Goal: Task Accomplishment & Management: Manage account settings

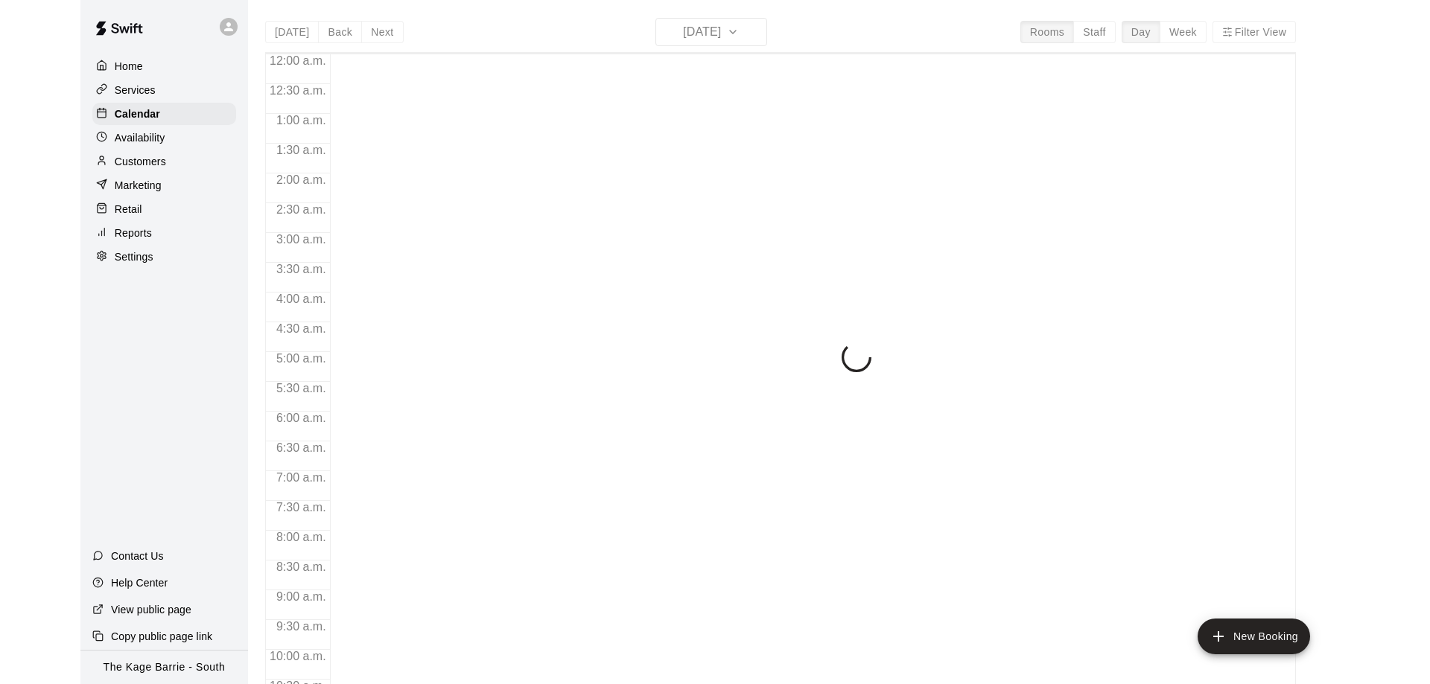
scroll to position [783, 0]
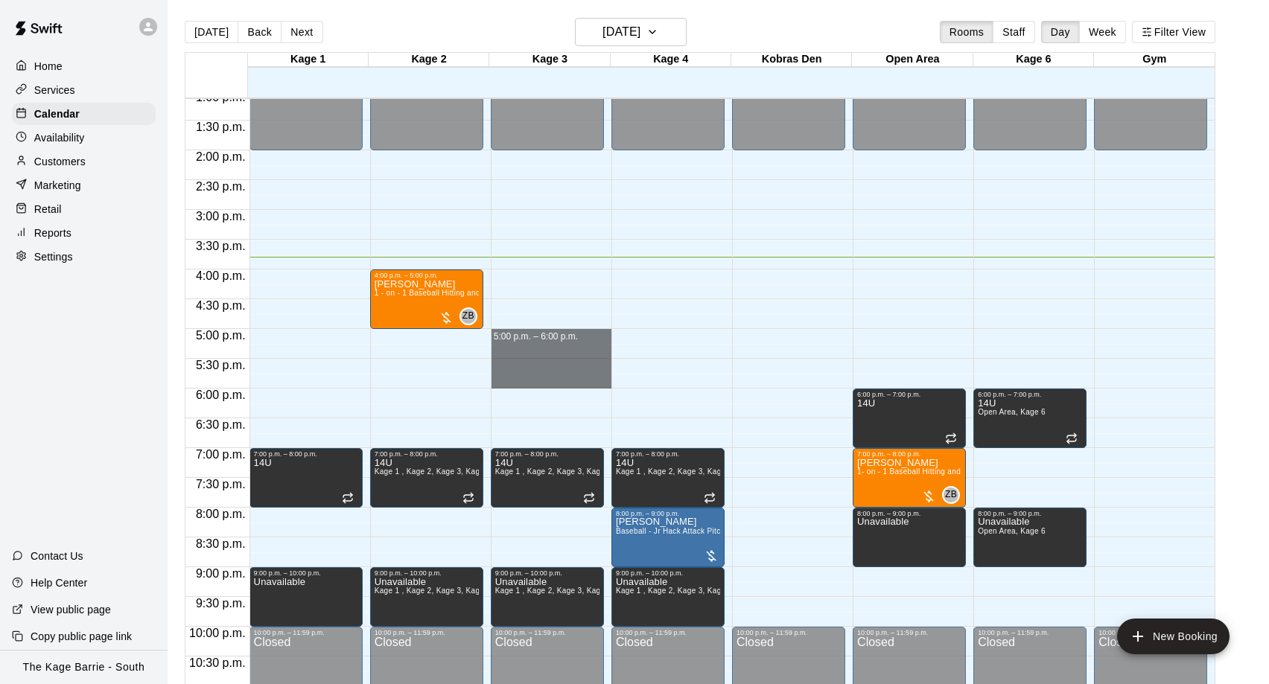
drag, startPoint x: 562, startPoint y: 345, endPoint x: 558, endPoint y: 377, distance: 32.2
click at [558, 377] on div "12:00 a.m. – 2:00 p.m. Closed 7:00 p.m. – 8:00 p.m. 14U Kage 1 , Kage 2, Kage 3…" at bounding box center [551, 31] width 121 height 1430
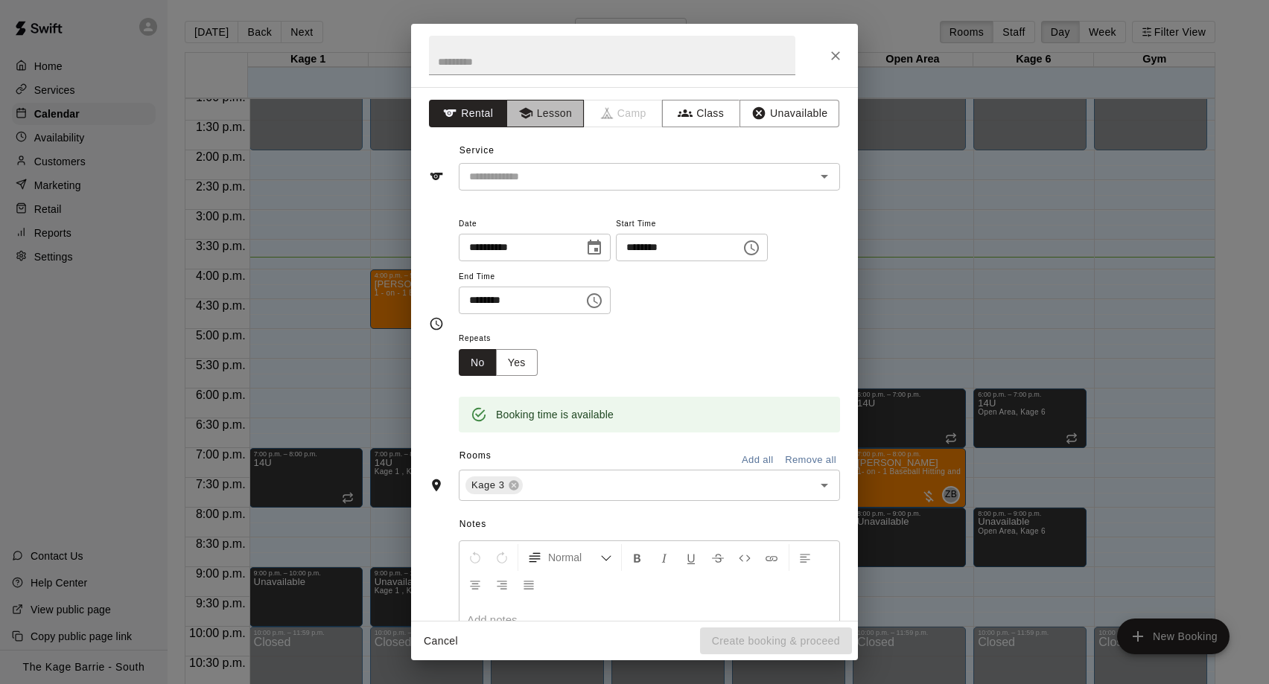
click at [547, 120] on button "Lesson" at bounding box center [545, 114] width 78 height 28
click at [542, 193] on div "**********" at bounding box center [634, 354] width 447 height 534
click at [543, 184] on input "text" at bounding box center [627, 177] width 328 height 19
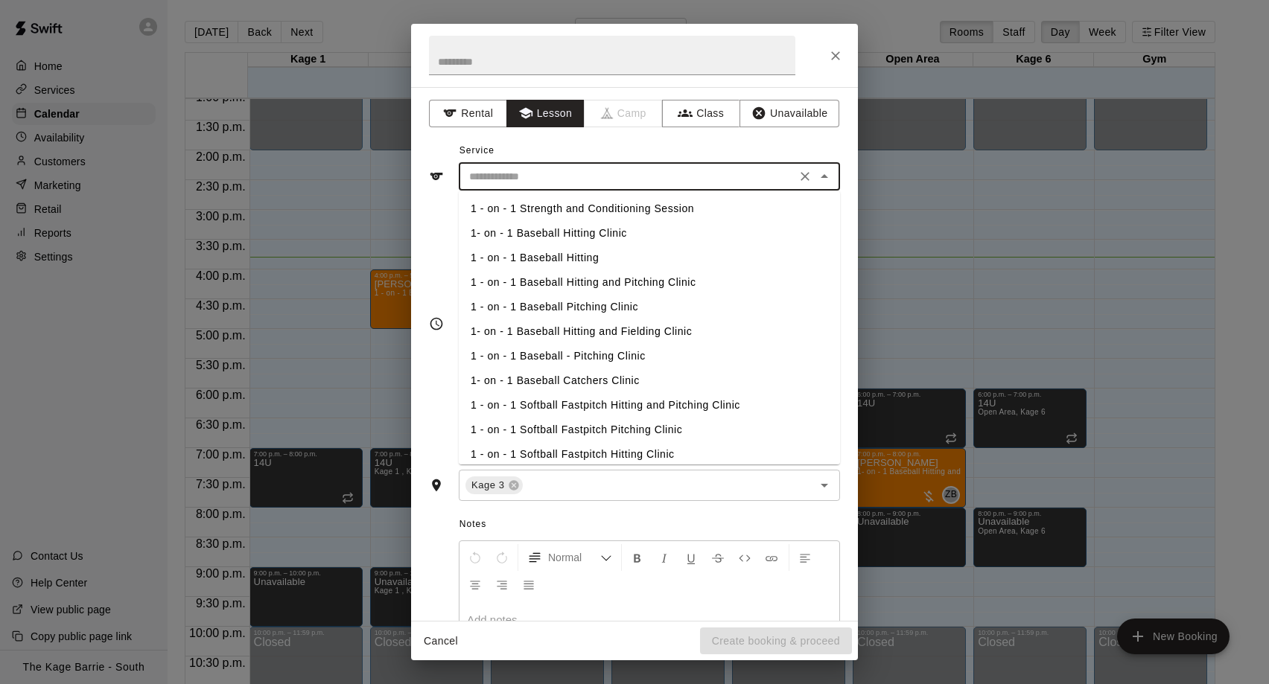
click at [573, 279] on li "1 - on - 1 Baseball Hitting and Pitching Clinic" at bounding box center [649, 282] width 381 height 25
type input "**********"
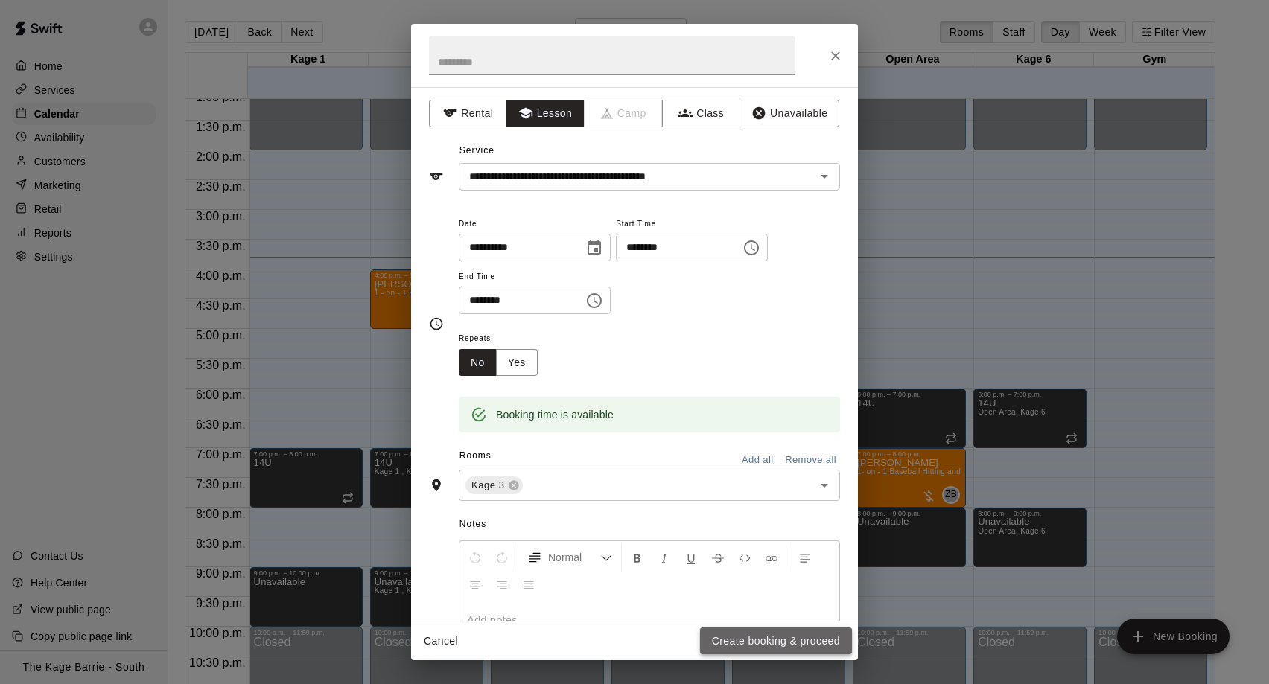
click at [777, 641] on button "Create booking & proceed" at bounding box center [776, 642] width 152 height 28
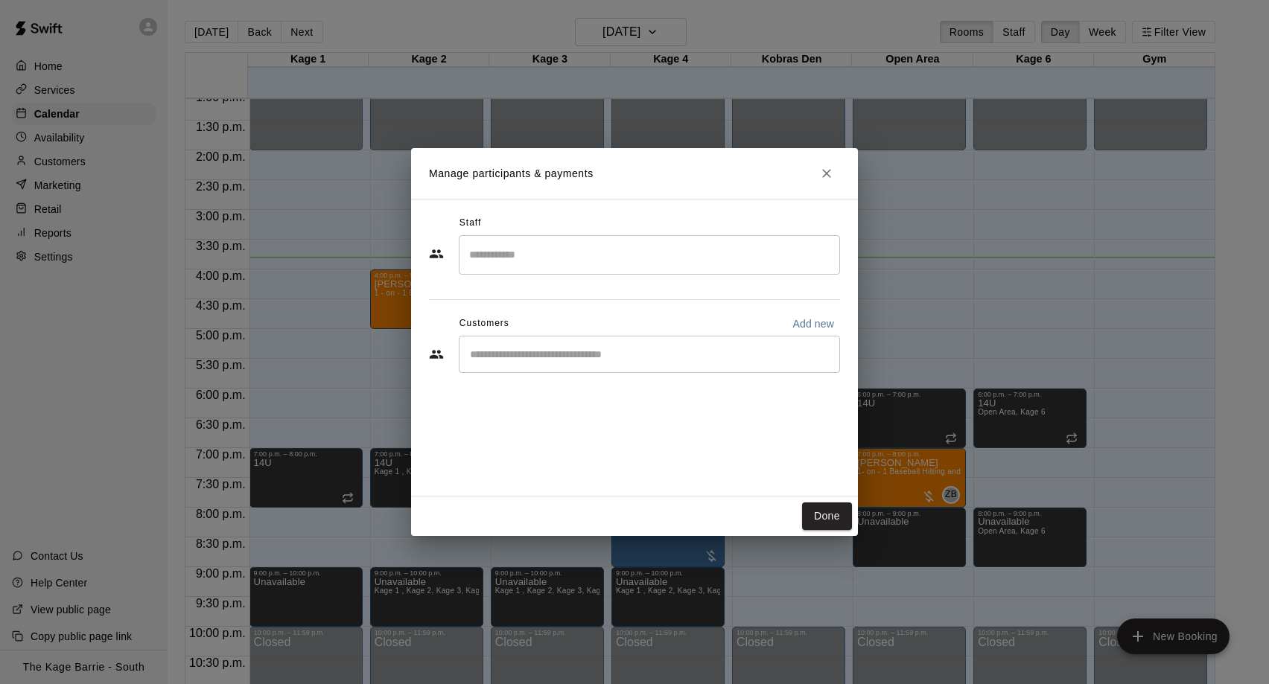
drag, startPoint x: 553, startPoint y: 359, endPoint x: 561, endPoint y: 353, distance: 9.5
click at [554, 359] on input "Start typing to search customers..." at bounding box center [649, 354] width 368 height 15
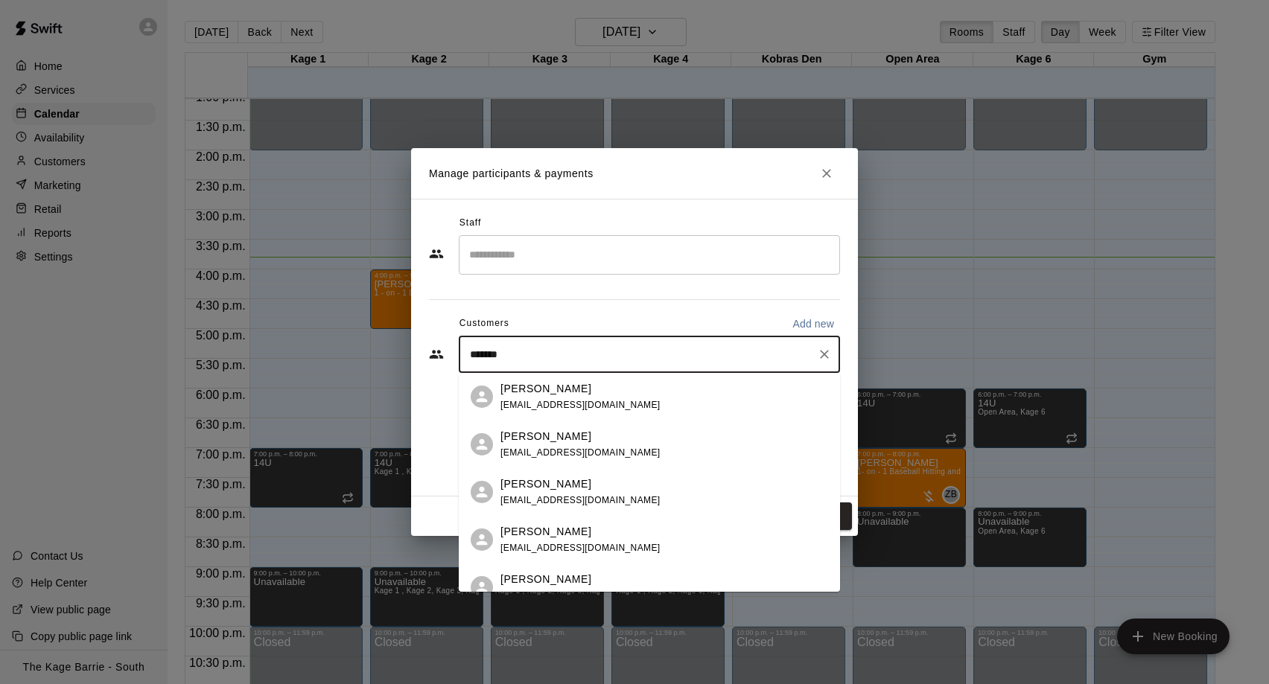
type input "********"
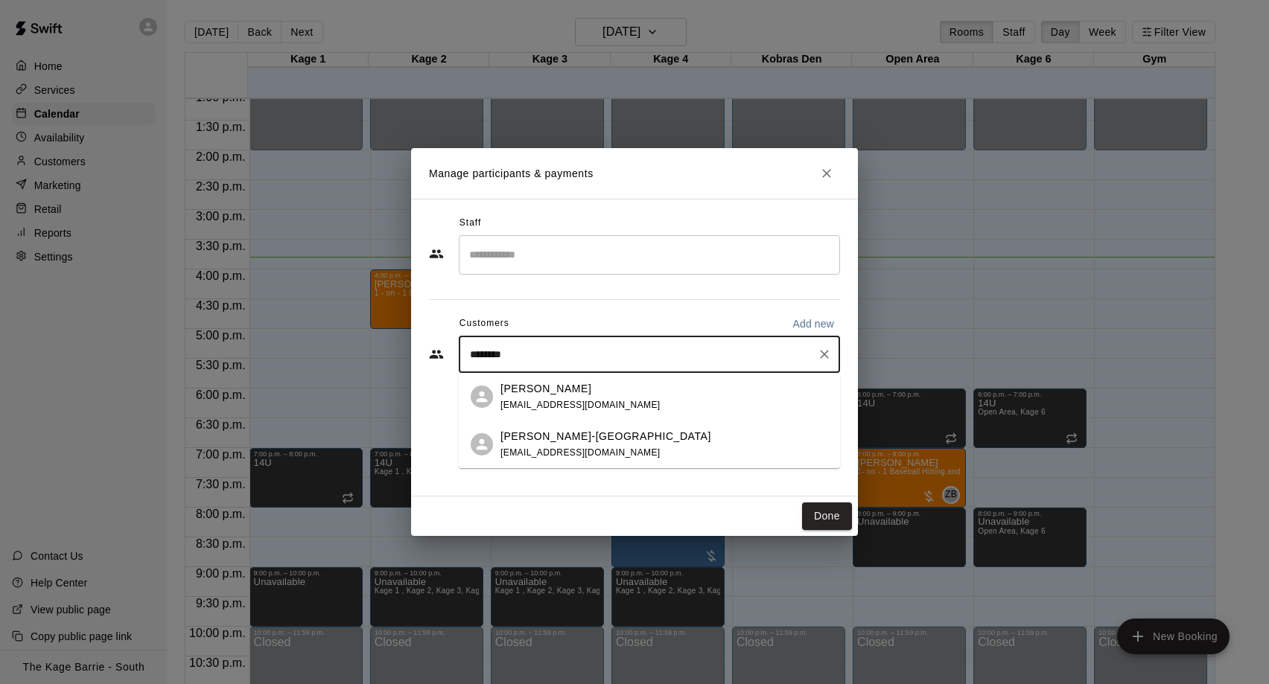
click at [633, 436] on div "Martin Ballard-Guildford mbalford29@outlook.com" at bounding box center [664, 445] width 328 height 32
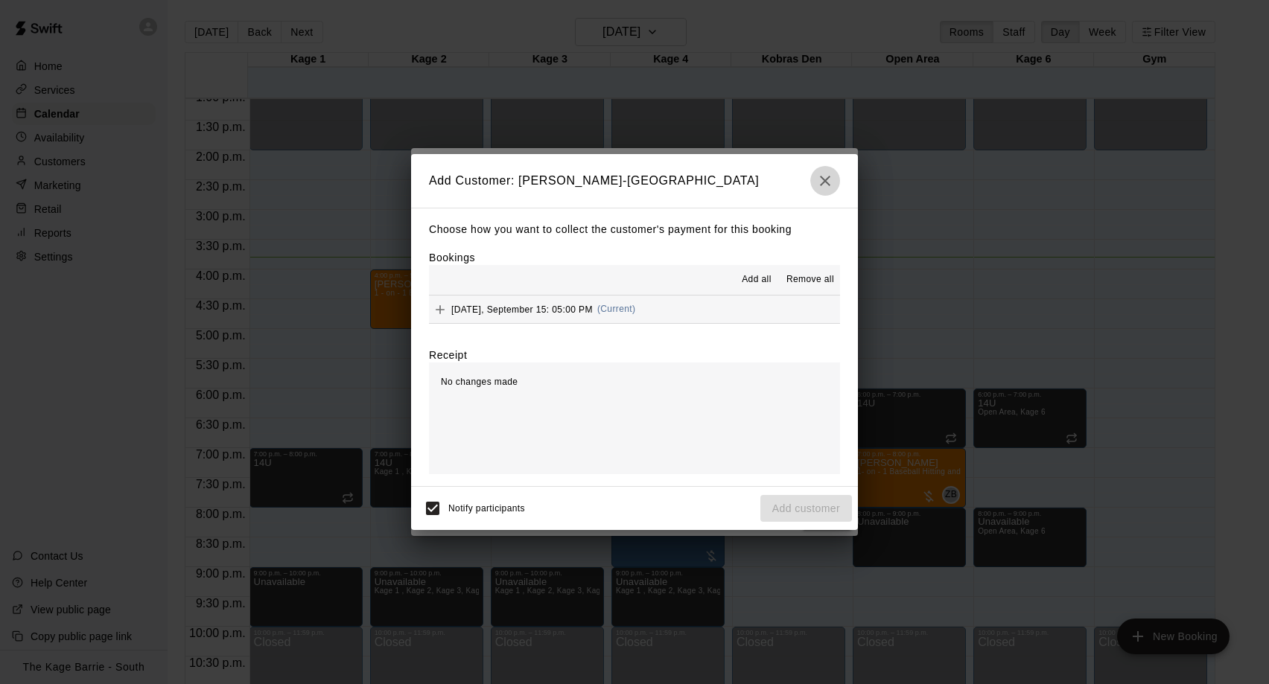
click at [829, 181] on icon "button" at bounding box center [825, 181] width 18 height 18
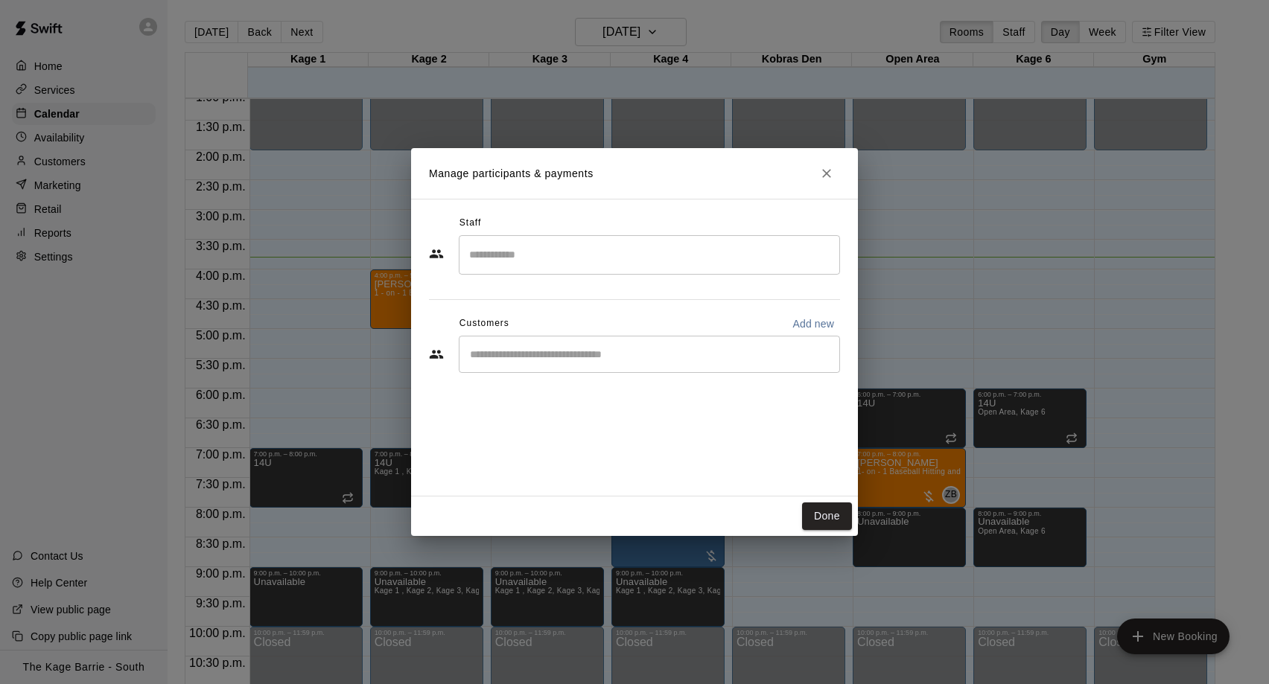
click at [544, 336] on div "Customers Add new" at bounding box center [634, 324] width 411 height 24
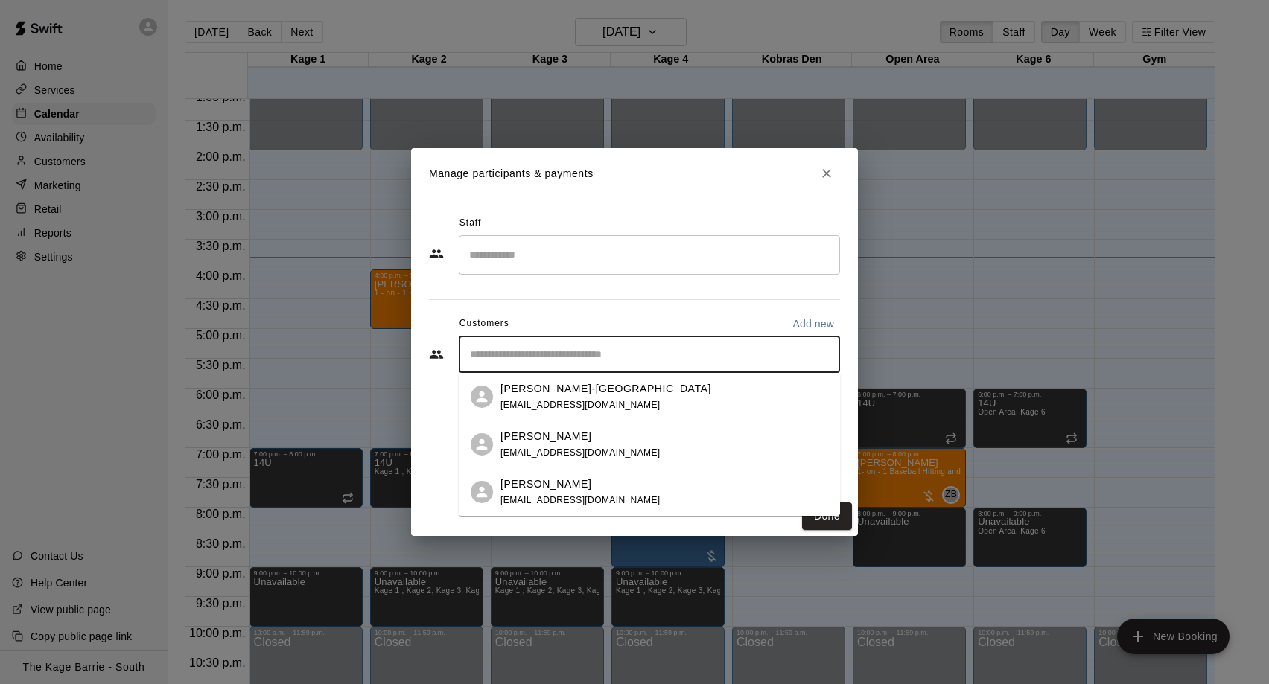
click at [546, 348] on input "Start typing to search customers..." at bounding box center [649, 354] width 368 height 15
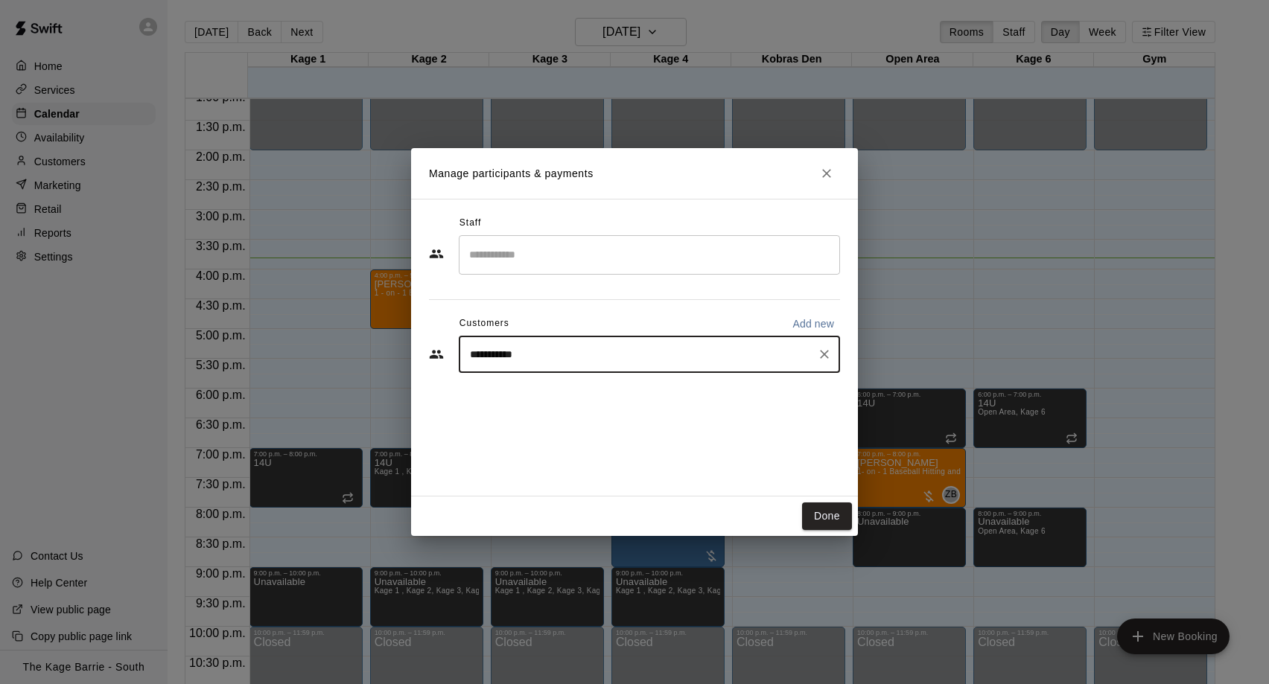
click at [542, 368] on div "**********" at bounding box center [649, 354] width 381 height 37
type input "********"
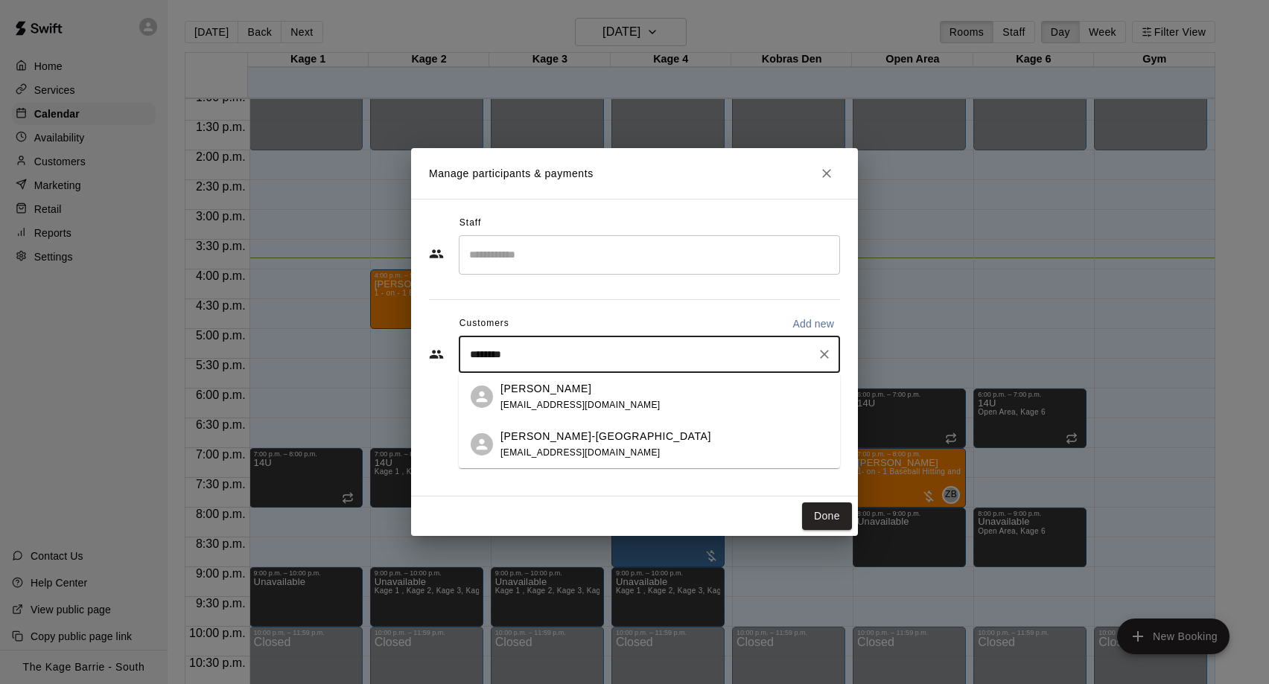
click at [557, 386] on p "Martin Bakonyi" at bounding box center [545, 389] width 91 height 16
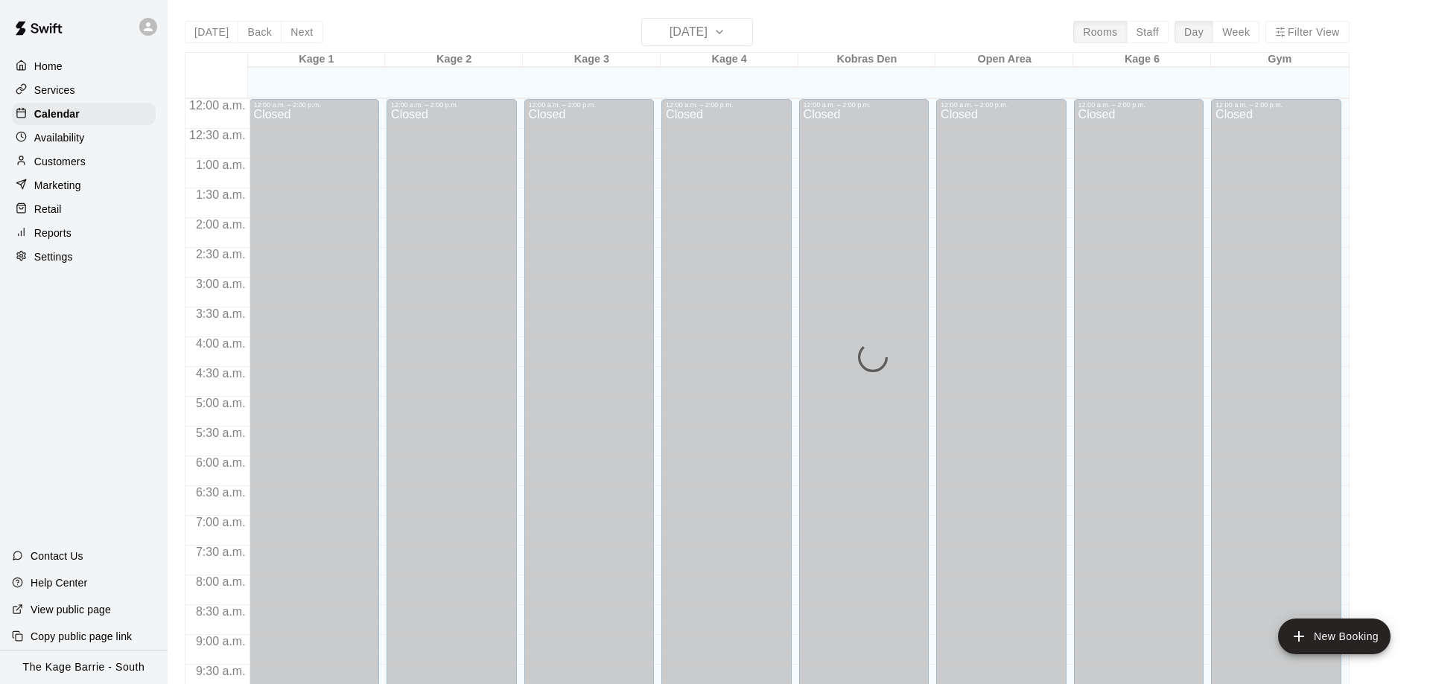
scroll to position [783, 0]
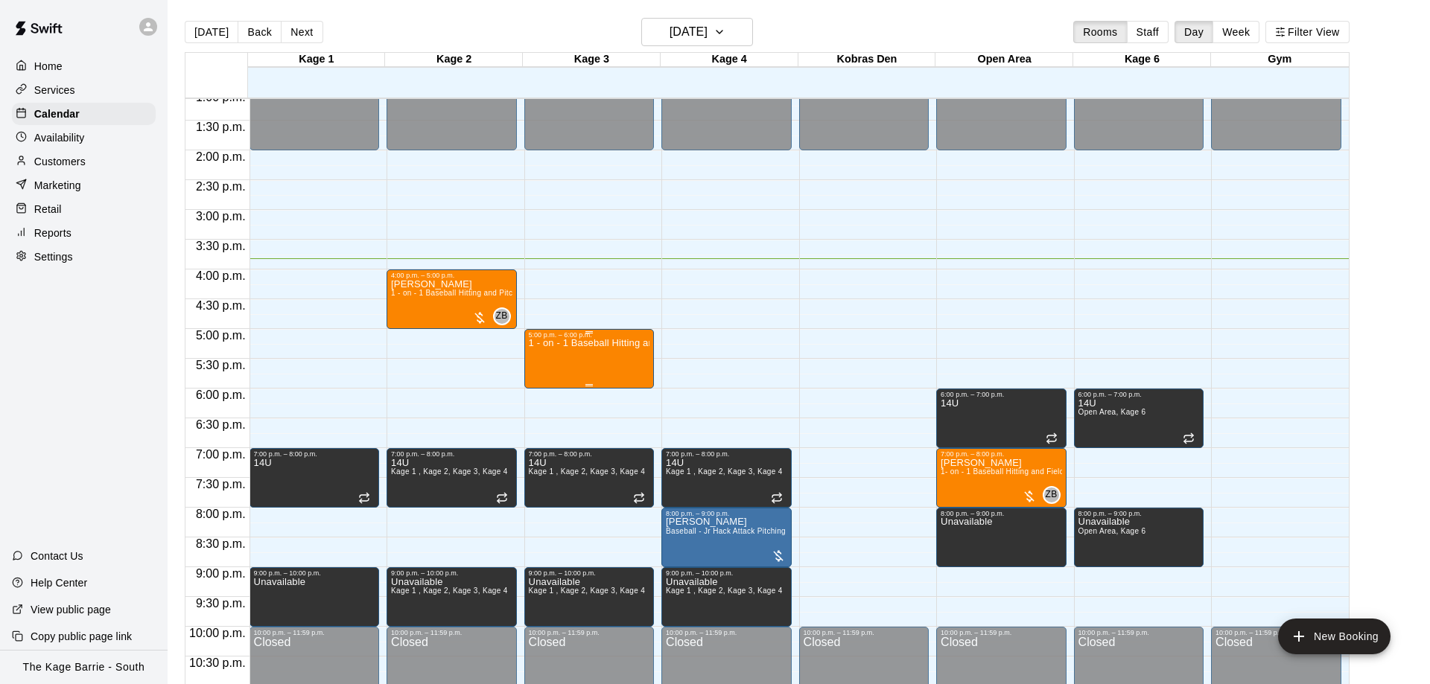
click at [544, 364] on div "1 - on - 1 Baseball Hitting and Pitching Clinic" at bounding box center [589, 681] width 121 height 684
click at [542, 385] on img "edit" at bounding box center [541, 391] width 17 height 17
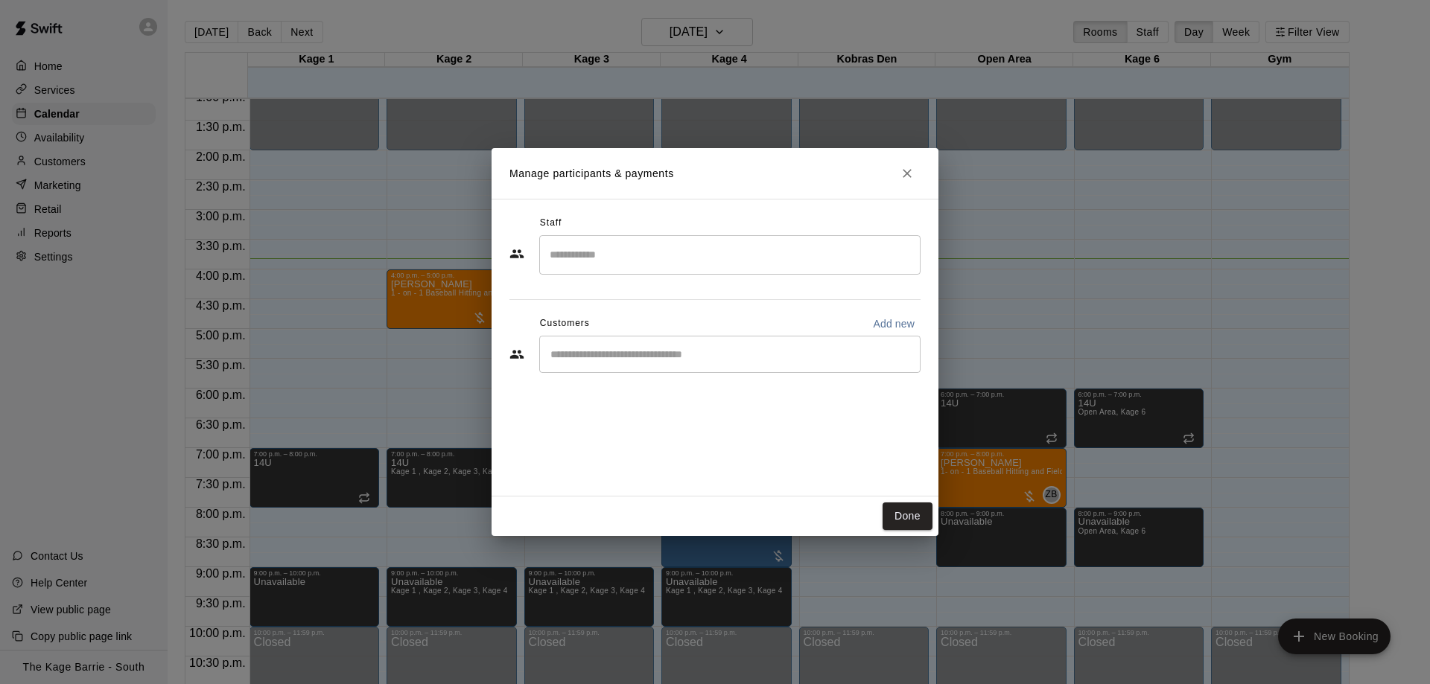
click at [629, 263] on input "Search staff" at bounding box center [730, 255] width 368 height 26
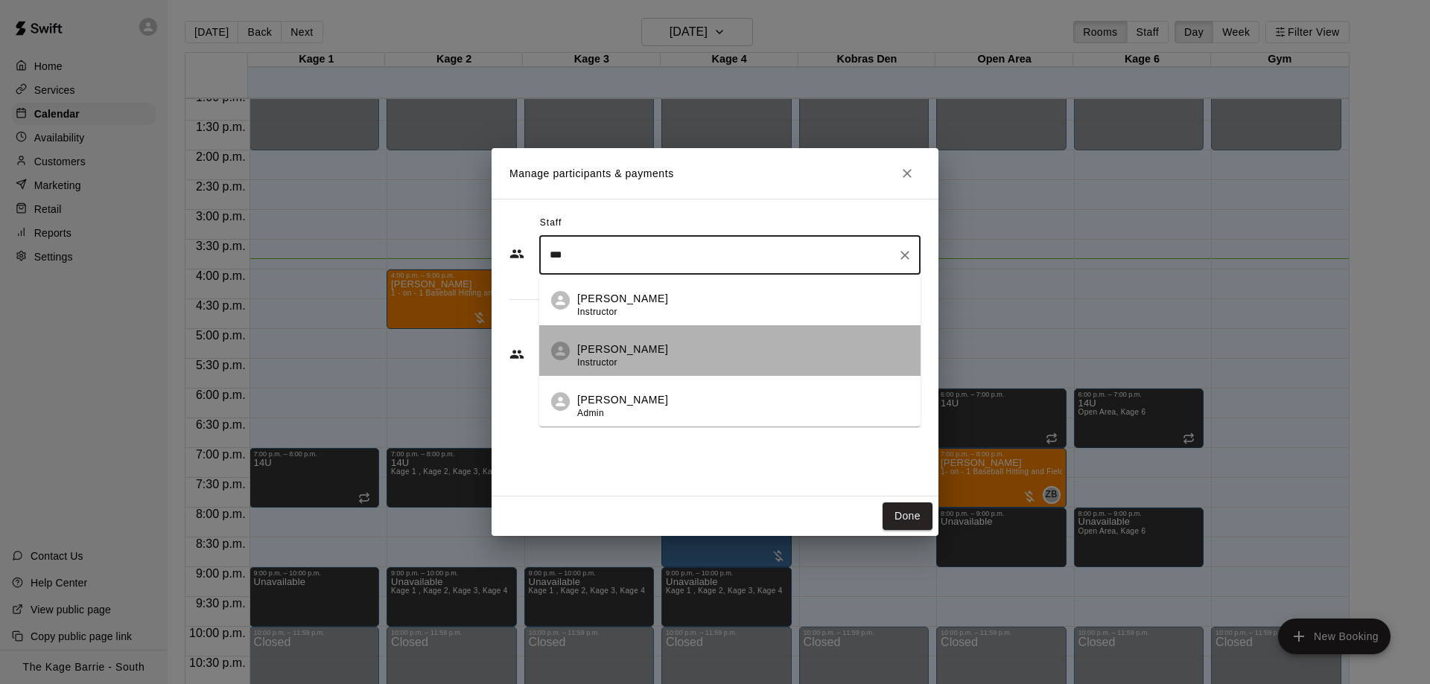
click at [595, 354] on p "Dan Hodgins" at bounding box center [622, 350] width 91 height 16
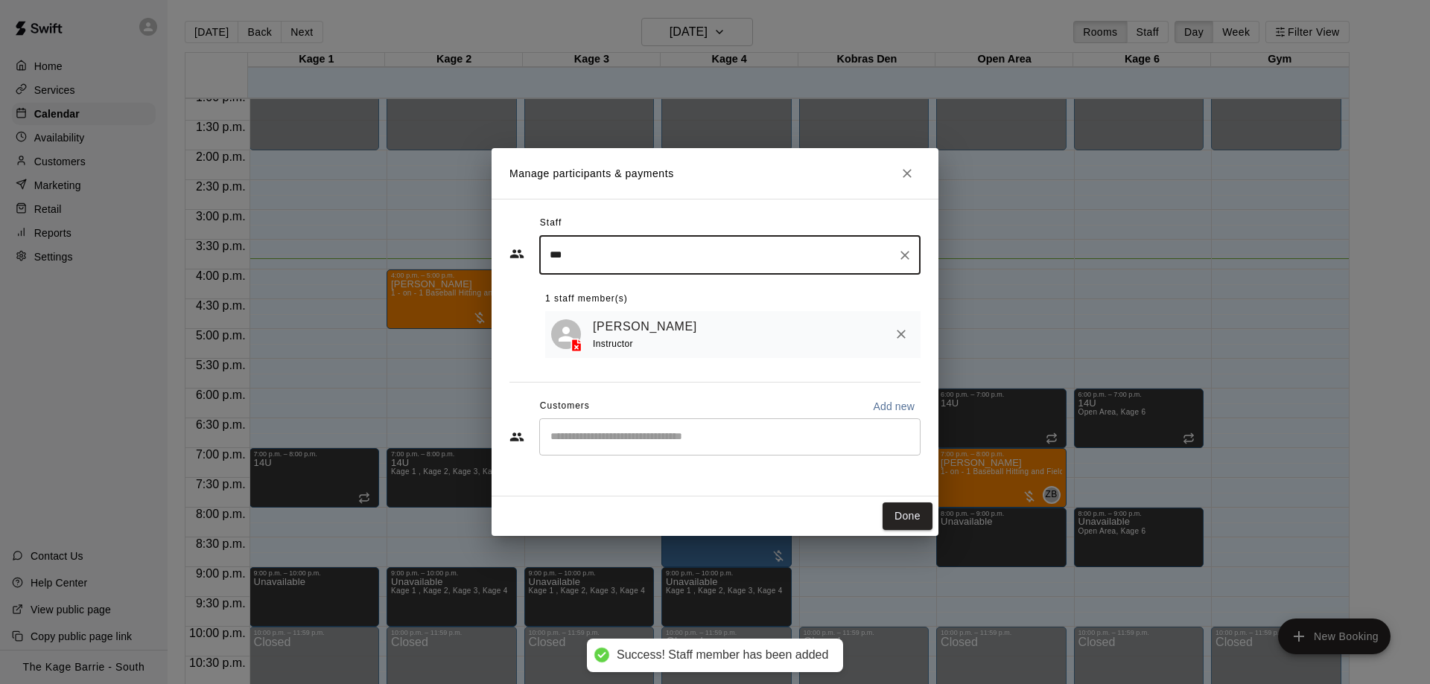
drag, startPoint x: 691, startPoint y: 452, endPoint x: 698, endPoint y: 448, distance: 7.7
click at [694, 450] on div "​" at bounding box center [729, 436] width 381 height 37
type input "***"
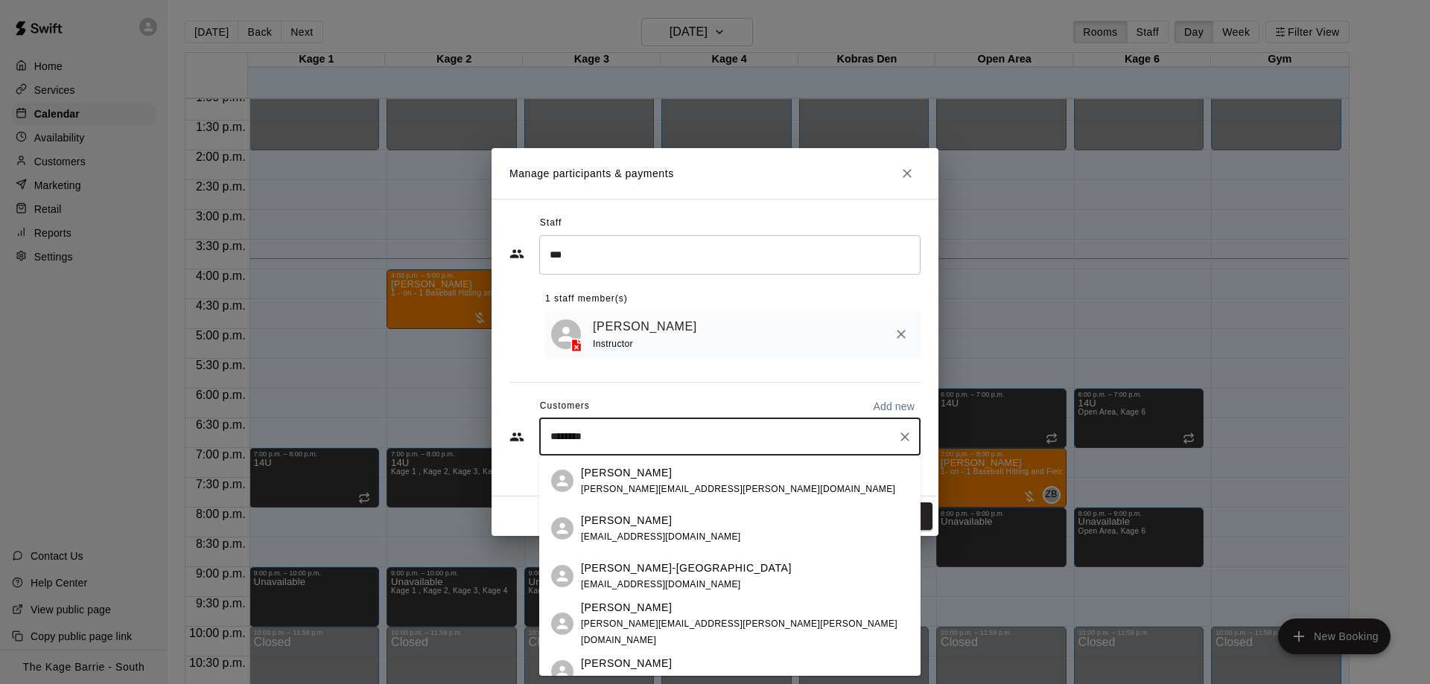
type input "*********"
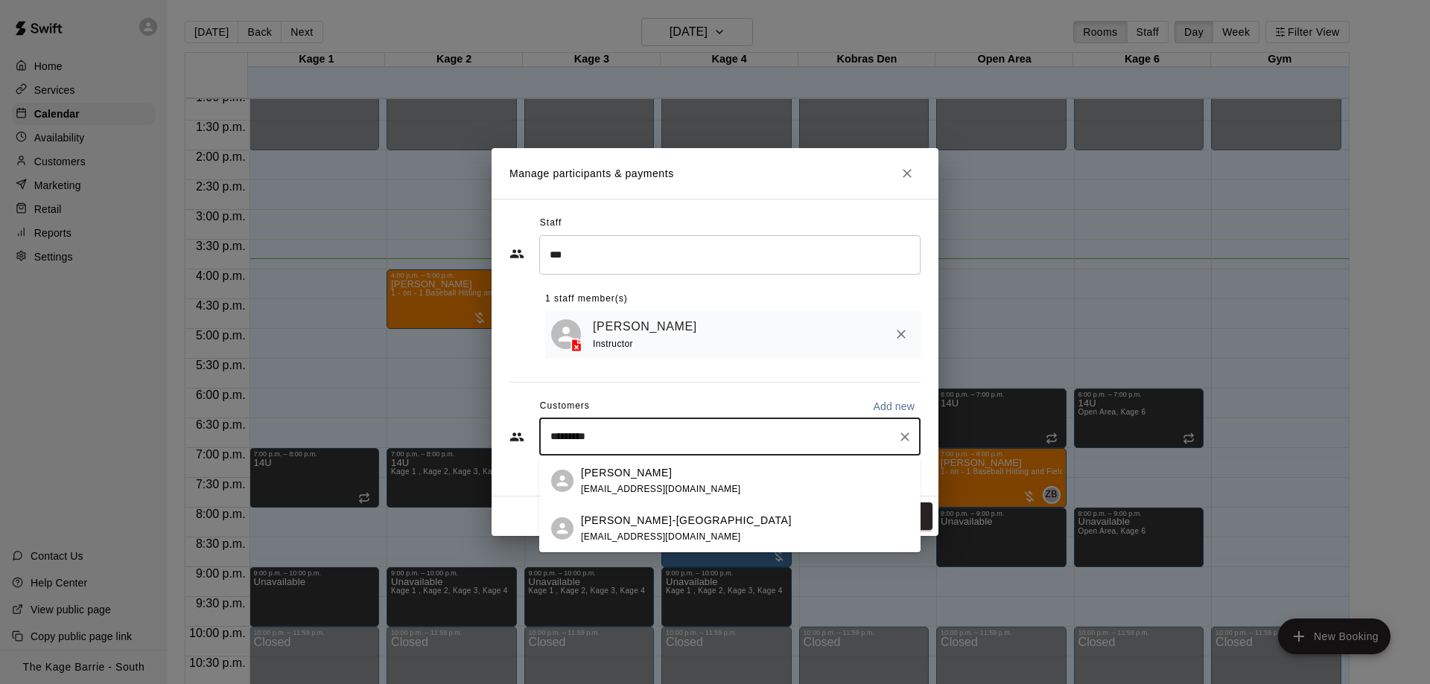
click at [861, 489] on div "Martin Bakonyi m_bakonyi@yahoo.ca" at bounding box center [745, 481] width 328 height 32
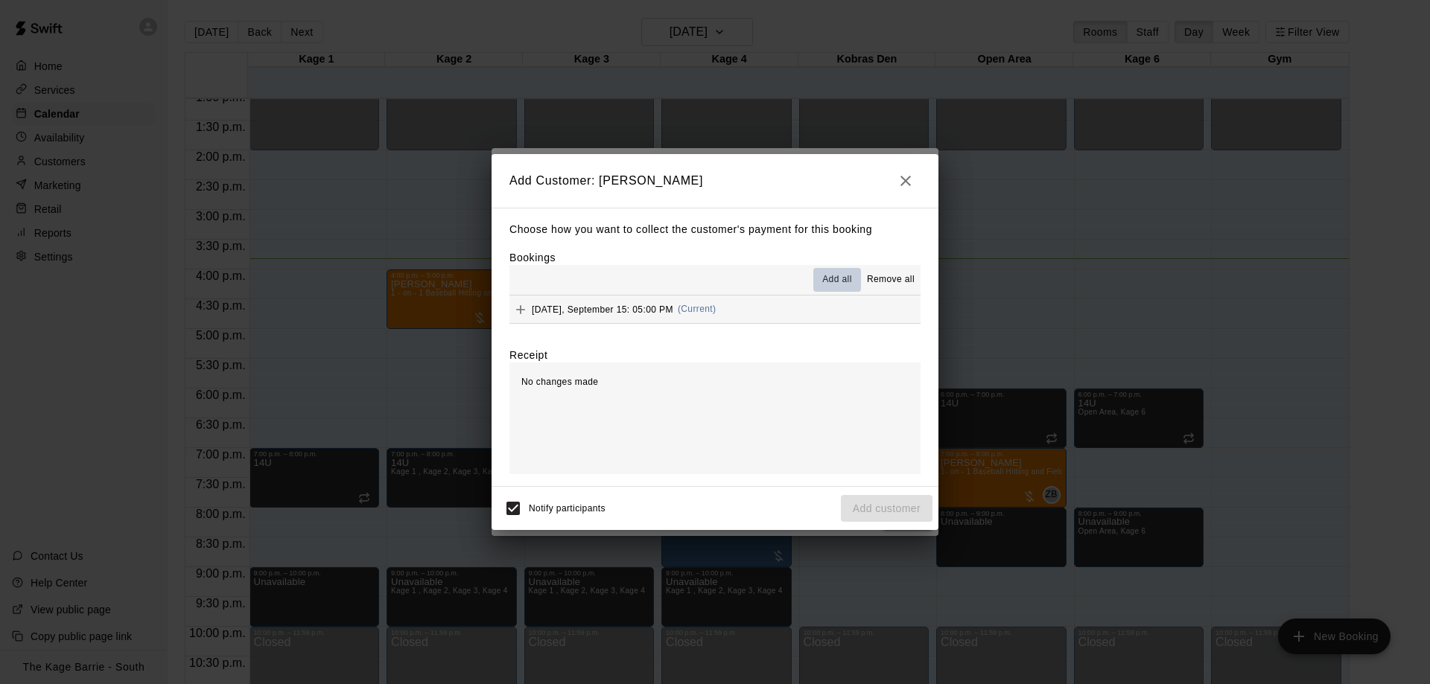
click at [823, 278] on span "Add all" at bounding box center [837, 280] width 30 height 15
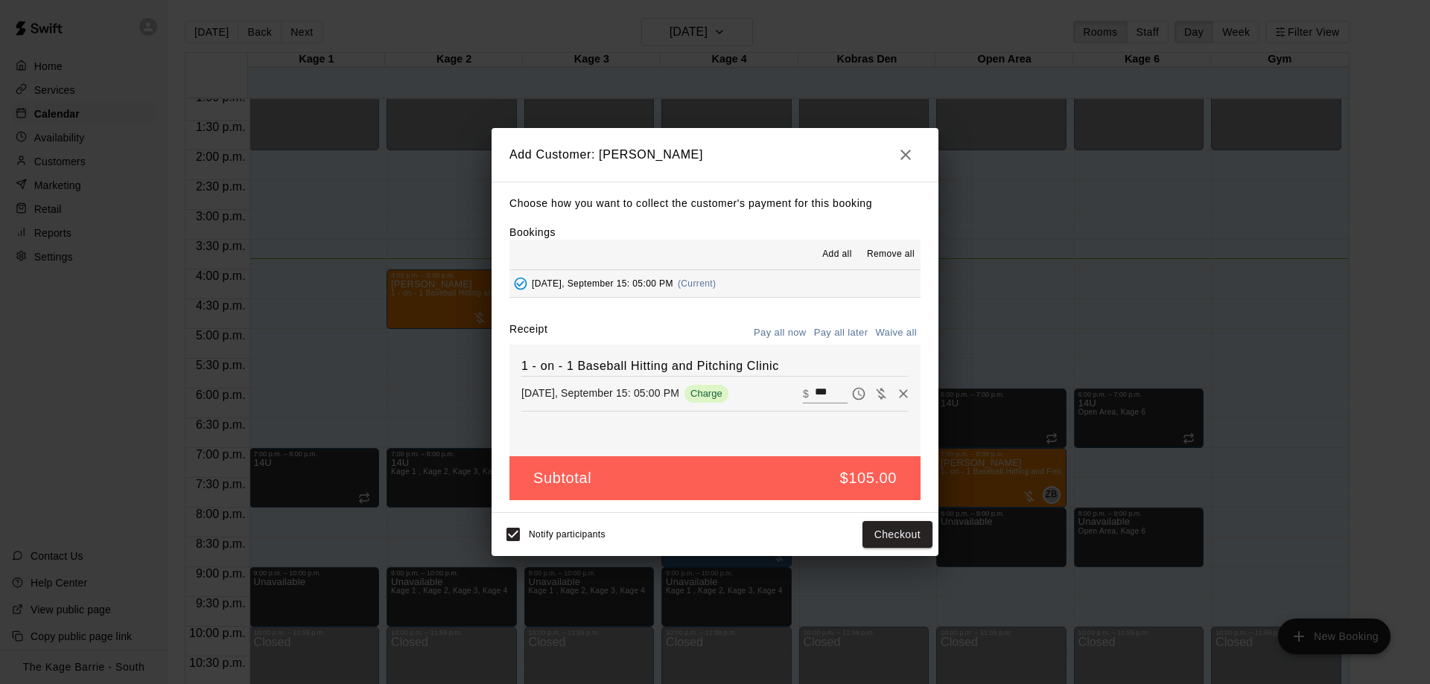
click at [846, 330] on button "Pay all later" at bounding box center [841, 333] width 62 height 23
click at [911, 541] on button "Add customer" at bounding box center [887, 535] width 92 height 28
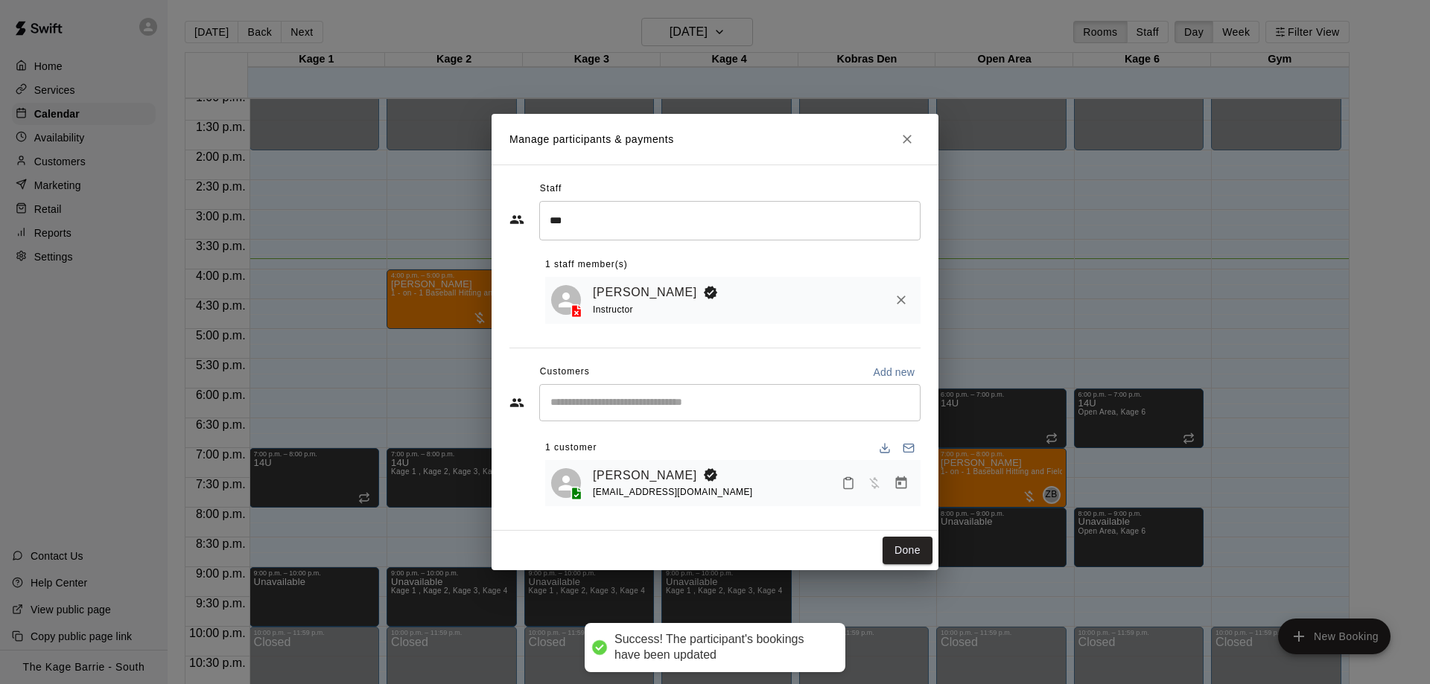
click at [893, 567] on div "Done" at bounding box center [714, 550] width 447 height 39
click at [910, 546] on button "Done" at bounding box center [907, 551] width 50 height 28
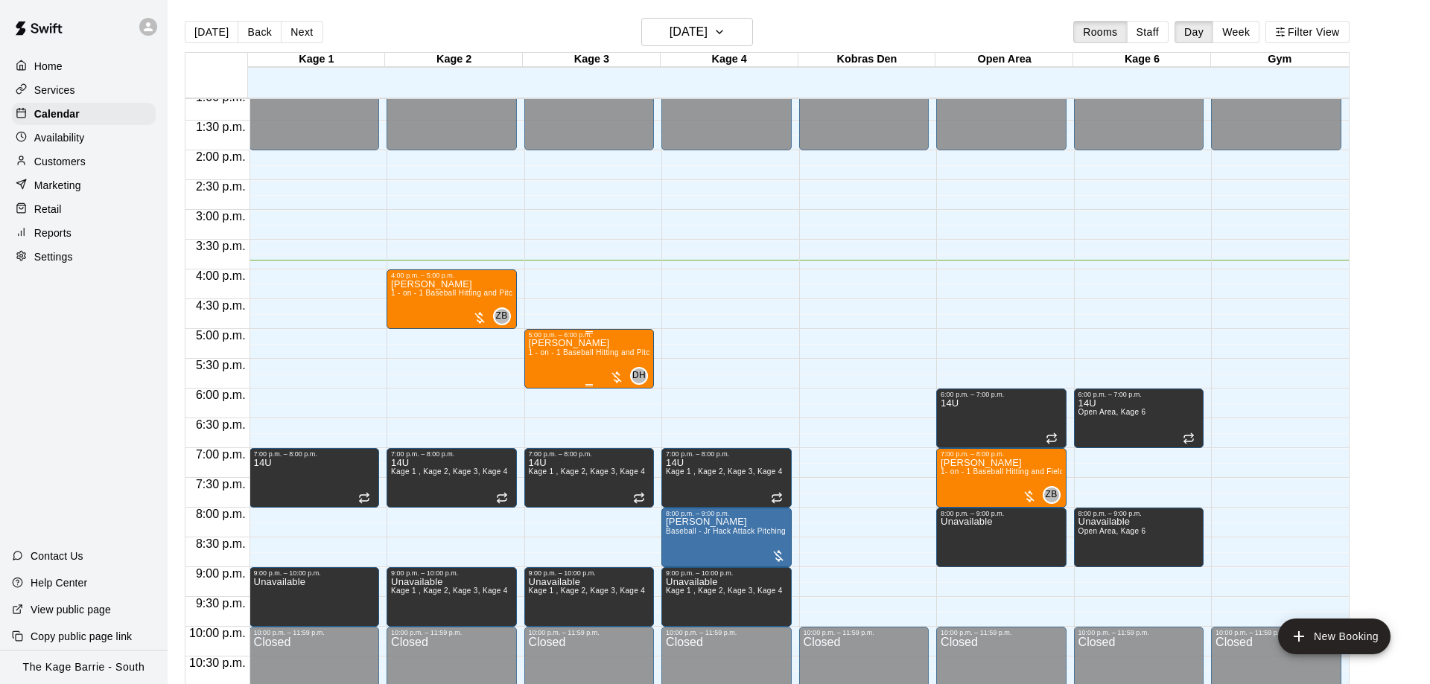
click at [541, 355] on span "1 - on - 1 Baseball Hitting and Pitching Clinic" at bounding box center [608, 352] width 159 height 8
click at [537, 431] on icon "delete" at bounding box center [541, 438] width 18 height 18
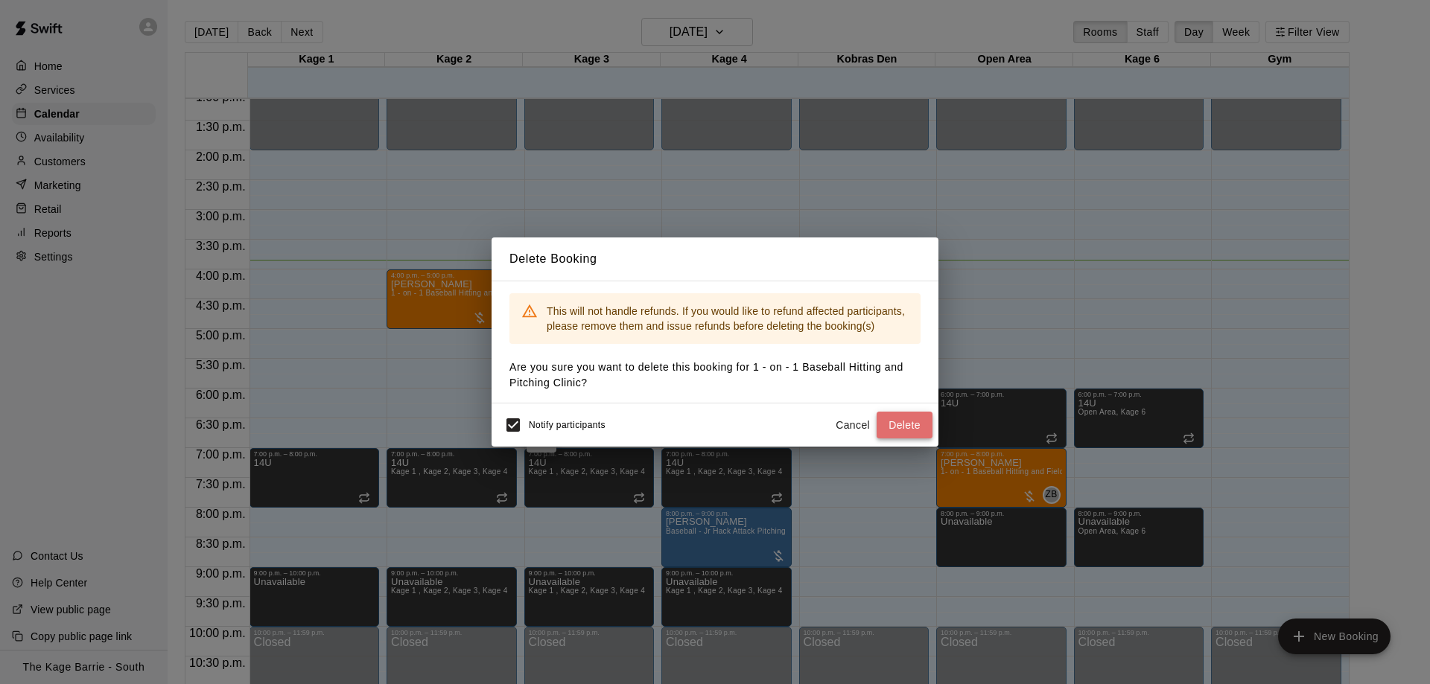
click at [904, 426] on button "Delete" at bounding box center [904, 426] width 56 height 28
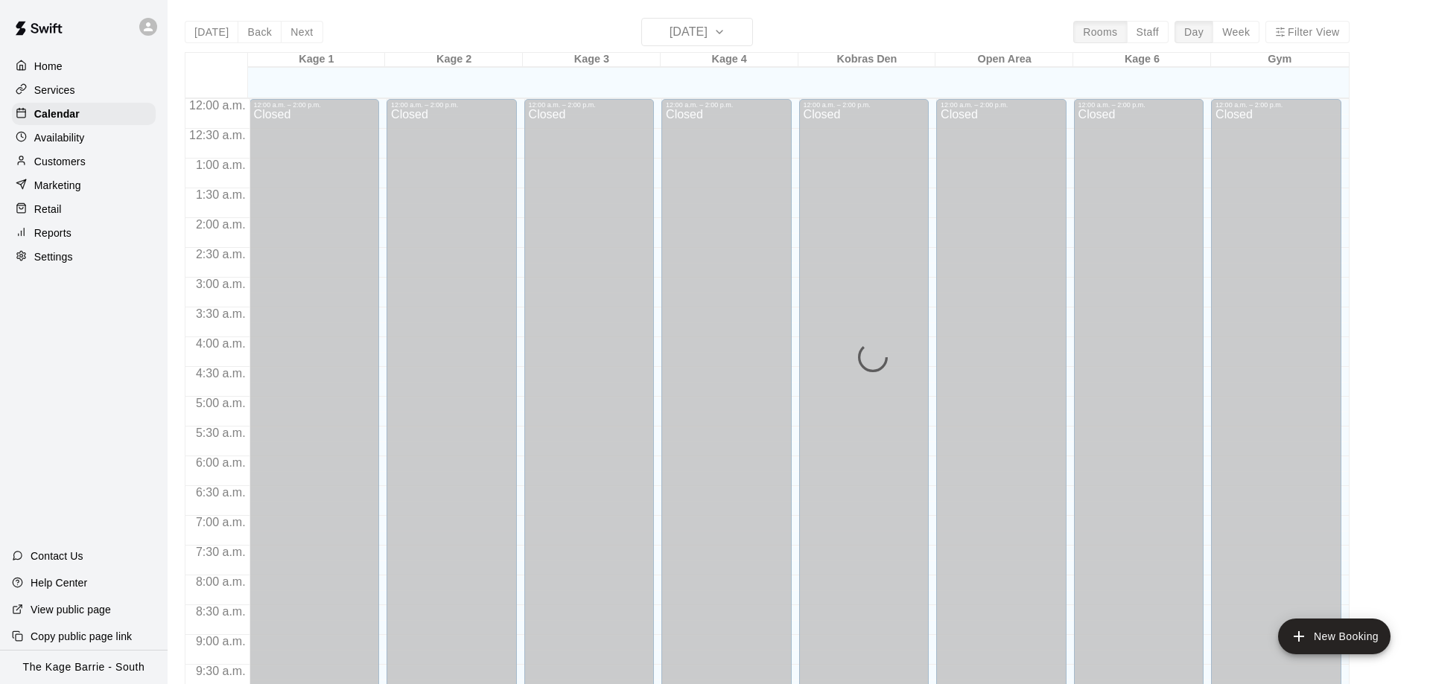
scroll to position [783, 0]
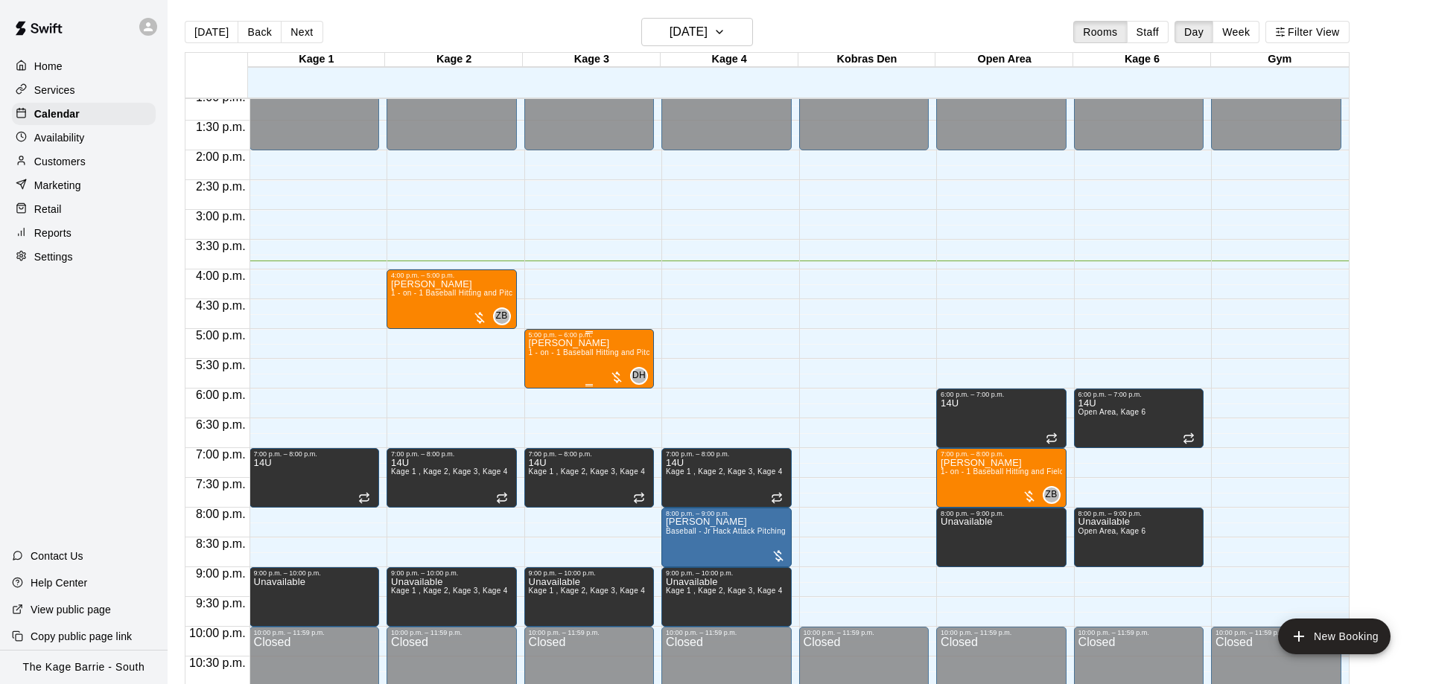
click at [568, 372] on div "Martin Bakonyi 1 - on - 1 Baseball Hitting and Pitching Clinic" at bounding box center [589, 681] width 121 height 684
click at [544, 421] on icon "delete" at bounding box center [541, 427] width 18 height 18
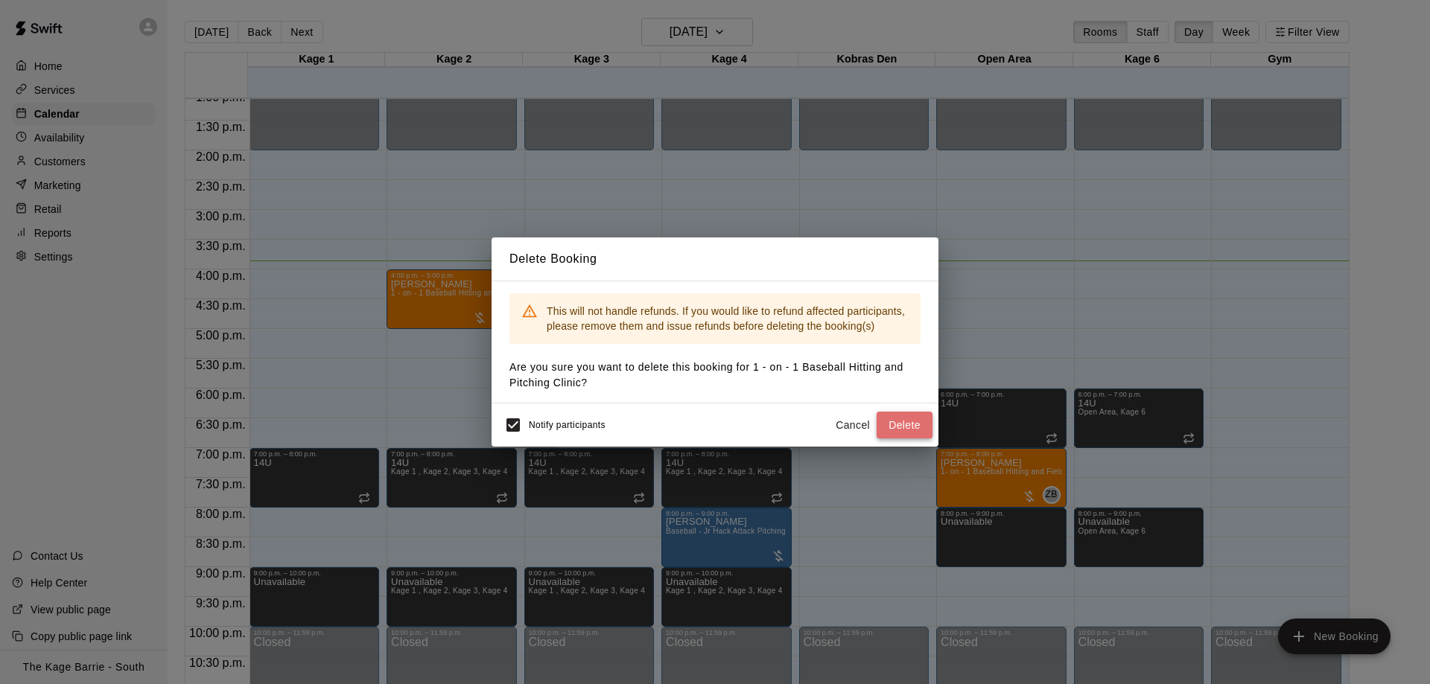
click at [911, 427] on button "Delete" at bounding box center [904, 426] width 56 height 28
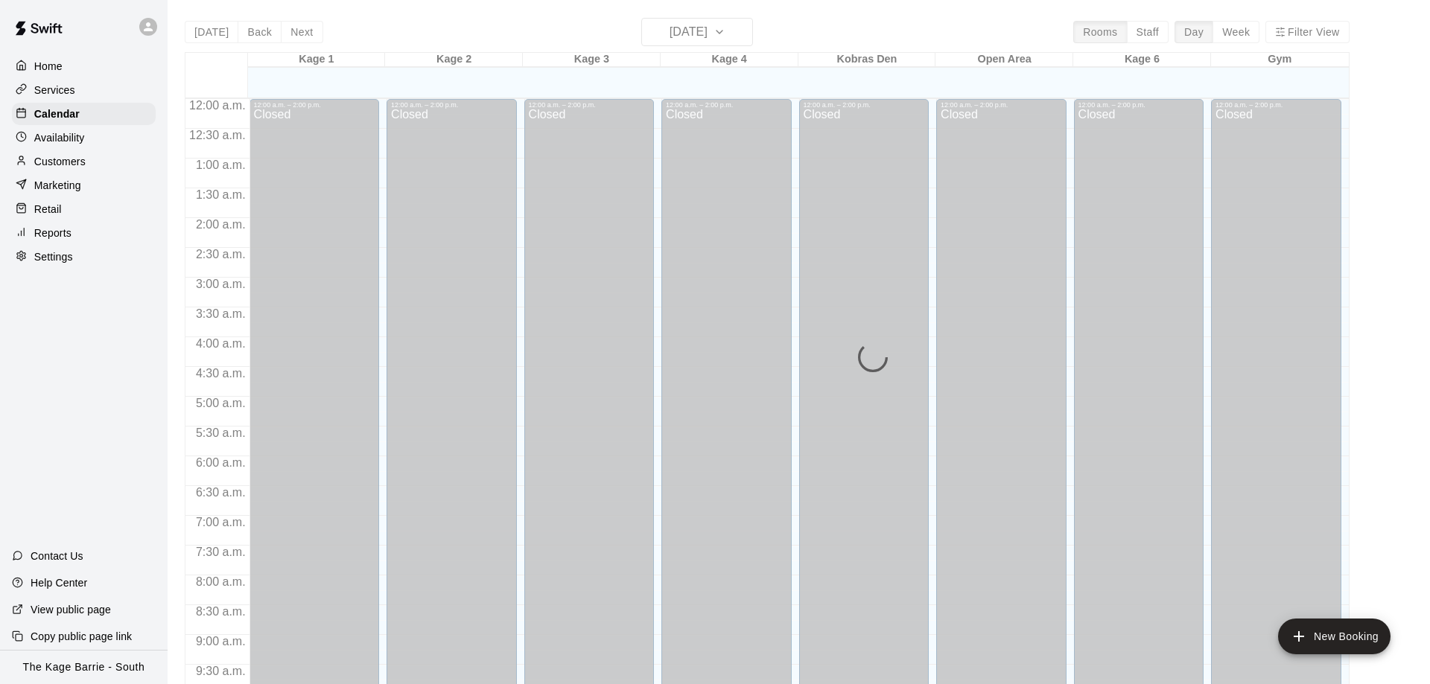
scroll to position [783, 0]
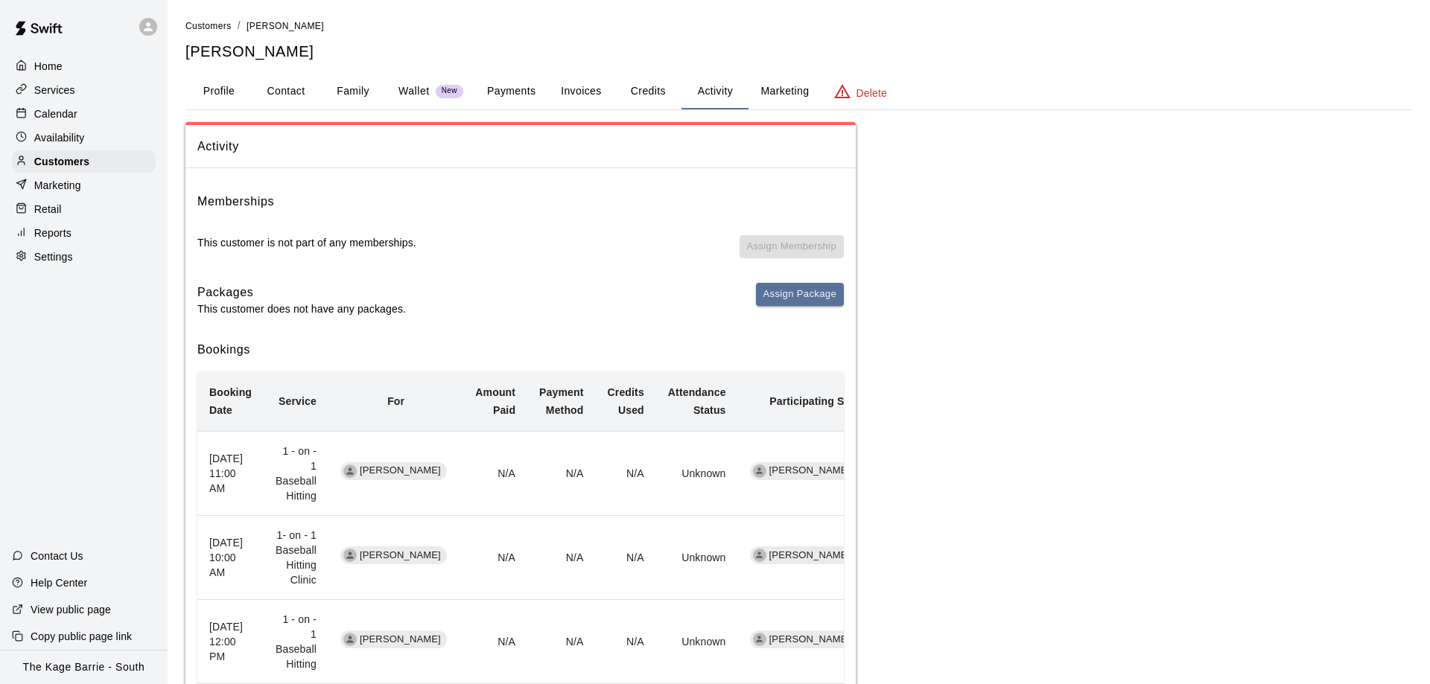
scroll to position [608, 0]
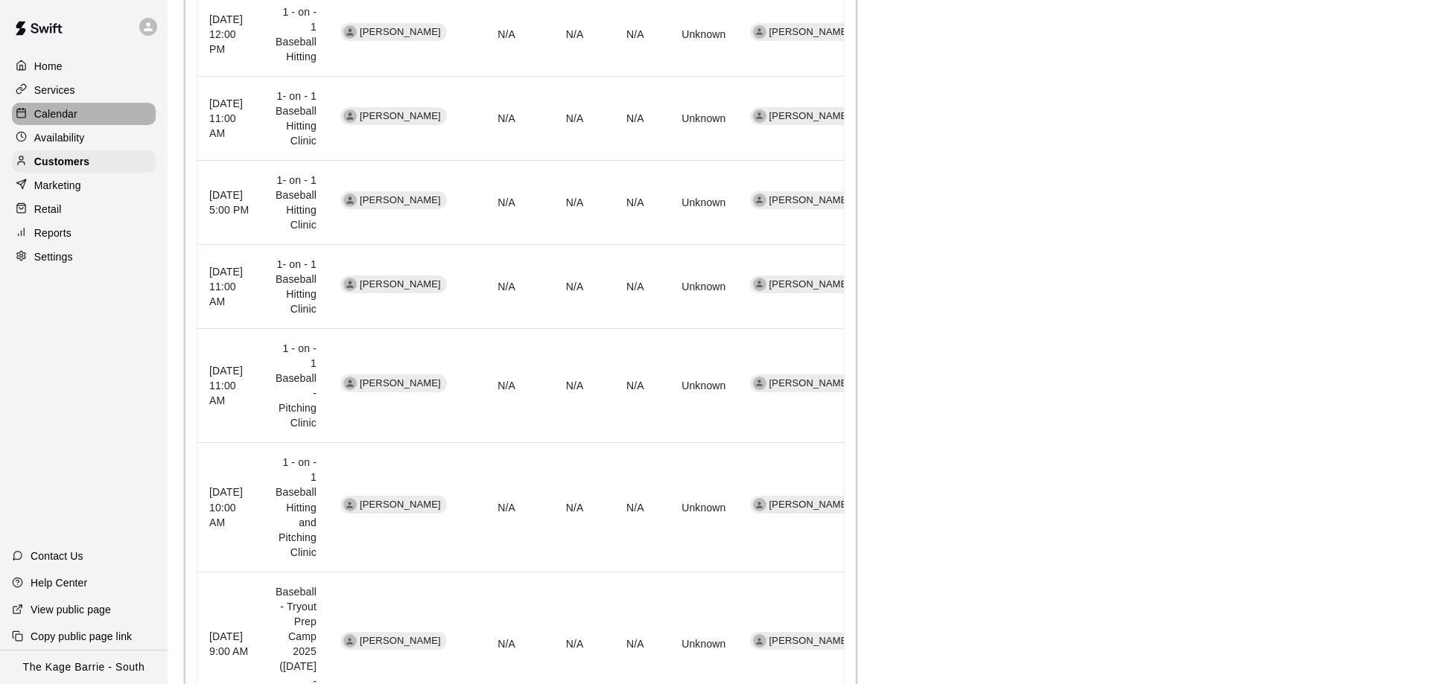
click at [110, 110] on div "Calendar" at bounding box center [84, 114] width 144 height 22
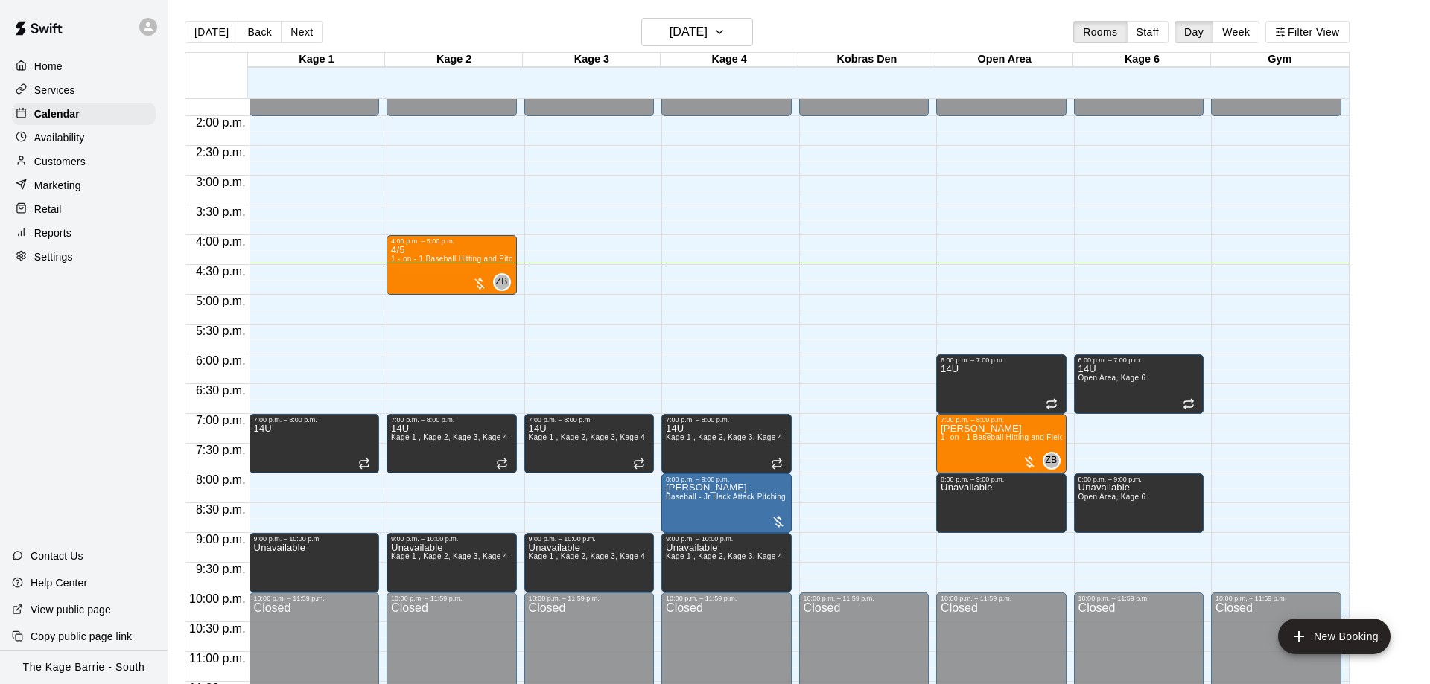
scroll to position [829, 0]
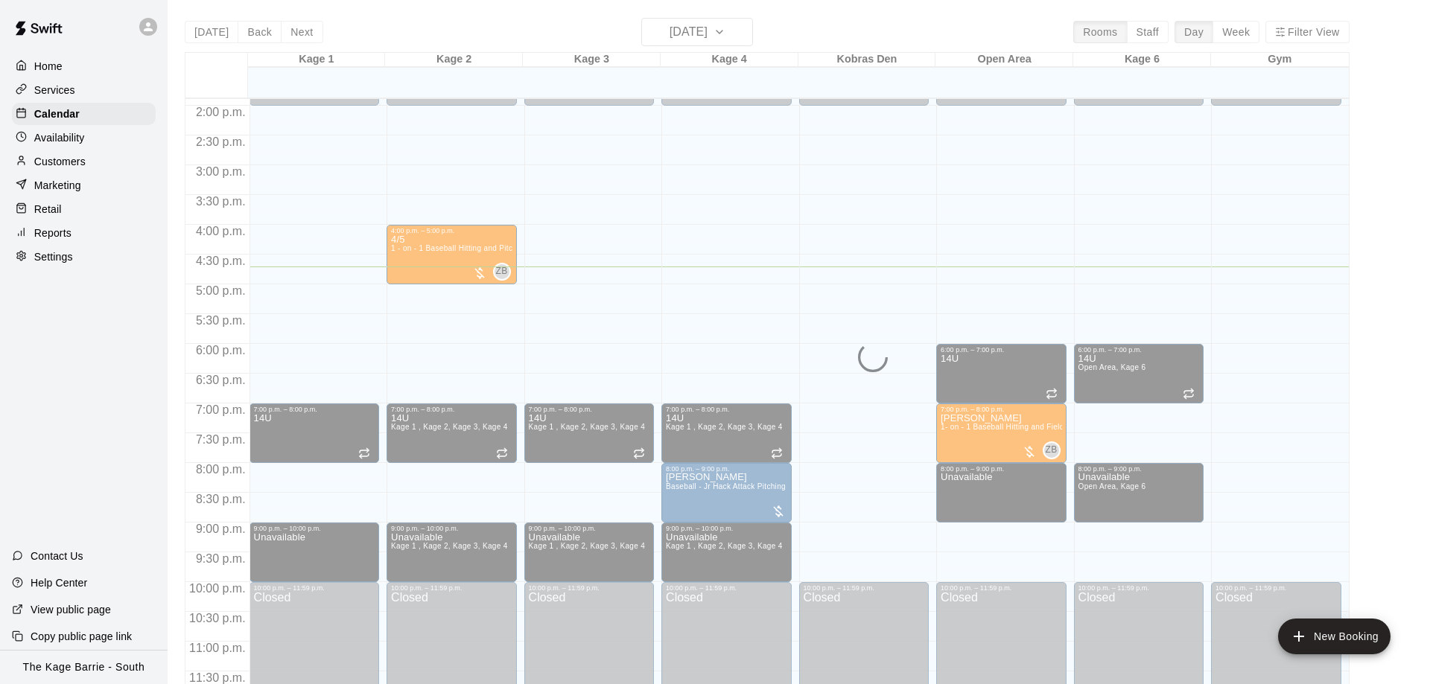
click at [730, 41] on div "[DATE] Back [DATE][DATE] Rooms Staff Day Week Filter View Kage 1 15 Mon Kage 2 …" at bounding box center [767, 360] width 1164 height 684
click at [734, 34] on div "[DATE] Back [DATE][DATE] Rooms Staff Day Week Filter View Kage 1 15 Mon Kage 2 …" at bounding box center [767, 360] width 1164 height 684
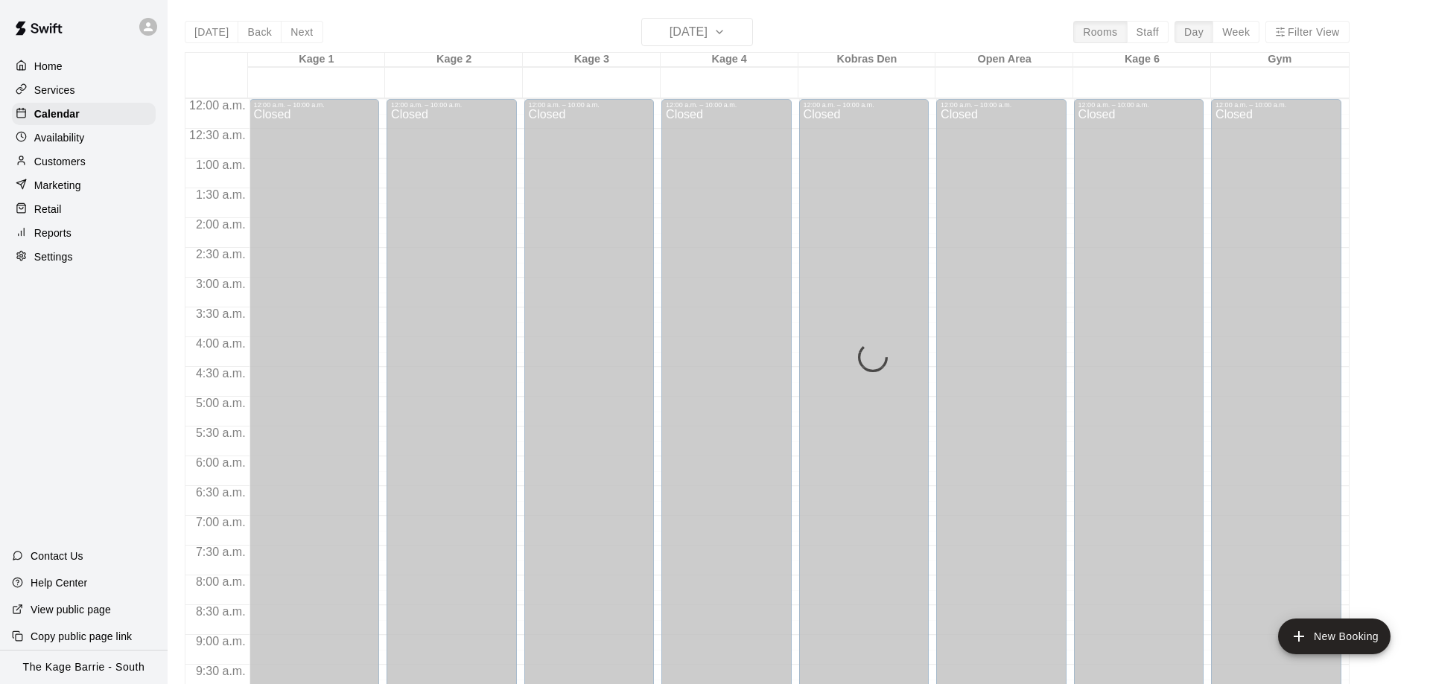
scroll to position [501, 0]
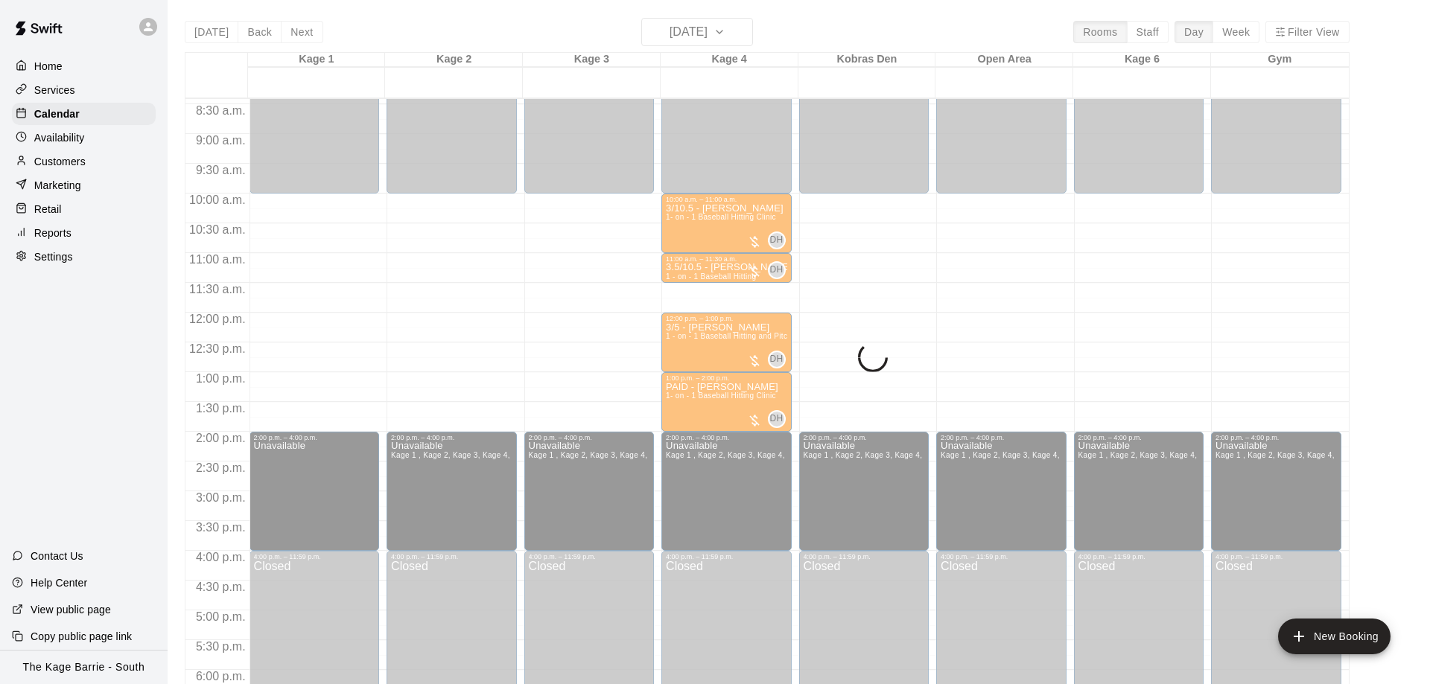
click at [264, 50] on div "[DATE] Back [DATE][DATE] Rooms Staff Day Week Filter View Kage 1 13 Sat Kage 2 …" at bounding box center [767, 360] width 1164 height 684
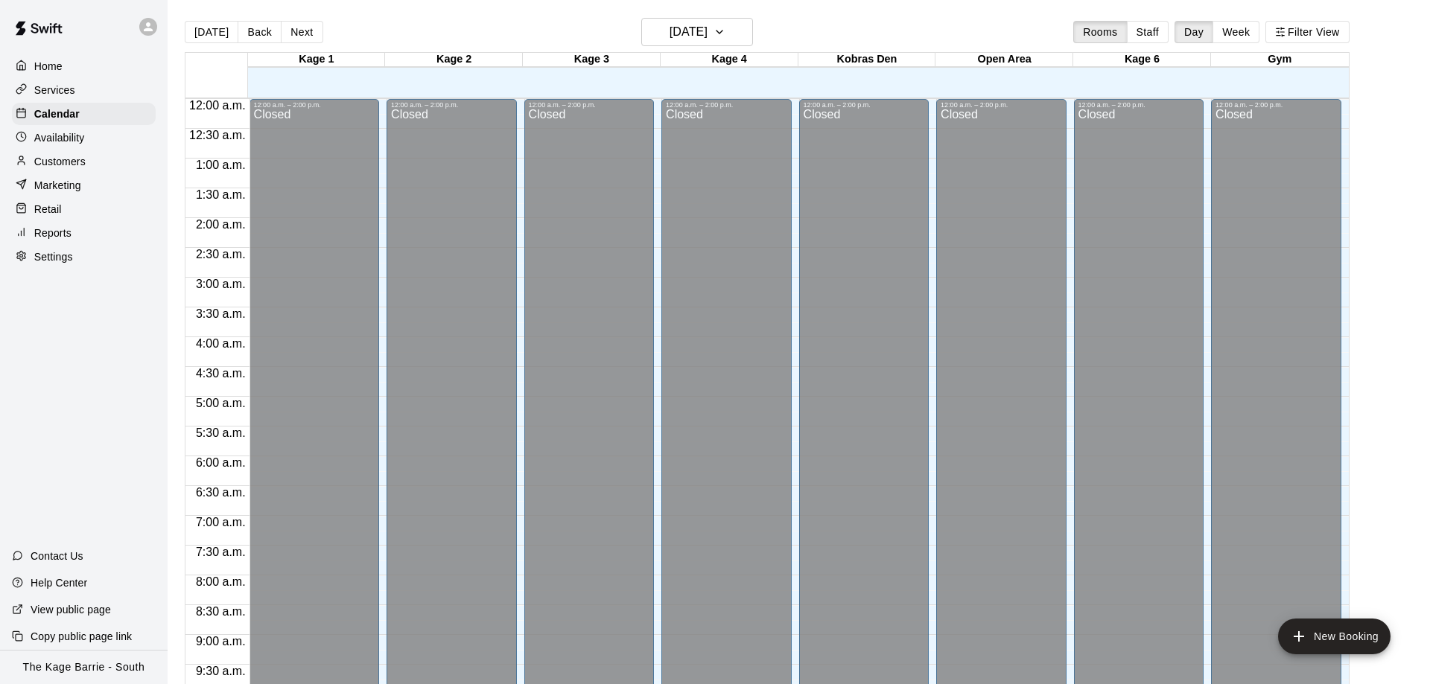
scroll to position [783, 0]
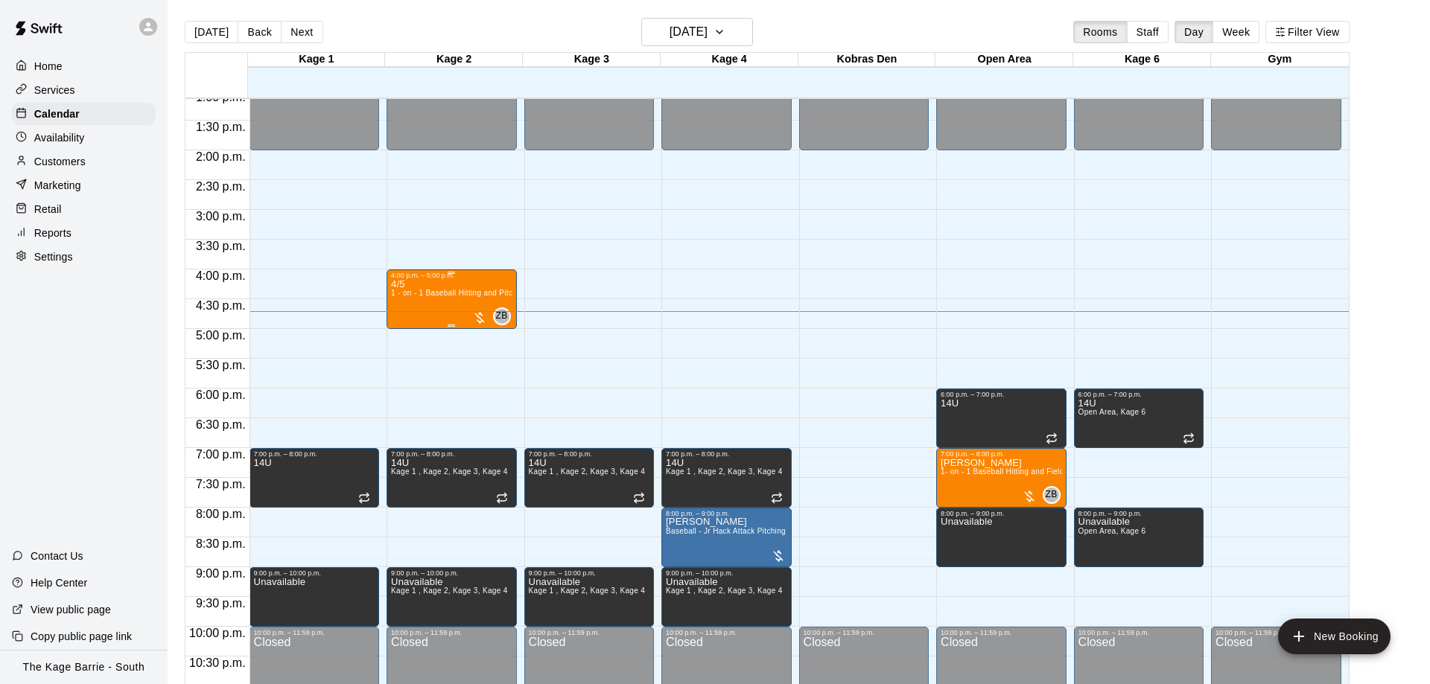
click at [436, 297] on span "1 - on - 1 Baseball Hitting and Pitching Clinic" at bounding box center [470, 293] width 159 height 8
click at [576, 289] on div at bounding box center [715, 342] width 1430 height 684
click at [1013, 476] on span "1- on - 1 Baseball Hitting and Fielding Clinic" at bounding box center [1018, 472] width 156 height 8
click at [956, 516] on img "edit" at bounding box center [954, 521] width 17 height 17
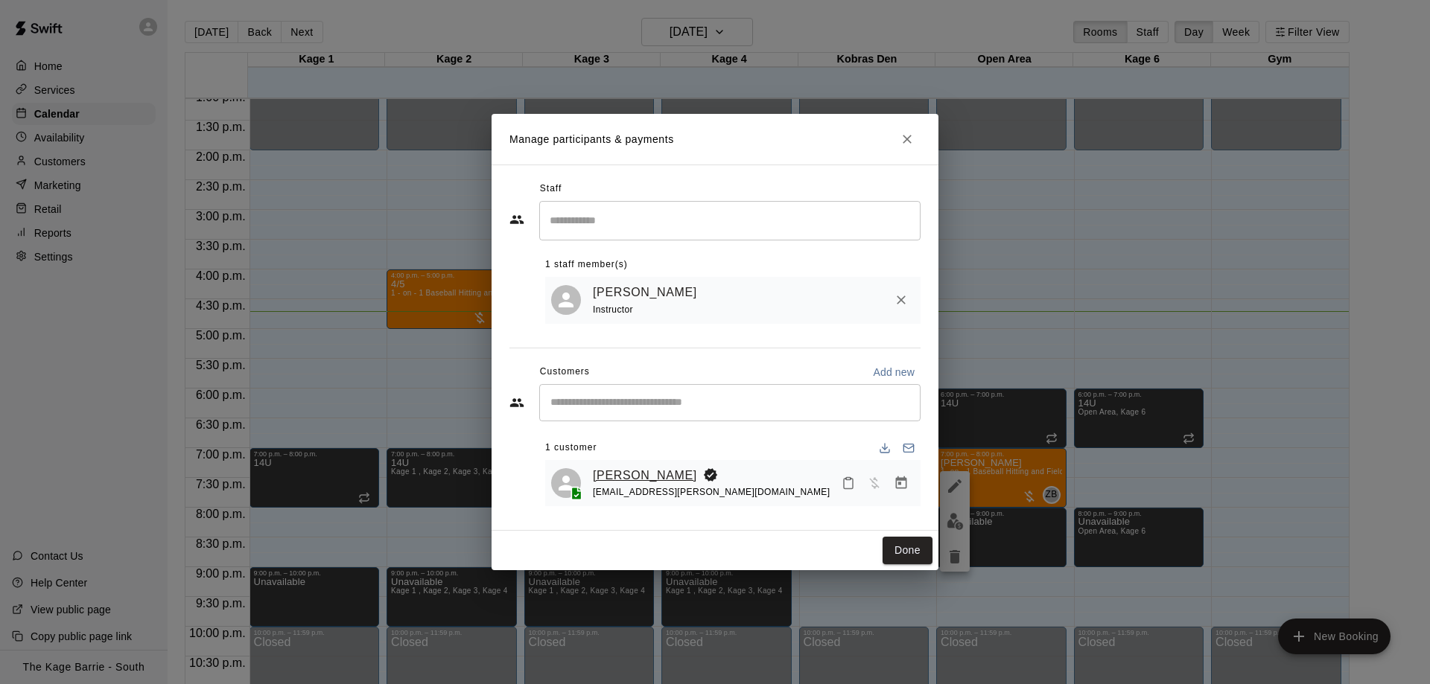
click at [631, 468] on link "[PERSON_NAME]" at bounding box center [645, 475] width 104 height 19
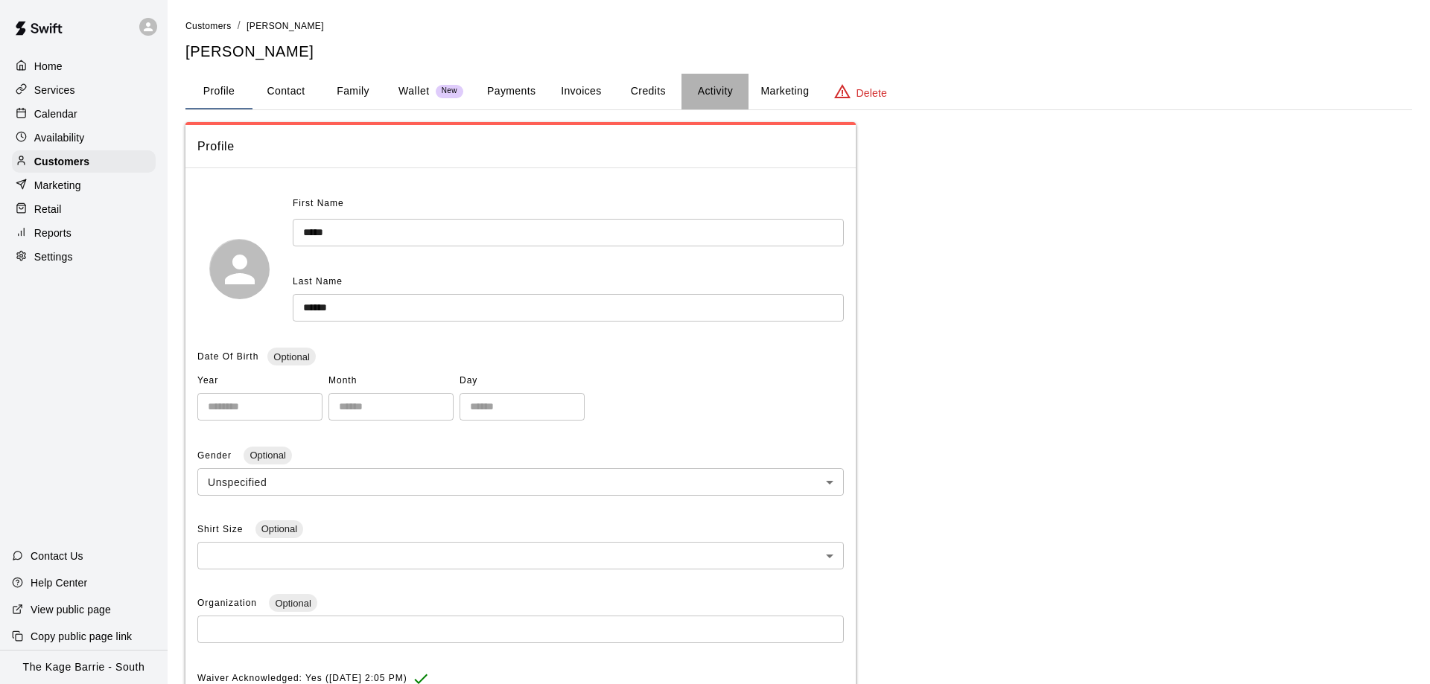
click at [730, 97] on button "Activity" at bounding box center [714, 92] width 67 height 36
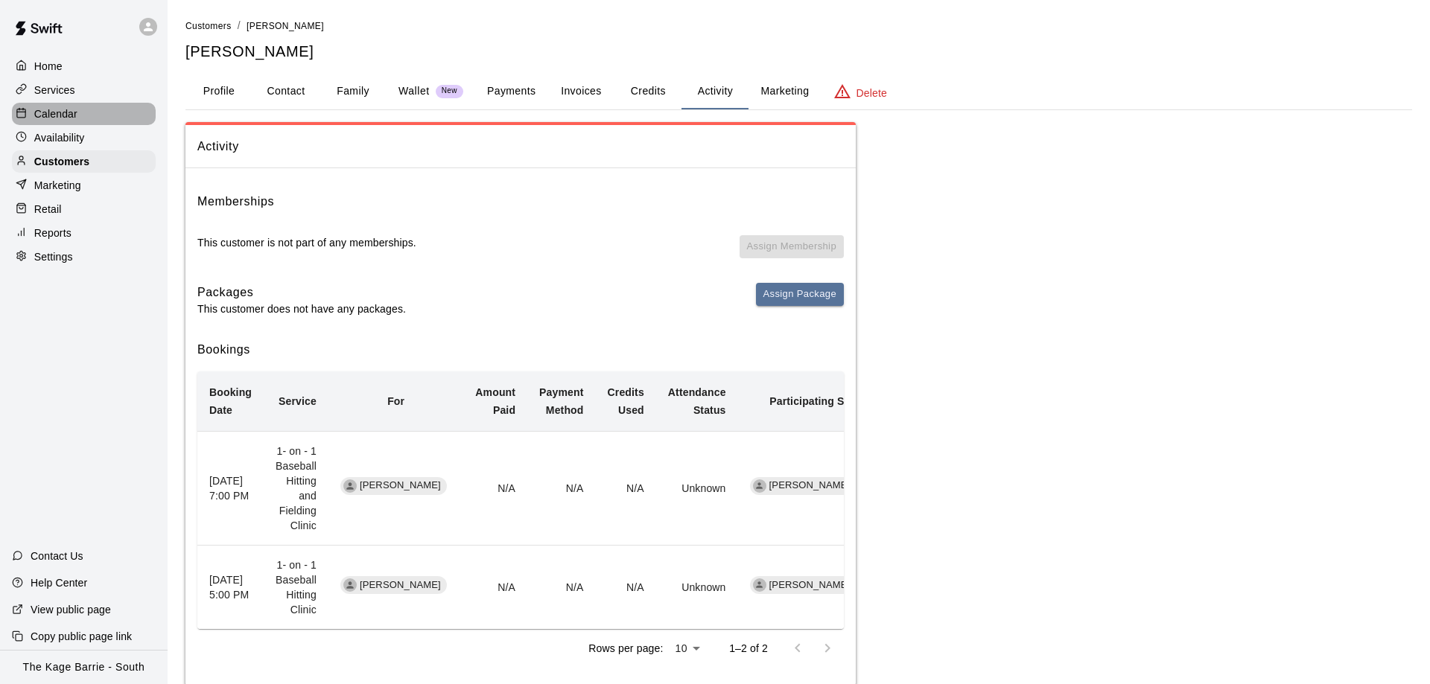
click at [43, 109] on p "Calendar" at bounding box center [55, 113] width 43 height 15
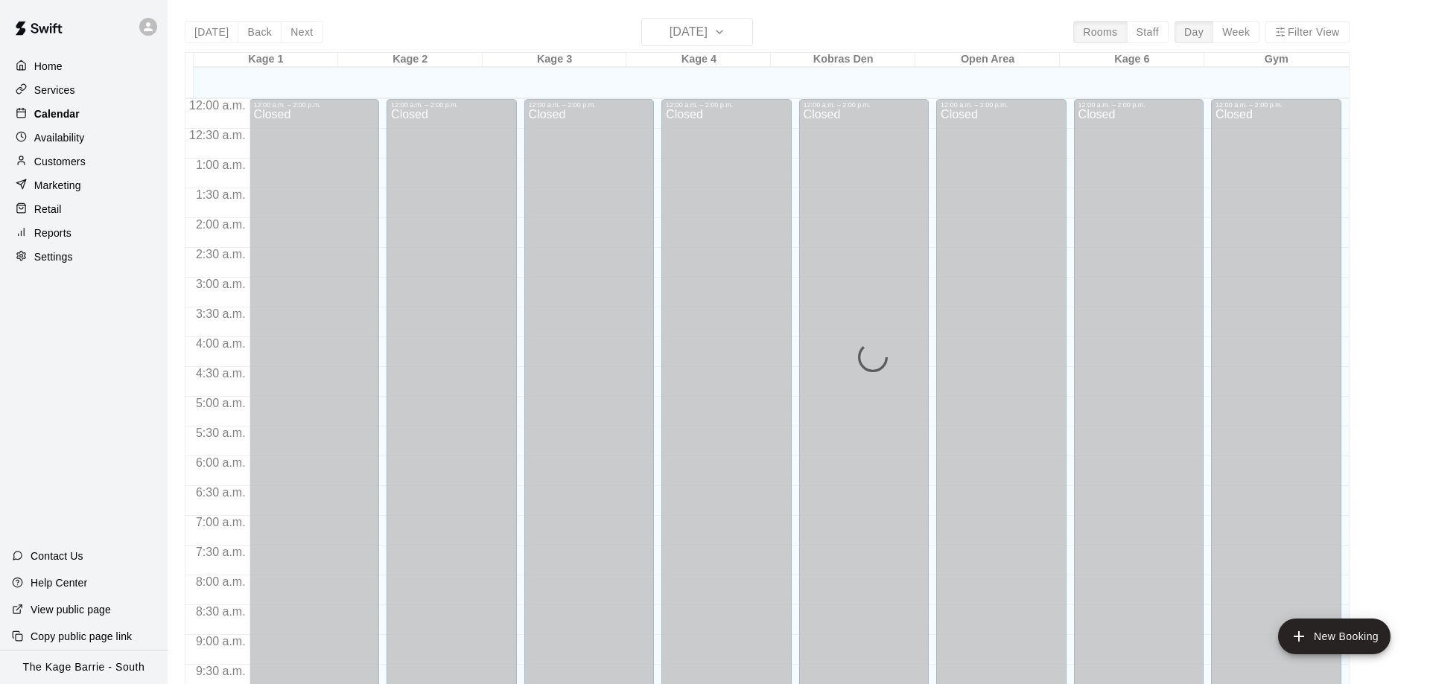
scroll to position [783, 0]
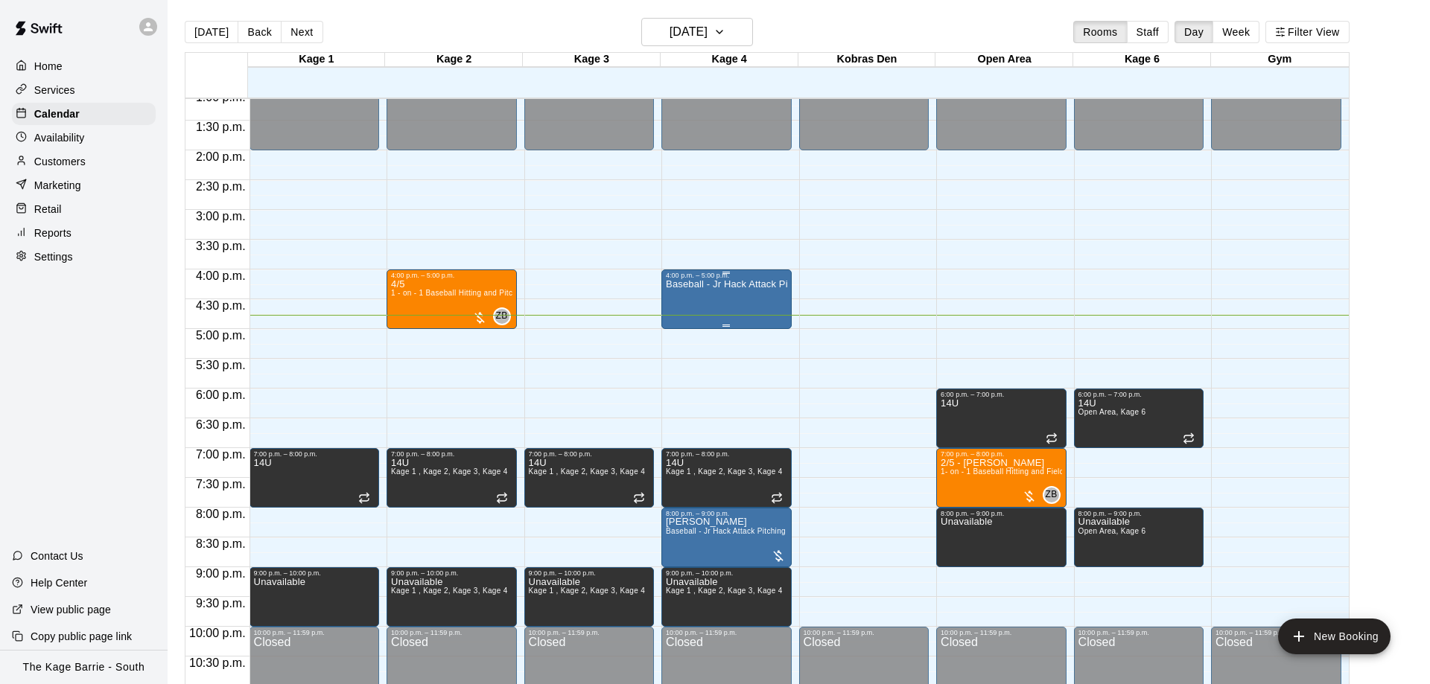
click at [713, 302] on div "Baseball - Jr Hack Attack Pitching Machine" at bounding box center [726, 621] width 121 height 684
click at [788, 237] on div at bounding box center [715, 342] width 1430 height 684
click at [721, 308] on div "Baseball - Jr Hack Attack Pitching Machine" at bounding box center [726, 621] width 121 height 684
click at [721, 308] on div at bounding box center [715, 342] width 1430 height 684
click at [721, 308] on div "Baseball - Jr Hack Attack Pitching Machine" at bounding box center [726, 621] width 121 height 684
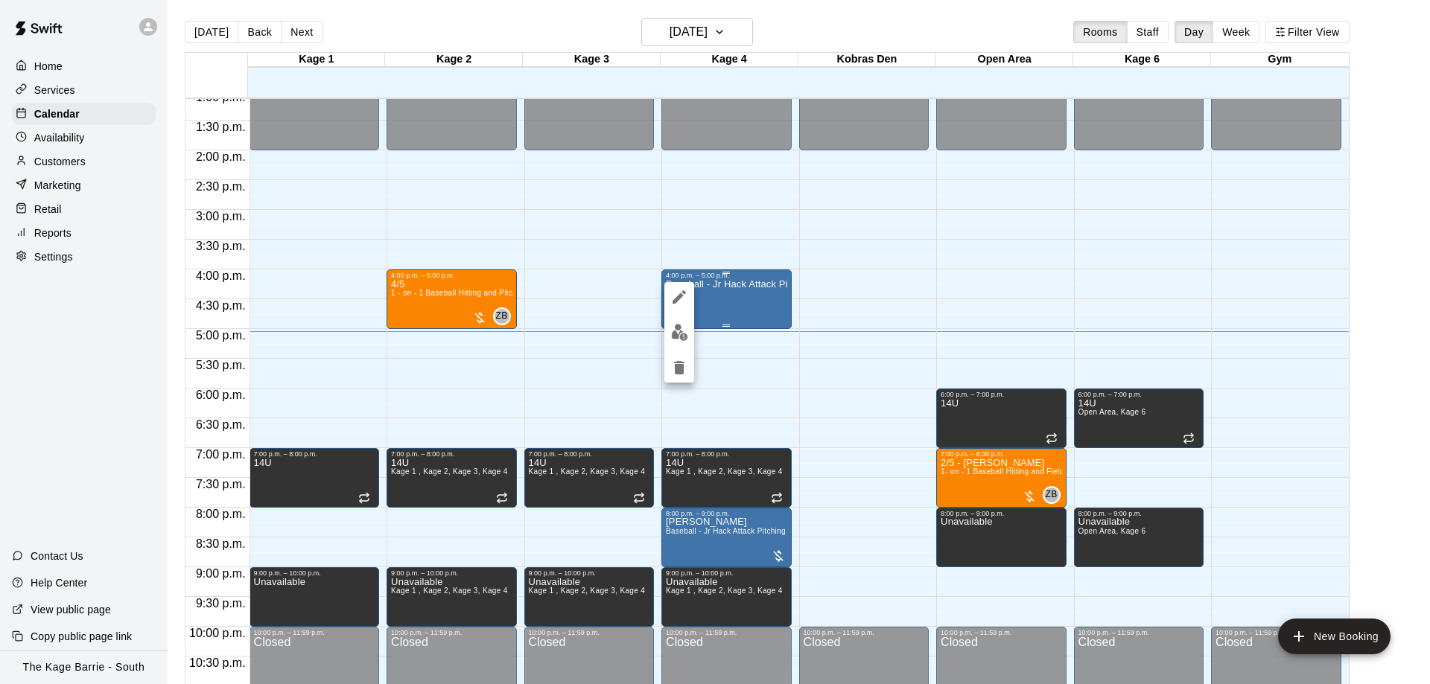
click at [721, 308] on div at bounding box center [715, 342] width 1430 height 684
click at [728, 305] on div "Baseball - Jr Hack Attack Pitching Machine" at bounding box center [726, 621] width 121 height 684
click at [728, 305] on div at bounding box center [715, 342] width 1430 height 684
click at [1008, 476] on span "1- on - 1 Baseball Hitting and Fielding Clinic" at bounding box center [1018, 472] width 156 height 8
click at [949, 517] on img "edit" at bounding box center [954, 521] width 17 height 17
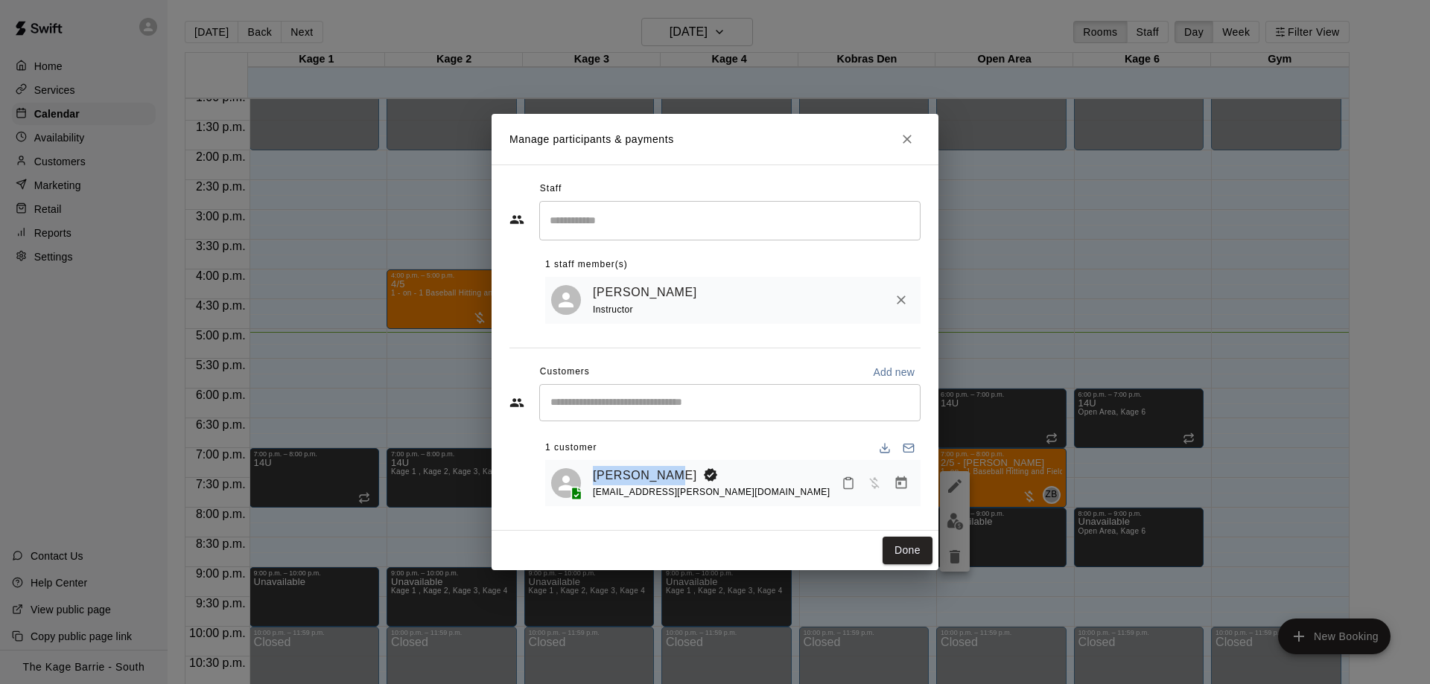
drag, startPoint x: 590, startPoint y: 471, endPoint x: 654, endPoint y: 477, distance: 64.3
click at [654, 477] on div "[PERSON_NAME] [PERSON_NAME][EMAIL_ADDRESS][PERSON_NAME][DOMAIN_NAME]" at bounding box center [732, 483] width 363 height 35
copy link "[PERSON_NAME]"
click at [1124, 314] on div "Manage participants & payments Staff ​ 1 staff member(s) [PERSON_NAME] Instruct…" at bounding box center [715, 342] width 1430 height 684
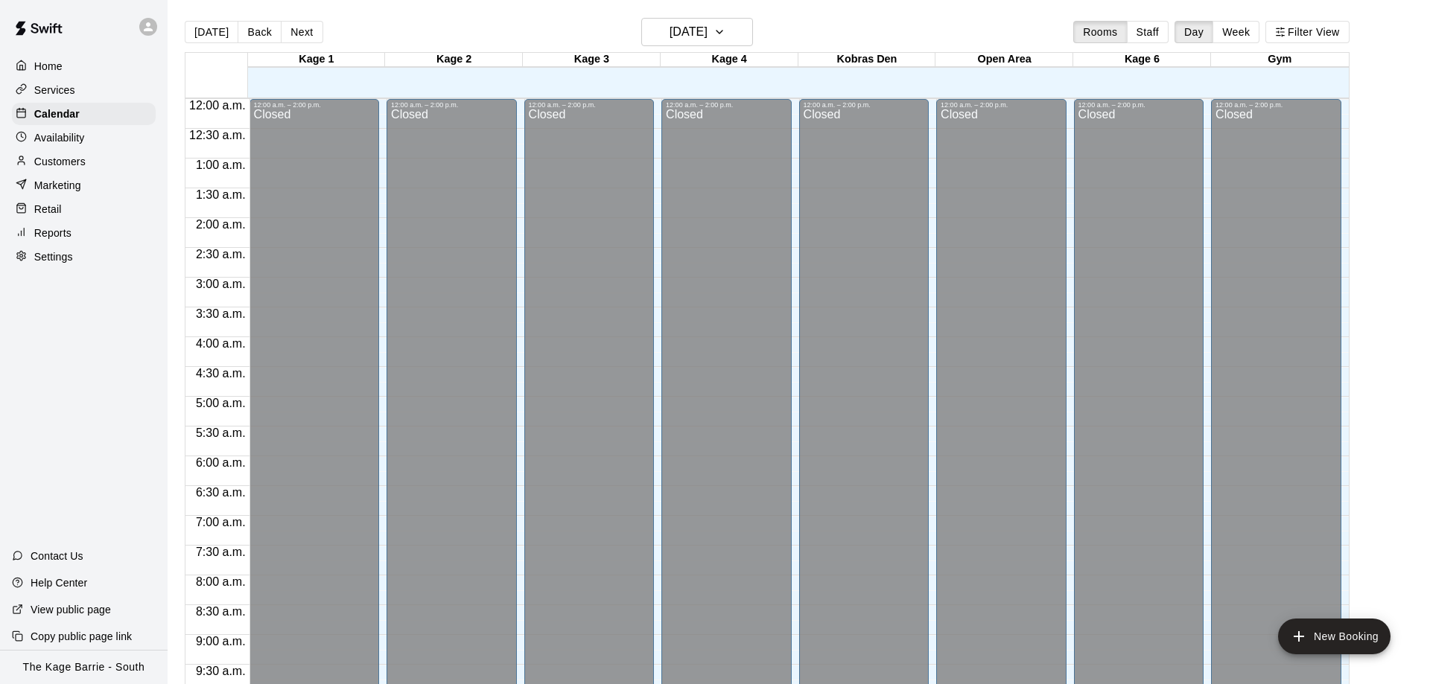
scroll to position [783, 0]
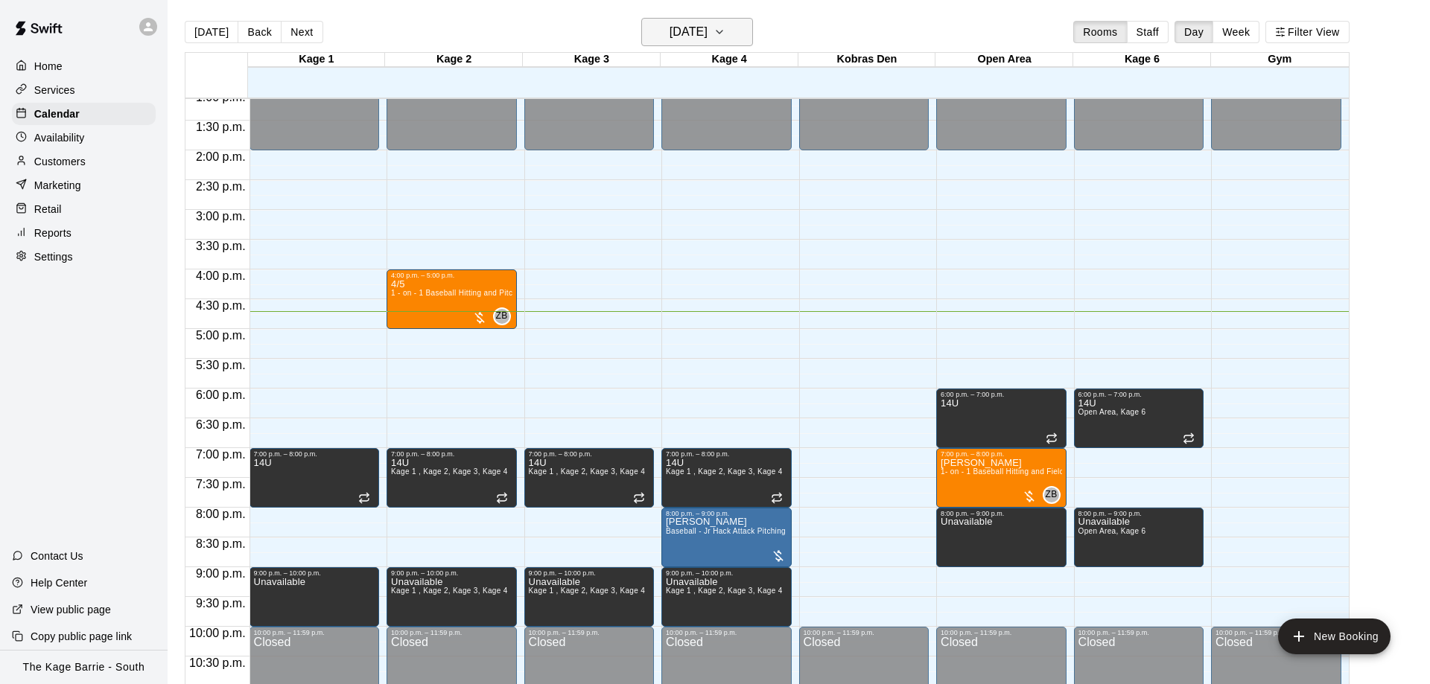
click at [721, 44] on button "[DATE]" at bounding box center [697, 32] width 112 height 28
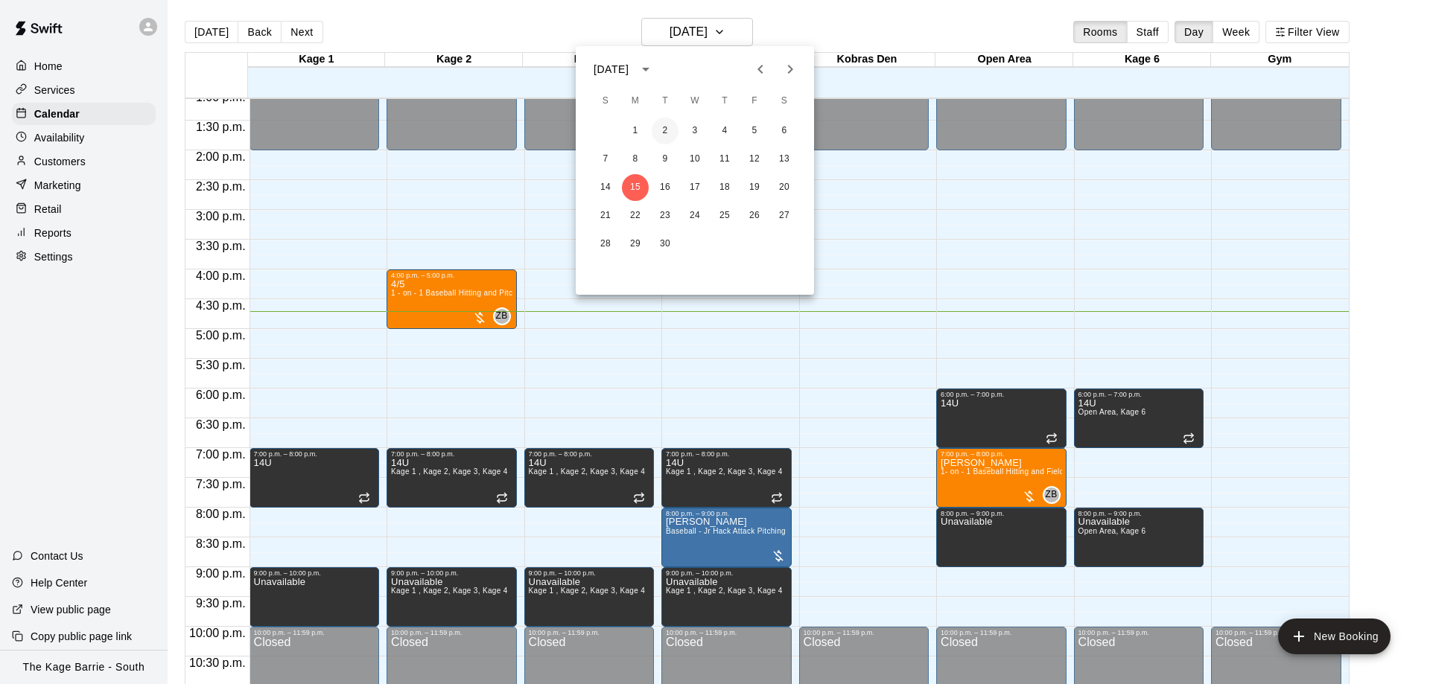
click at [672, 128] on button "2" at bounding box center [664, 131] width 27 height 27
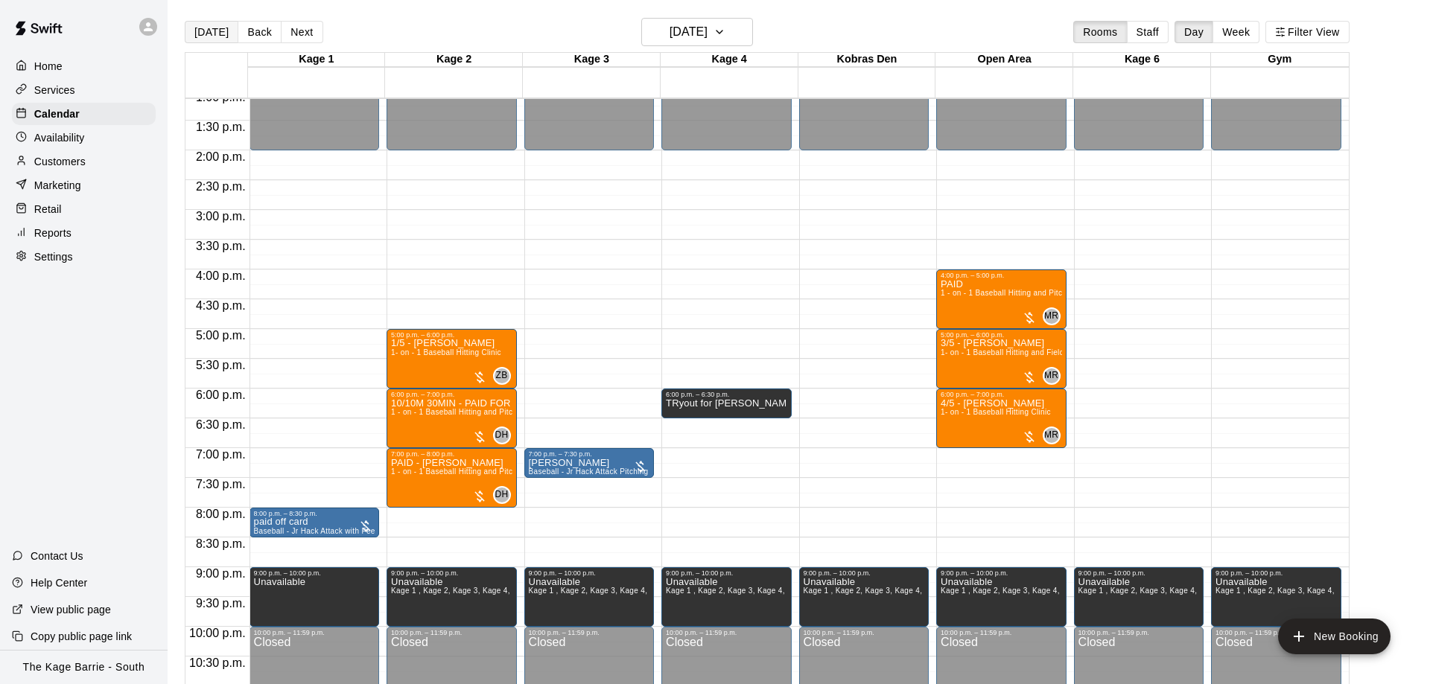
click at [208, 34] on button "[DATE]" at bounding box center [212, 32] width 54 height 22
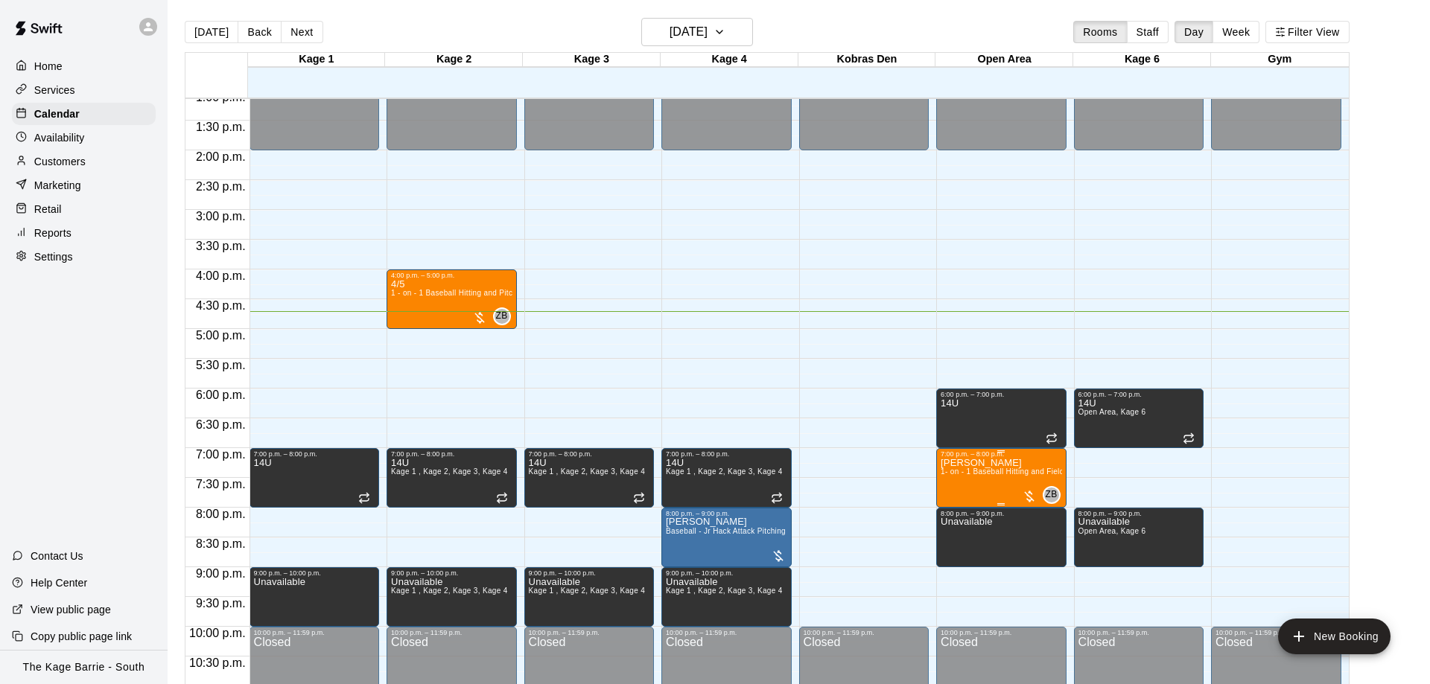
click at [1020, 474] on span "1- on - 1 Baseball Hitting and Fielding Clinic" at bounding box center [1018, 472] width 156 height 8
drag, startPoint x: 961, startPoint y: 483, endPoint x: 967, endPoint y: 465, distance: 19.5
click at [961, 482] on icon "edit" at bounding box center [955, 486] width 18 height 18
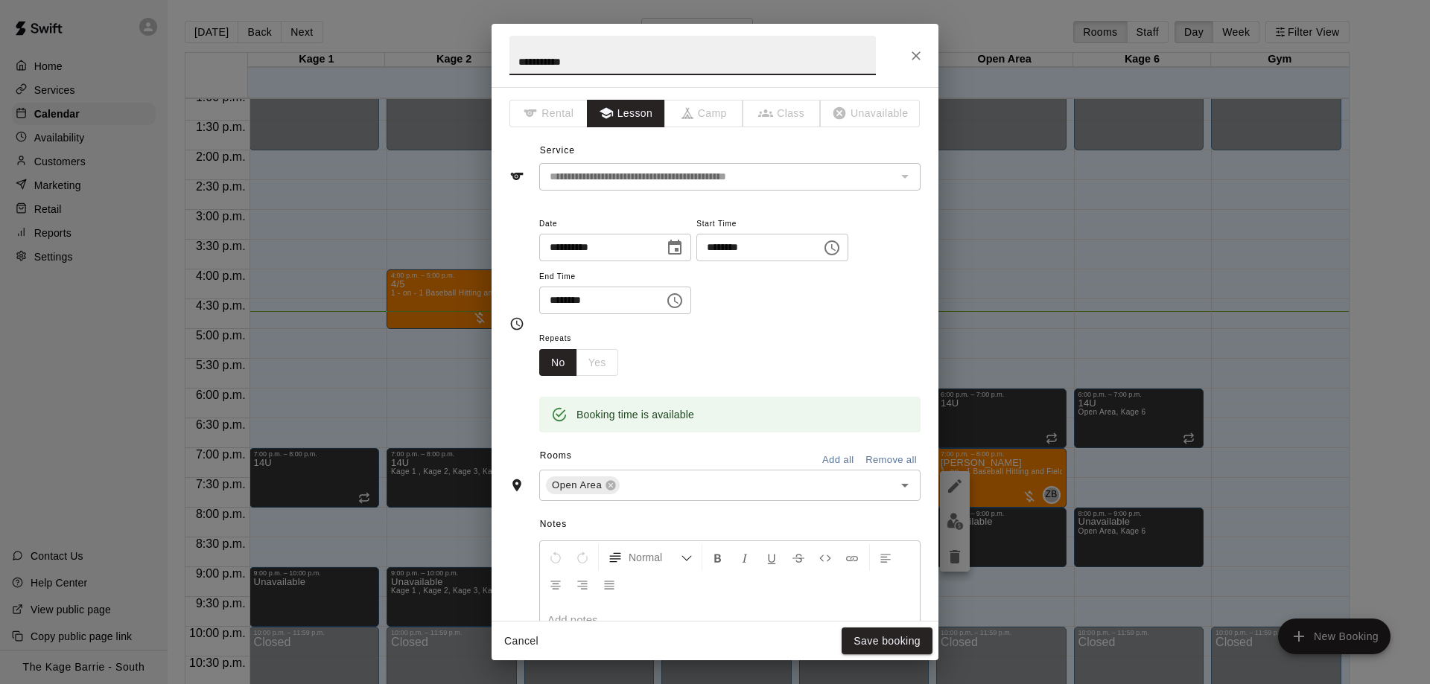
click at [512, 54] on input "**********" at bounding box center [692, 55] width 366 height 39
type input "**********"
click at [896, 647] on button "Save booking" at bounding box center [886, 642] width 91 height 28
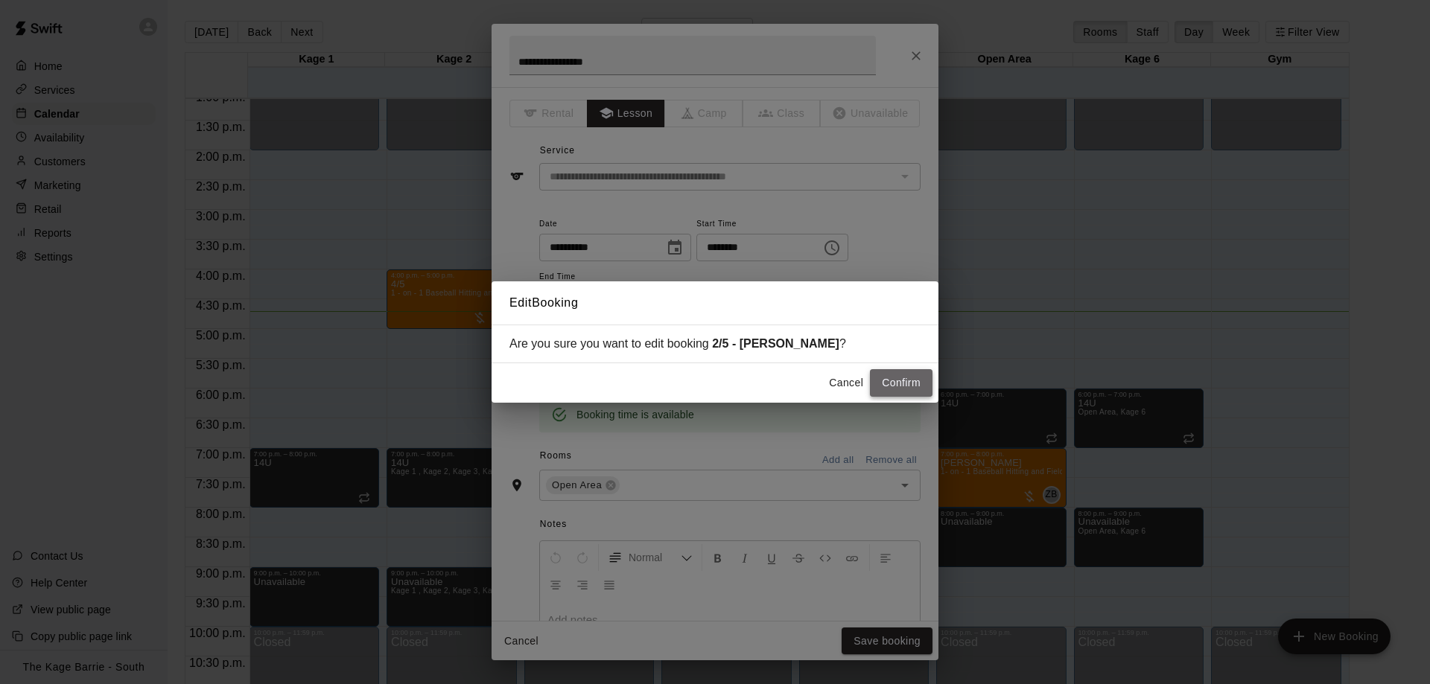
click at [918, 389] on button "Confirm" at bounding box center [901, 383] width 63 height 28
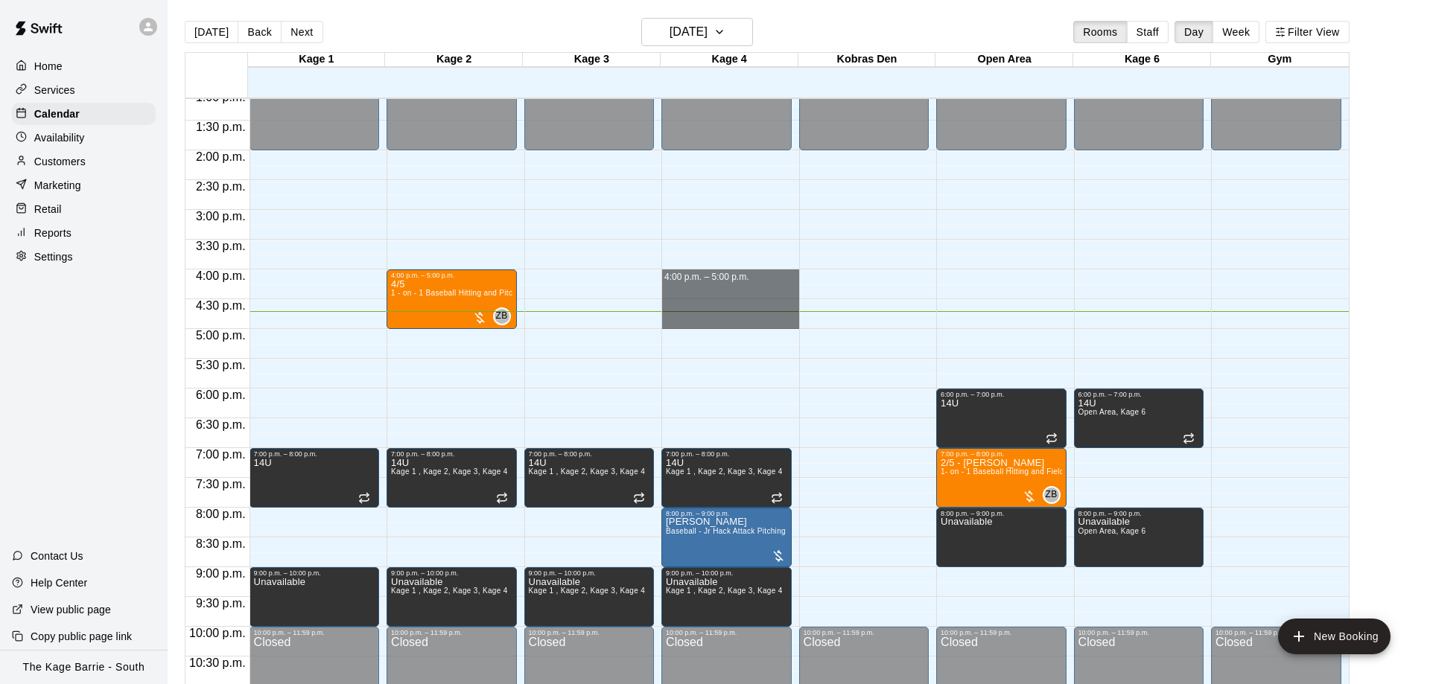
drag, startPoint x: 705, startPoint y: 278, endPoint x: 706, endPoint y: 318, distance: 39.5
click at [706, 318] on div "12:00 a.m. – 2:00 p.m. Closed 7:00 p.m. – 8:00 p.m. 14U Kage 1 , Kage 2, Kage 3…" at bounding box center [730, 31] width 138 height 1430
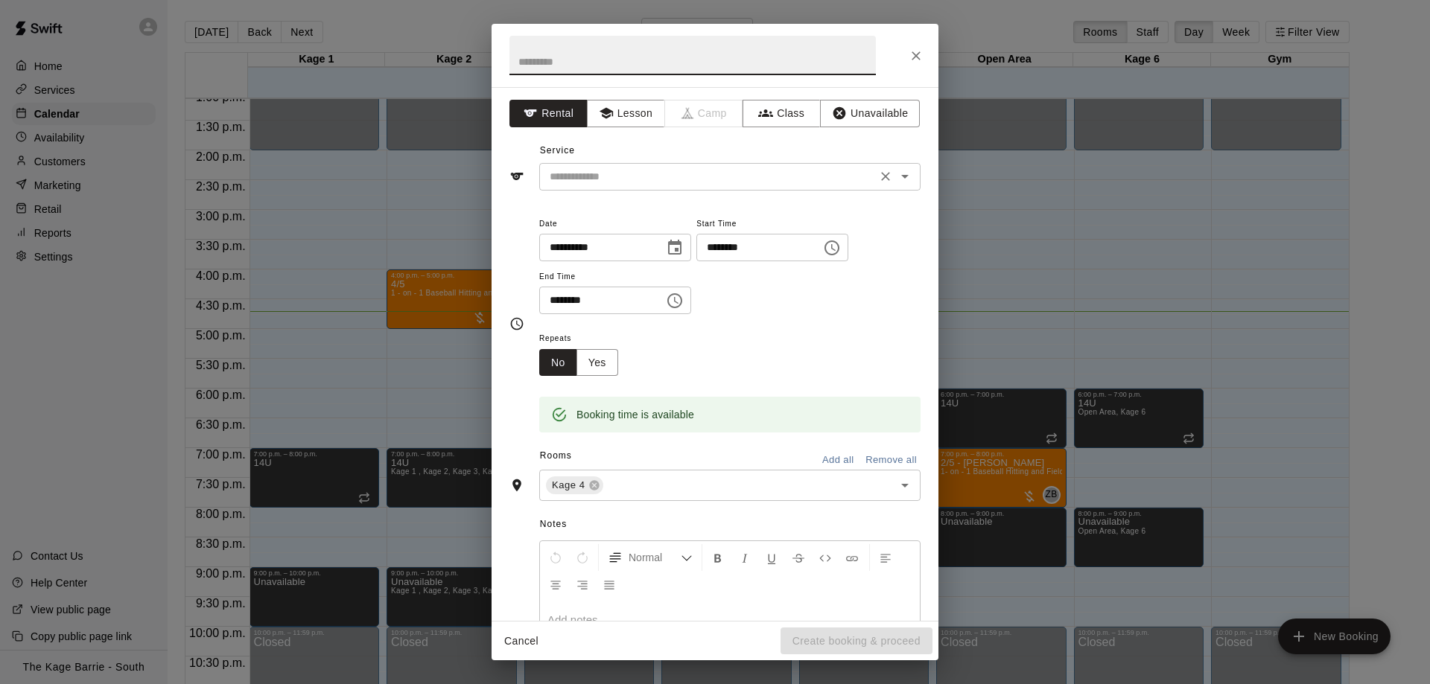
click at [635, 163] on div "​" at bounding box center [729, 177] width 381 height 28
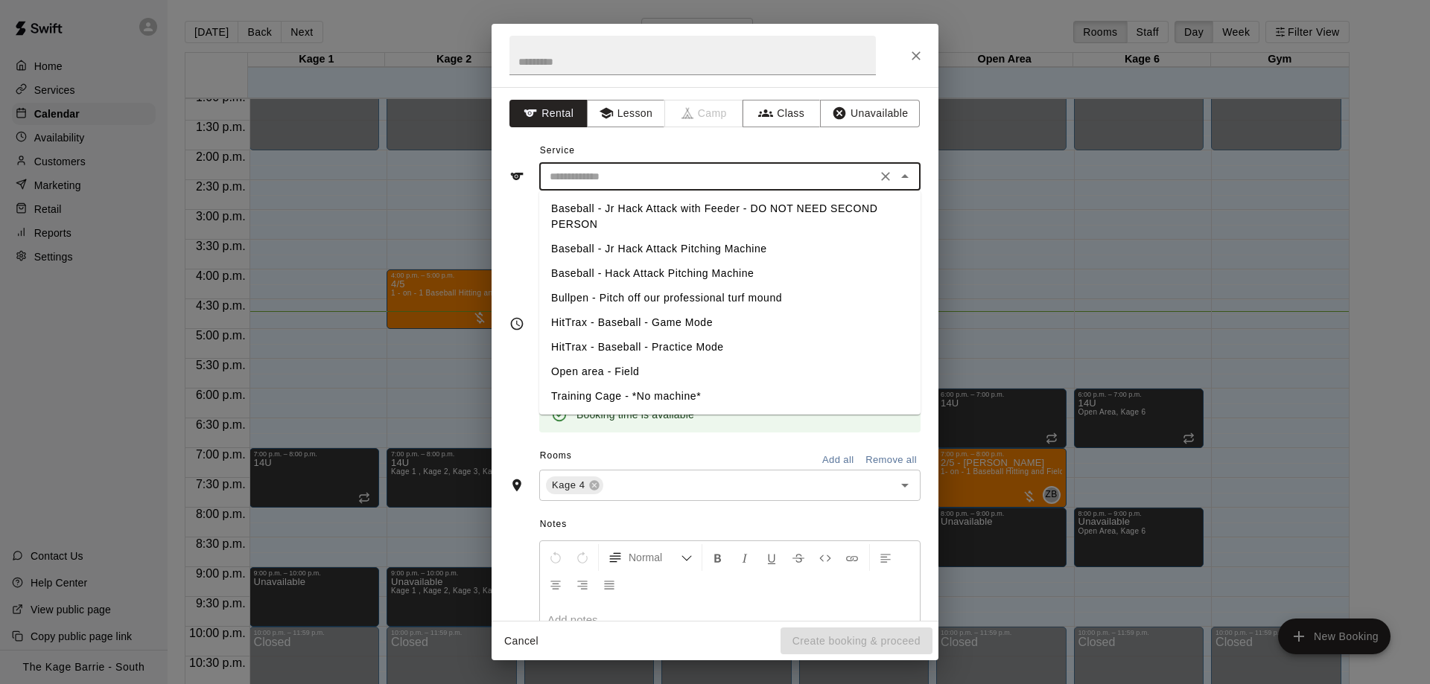
click at [635, 165] on div "​" at bounding box center [729, 177] width 381 height 28
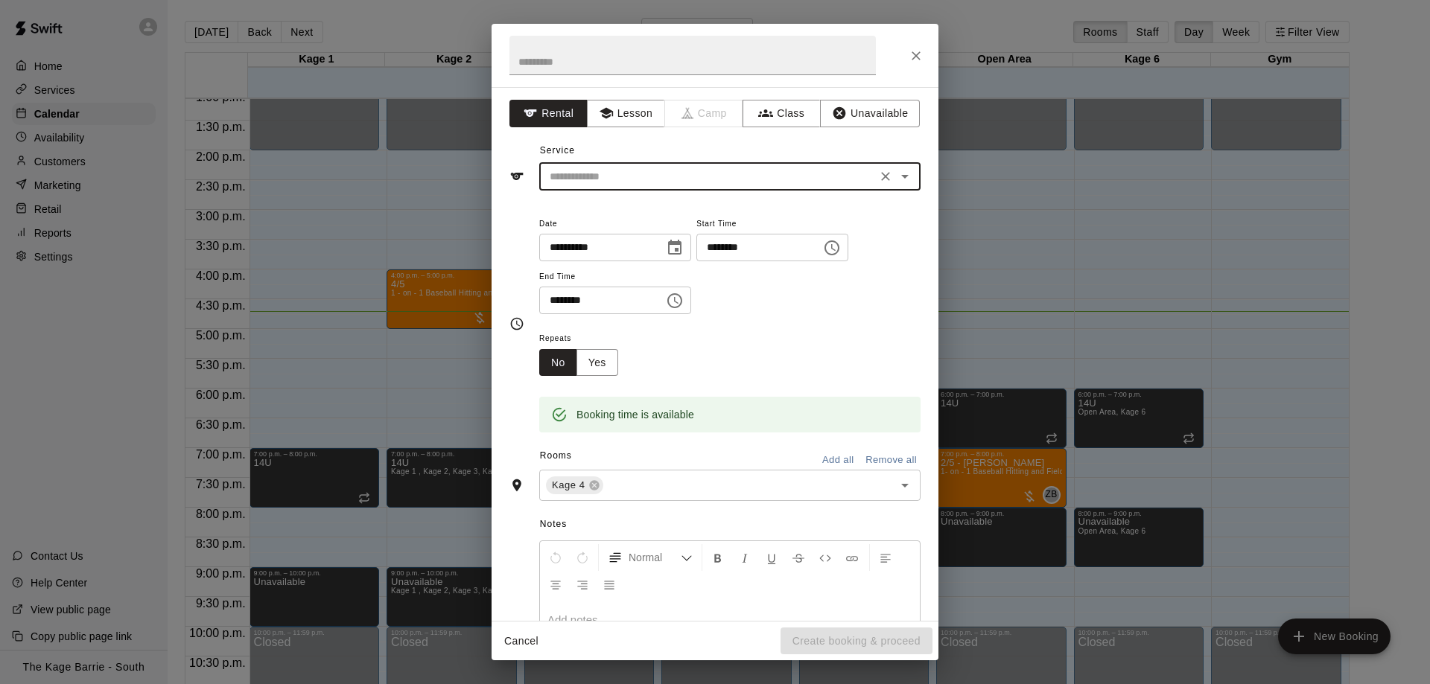
click at [635, 165] on div "​" at bounding box center [729, 177] width 381 height 28
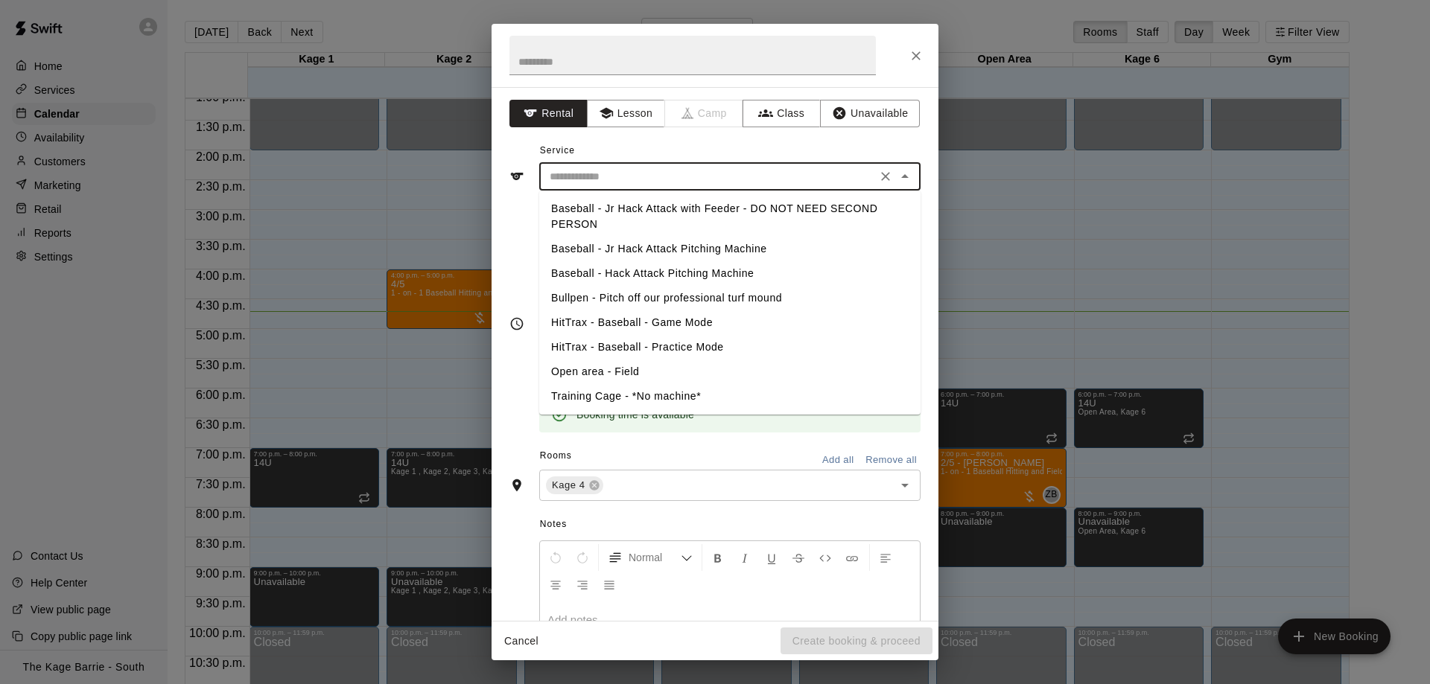
click at [678, 243] on li "Baseball - Jr Hack Attack Pitching Machine" at bounding box center [729, 249] width 381 height 25
type input "**********"
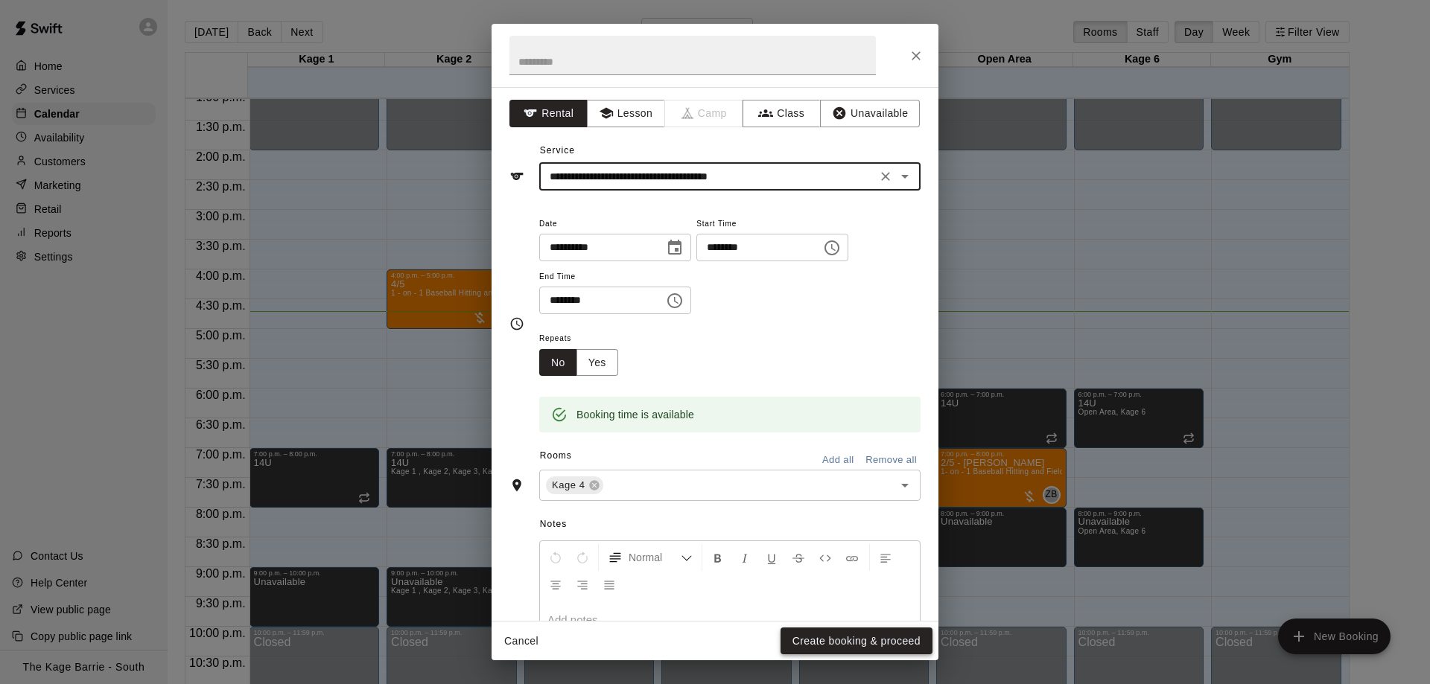
click at [890, 637] on button "Create booking & proceed" at bounding box center [856, 642] width 152 height 28
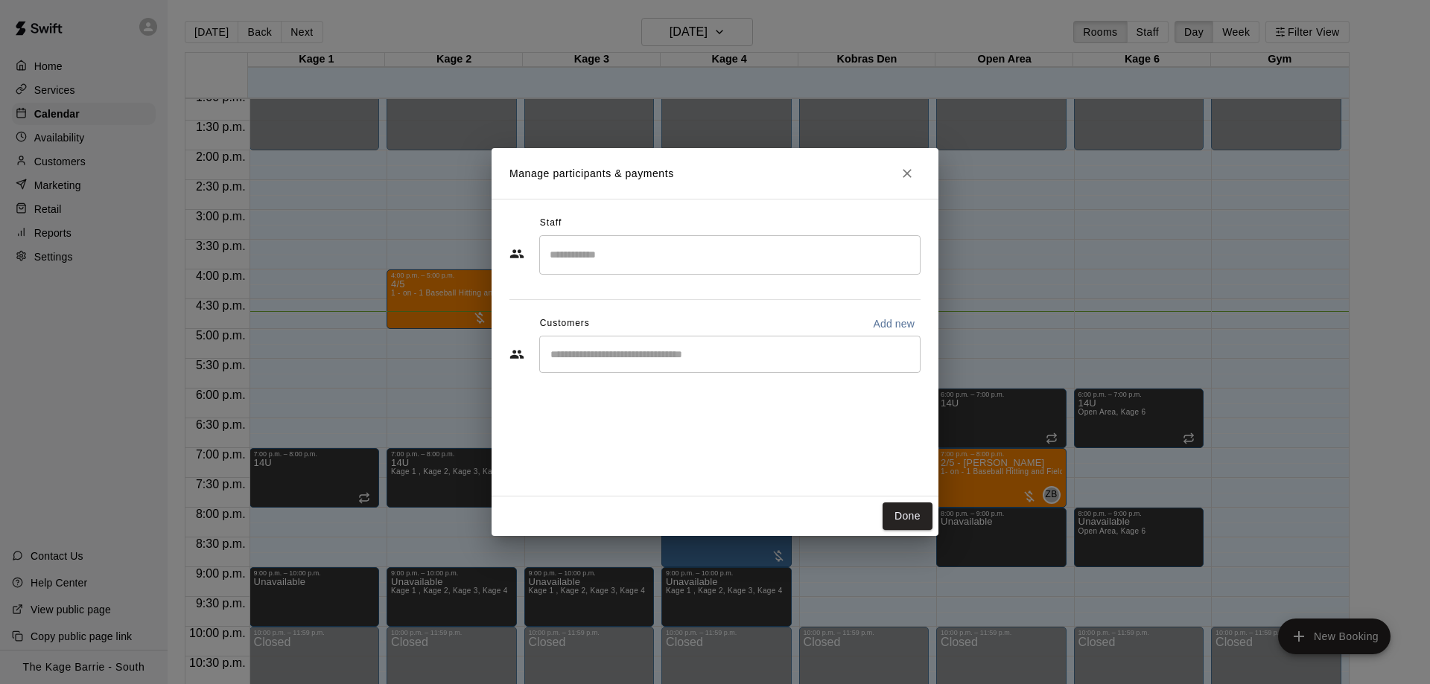
click at [634, 347] on div "​" at bounding box center [729, 354] width 381 height 37
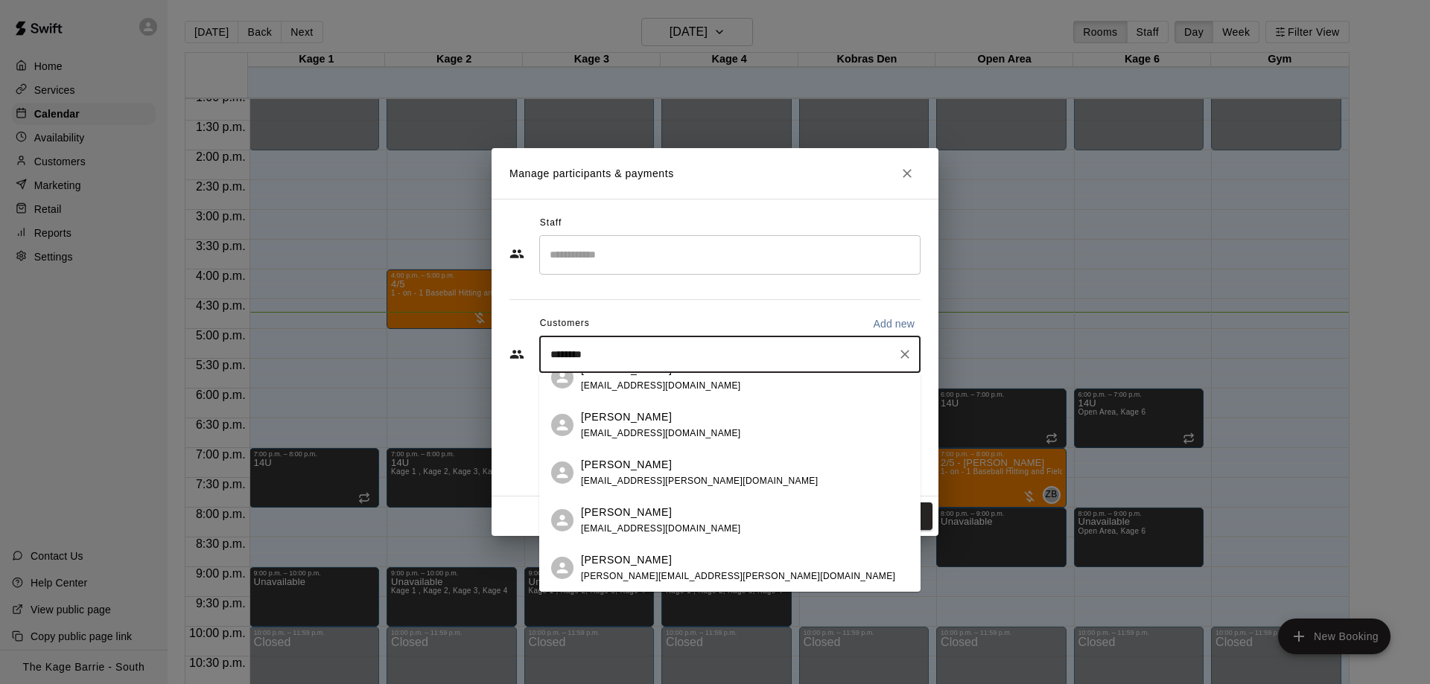
scroll to position [496, 0]
type input "********"
click at [914, 177] on button "Close" at bounding box center [906, 173] width 27 height 27
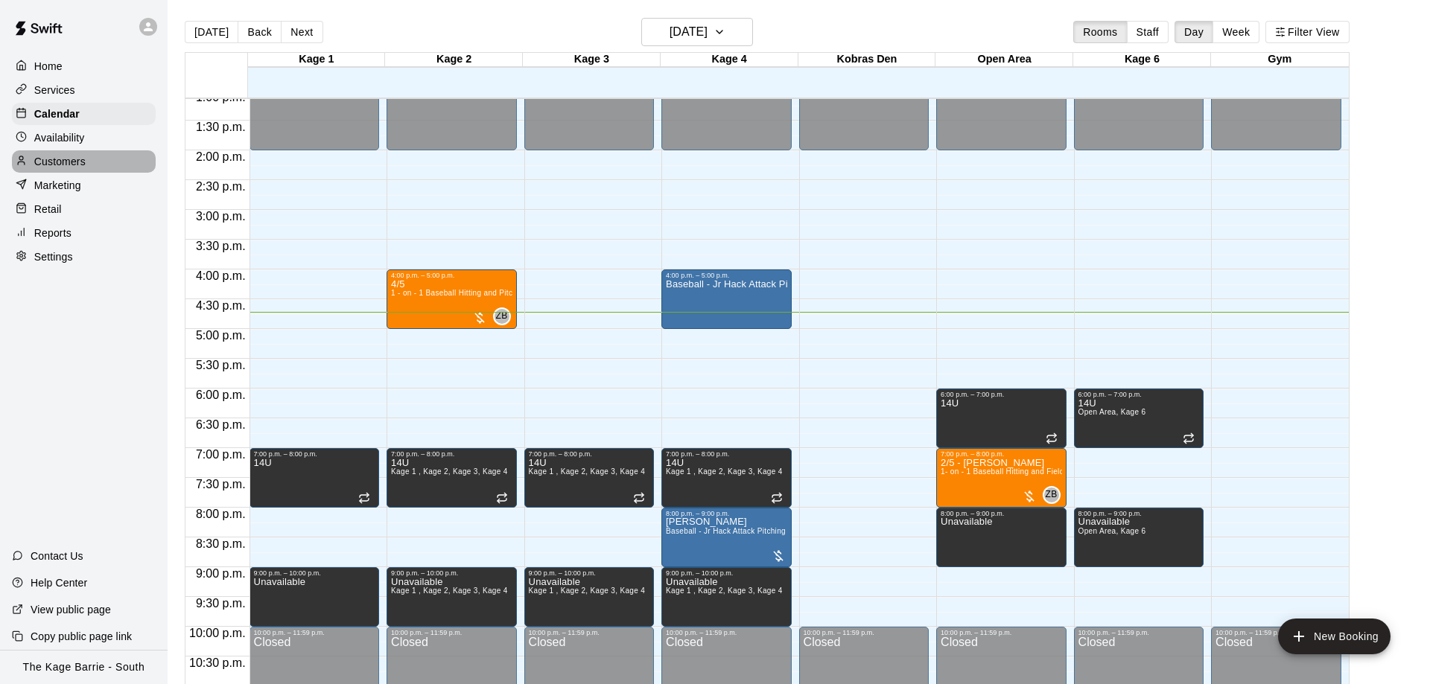
click at [66, 159] on p "Customers" at bounding box center [59, 161] width 51 height 15
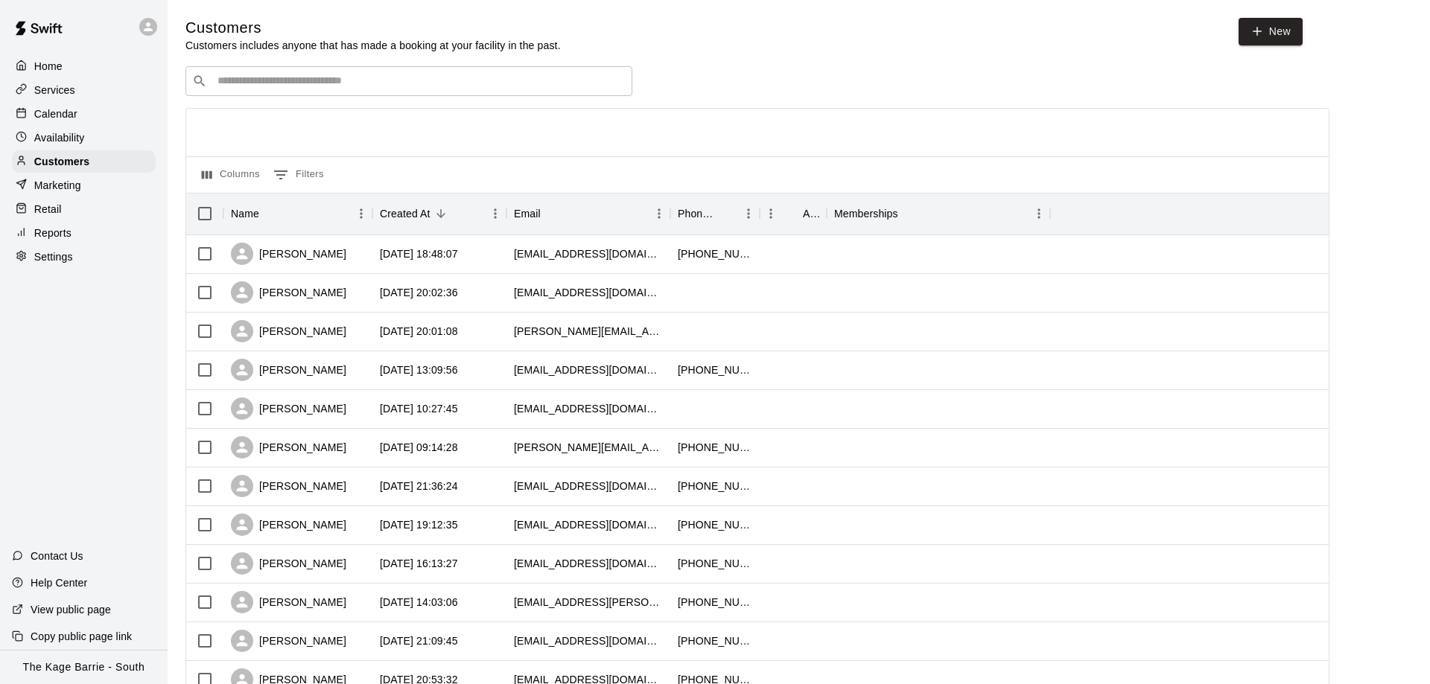
click at [365, 92] on div "​ ​" at bounding box center [408, 81] width 447 height 30
paste input "*********"
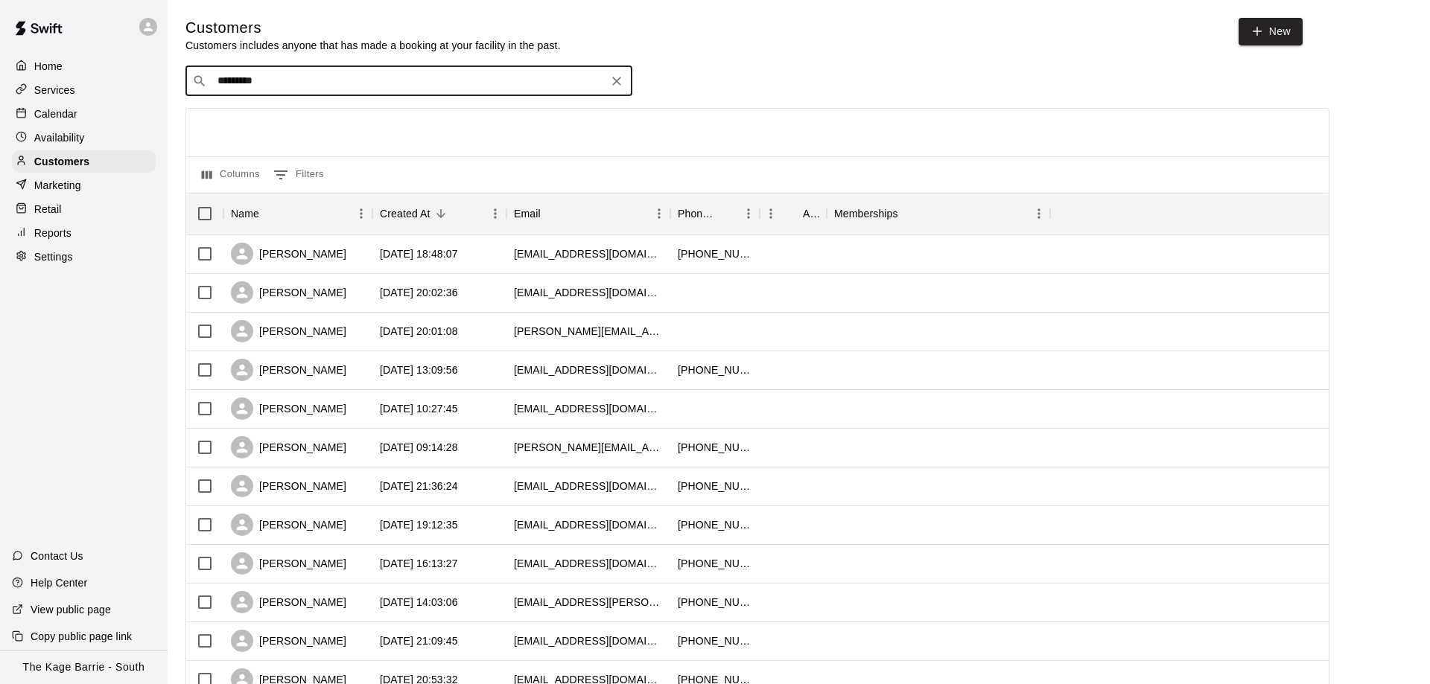
type input "*********"
click at [102, 119] on div "Calendar" at bounding box center [84, 114] width 144 height 22
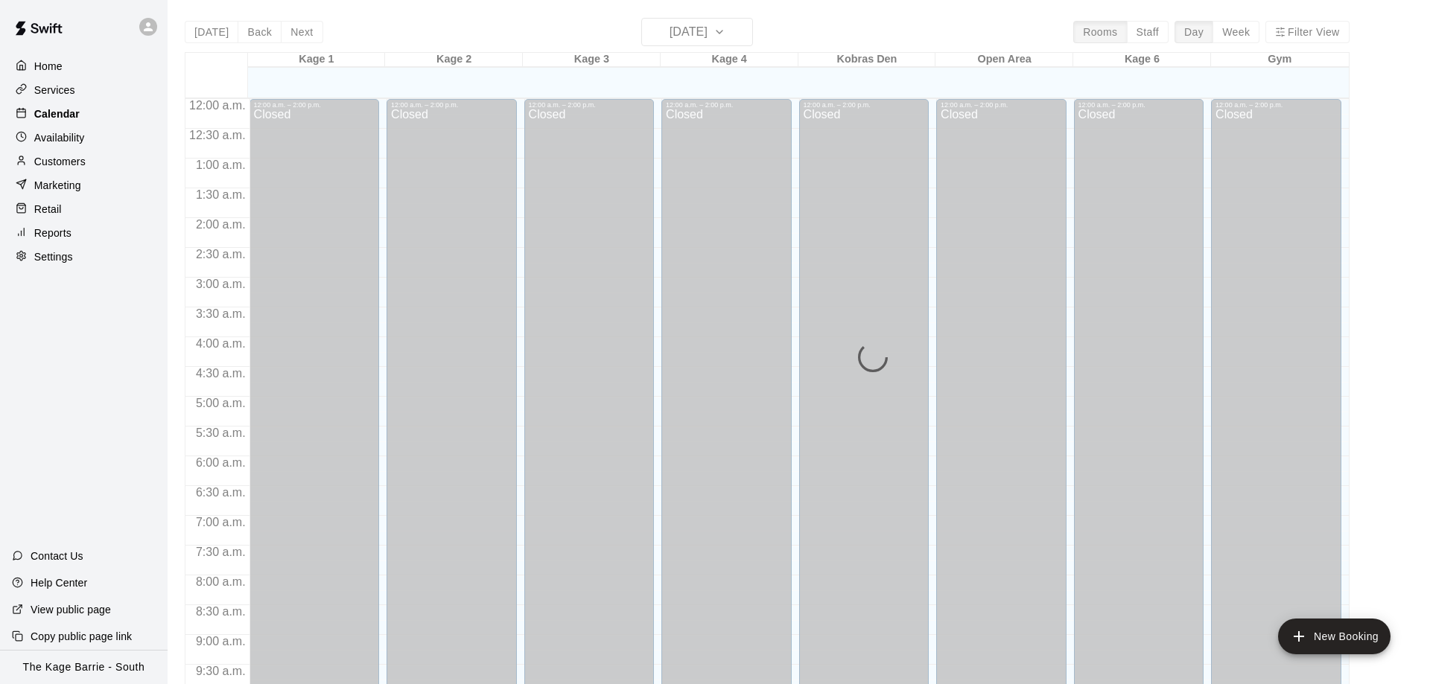
scroll to position [783, 0]
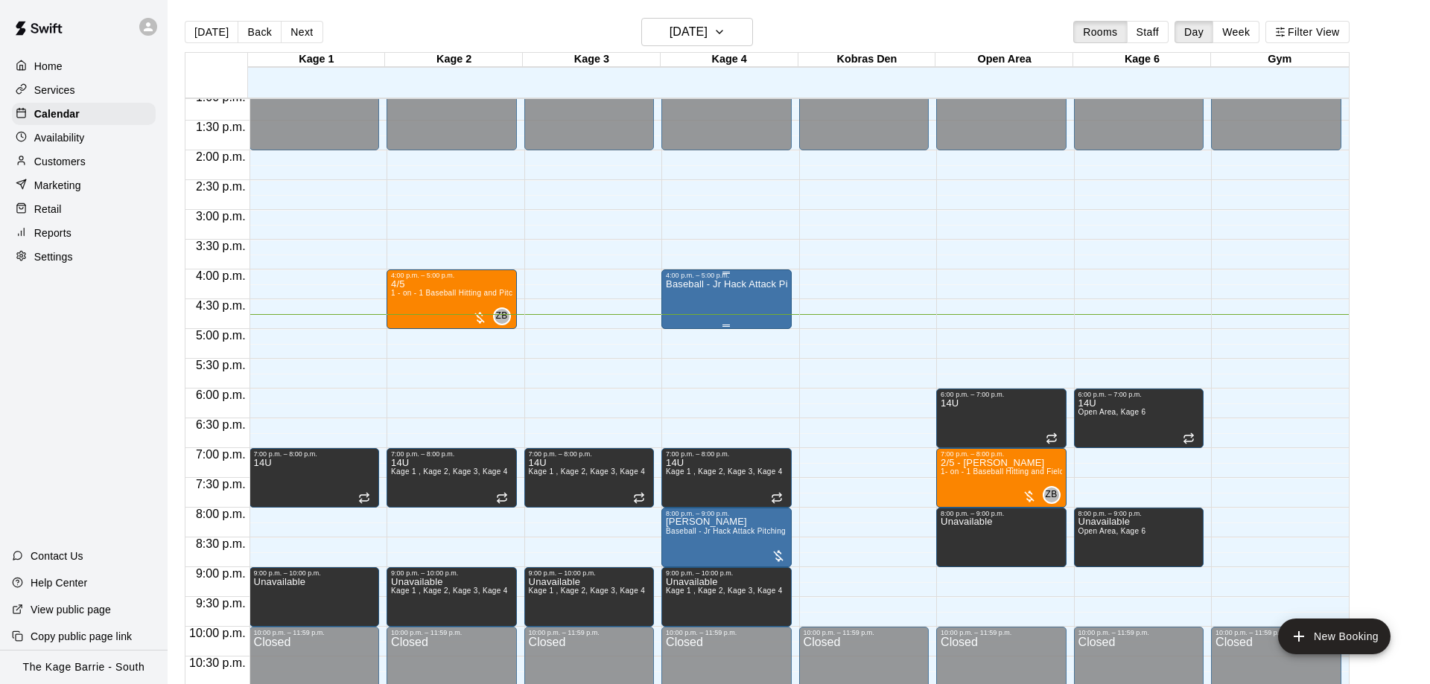
click at [699, 302] on div "Baseball - Jr Hack Attack Pitching Machine" at bounding box center [726, 621] width 121 height 684
click at [681, 332] on img "edit" at bounding box center [679, 332] width 17 height 17
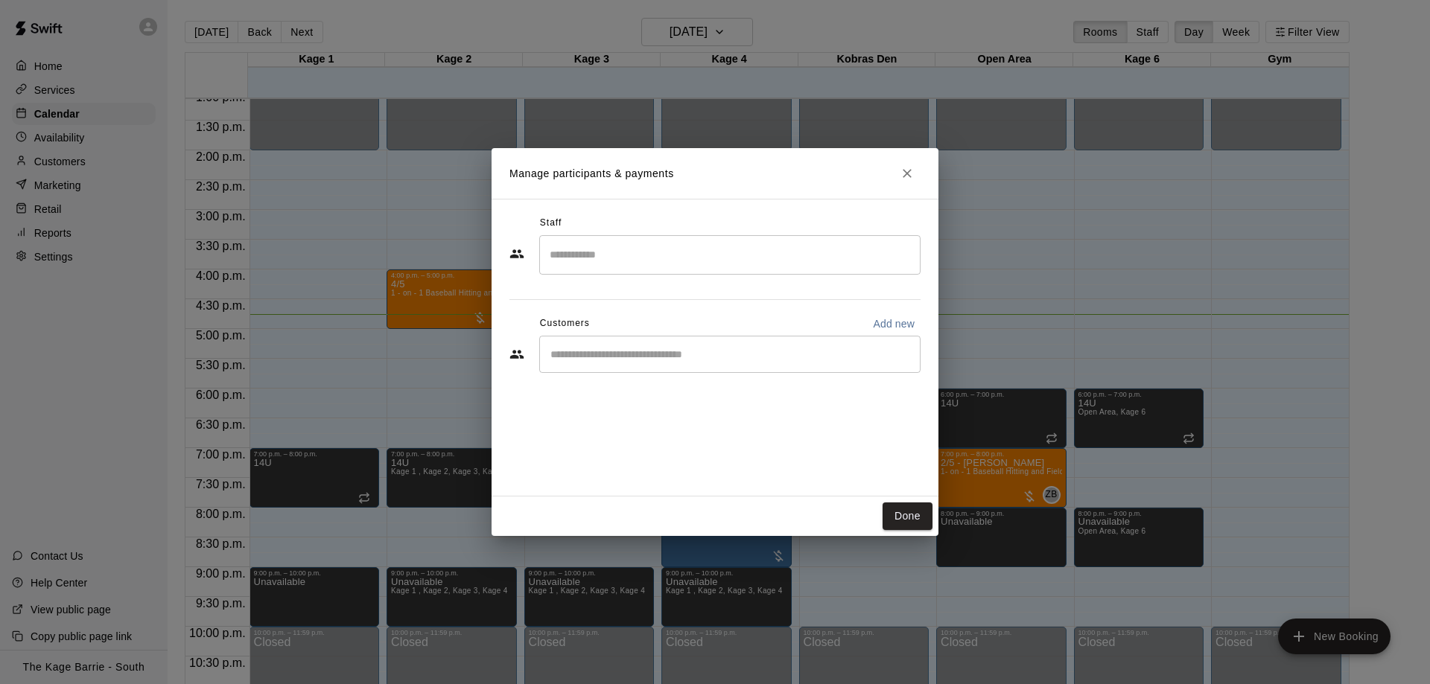
click at [616, 363] on div "​" at bounding box center [729, 354] width 381 height 37
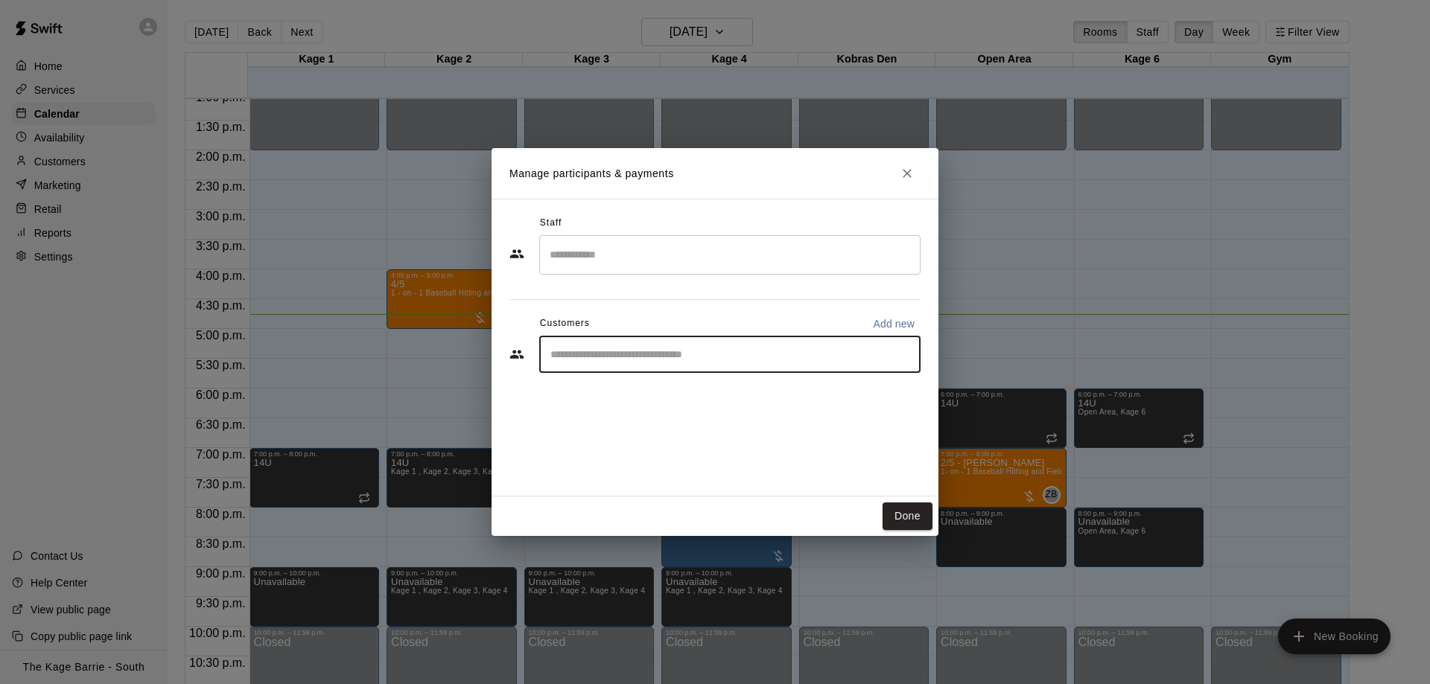
paste input "*********"
click at [543, 354] on div "********* ​" at bounding box center [729, 354] width 381 height 37
click at [545, 353] on div "********* ​" at bounding box center [729, 354] width 381 height 37
click at [549, 351] on input "*********" at bounding box center [718, 354] width 345 height 15
type input "**********"
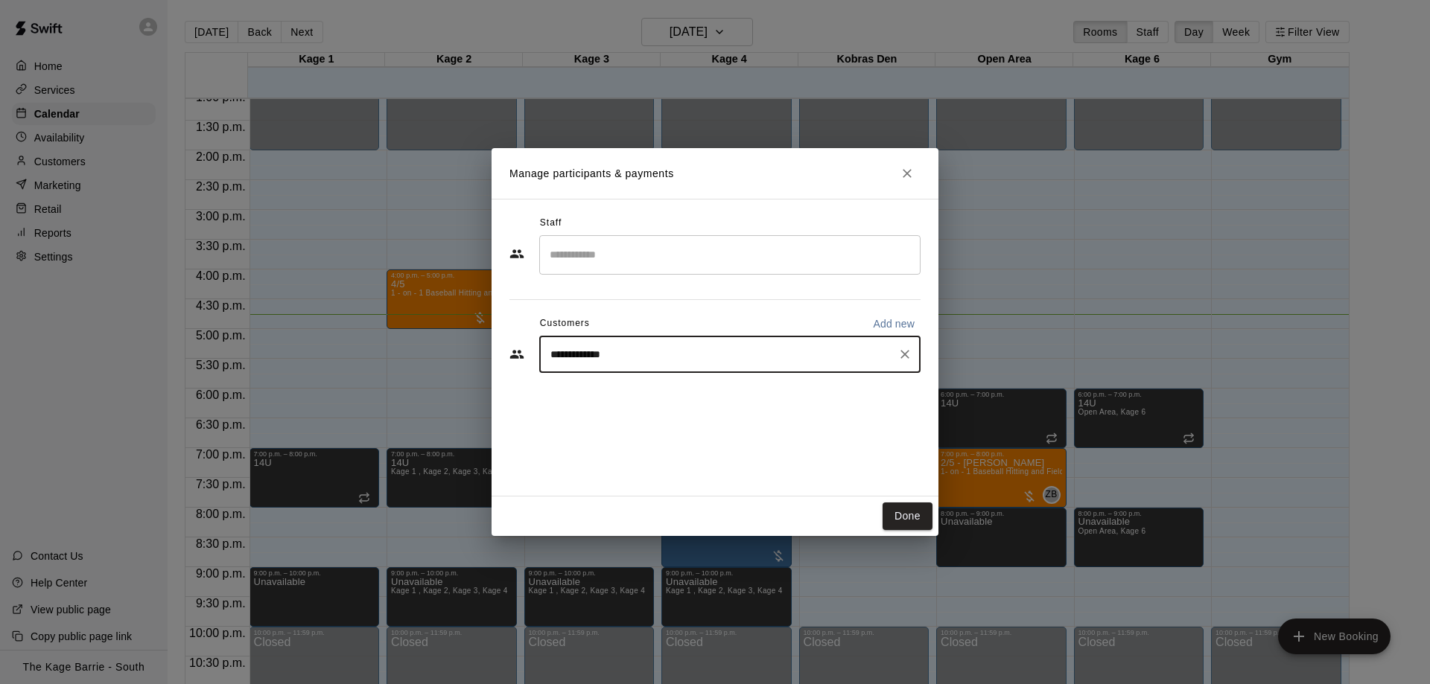
drag, startPoint x: 637, startPoint y: 358, endPoint x: 477, endPoint y: 349, distance: 159.6
click at [546, 353] on input "**********" at bounding box center [718, 354] width 345 height 15
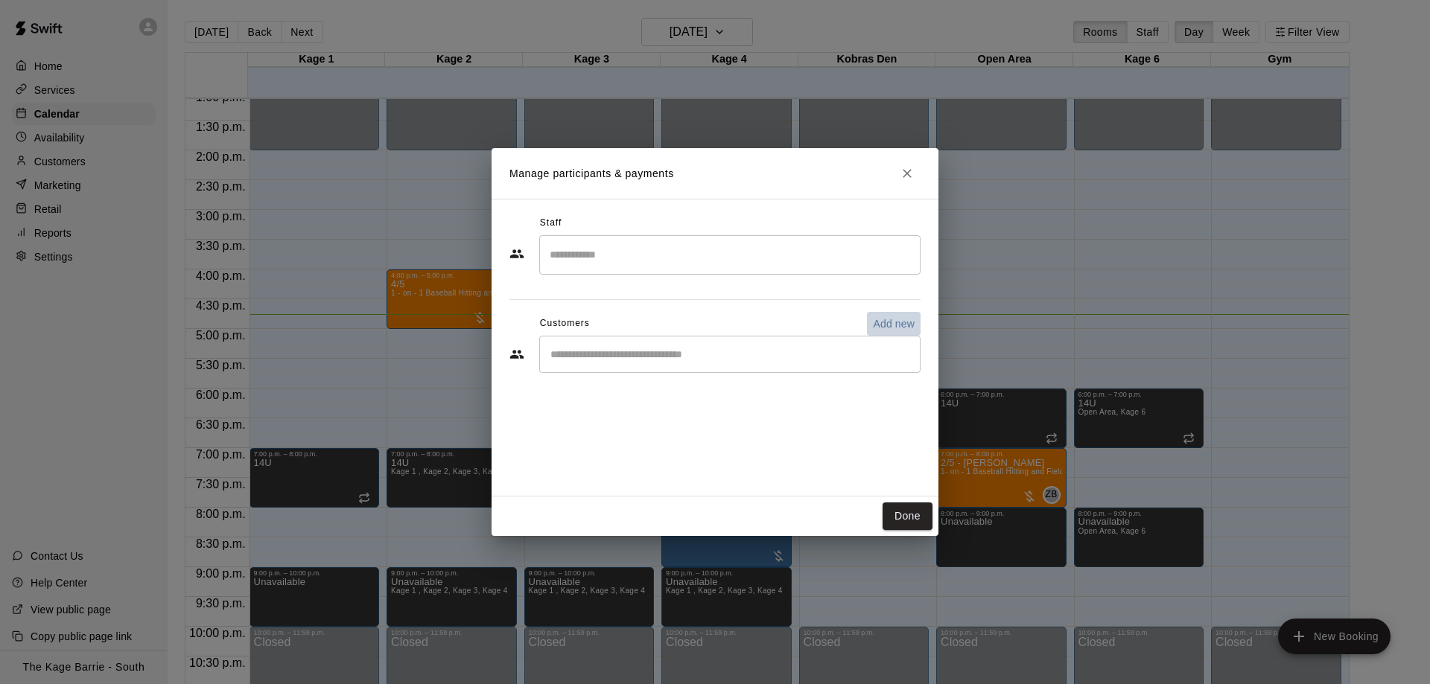
click at [877, 326] on p "Add new" at bounding box center [894, 323] width 42 height 15
select select "**"
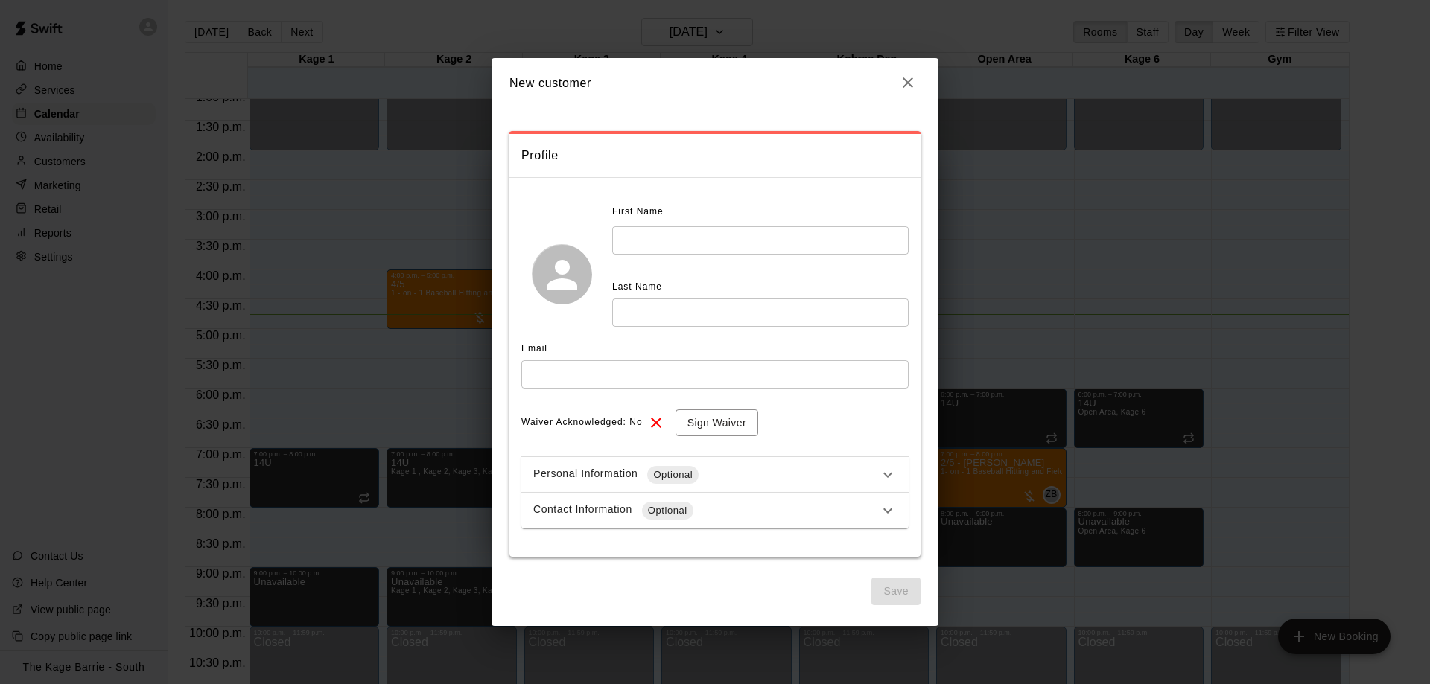
click at [675, 235] on input "text" at bounding box center [760, 240] width 296 height 28
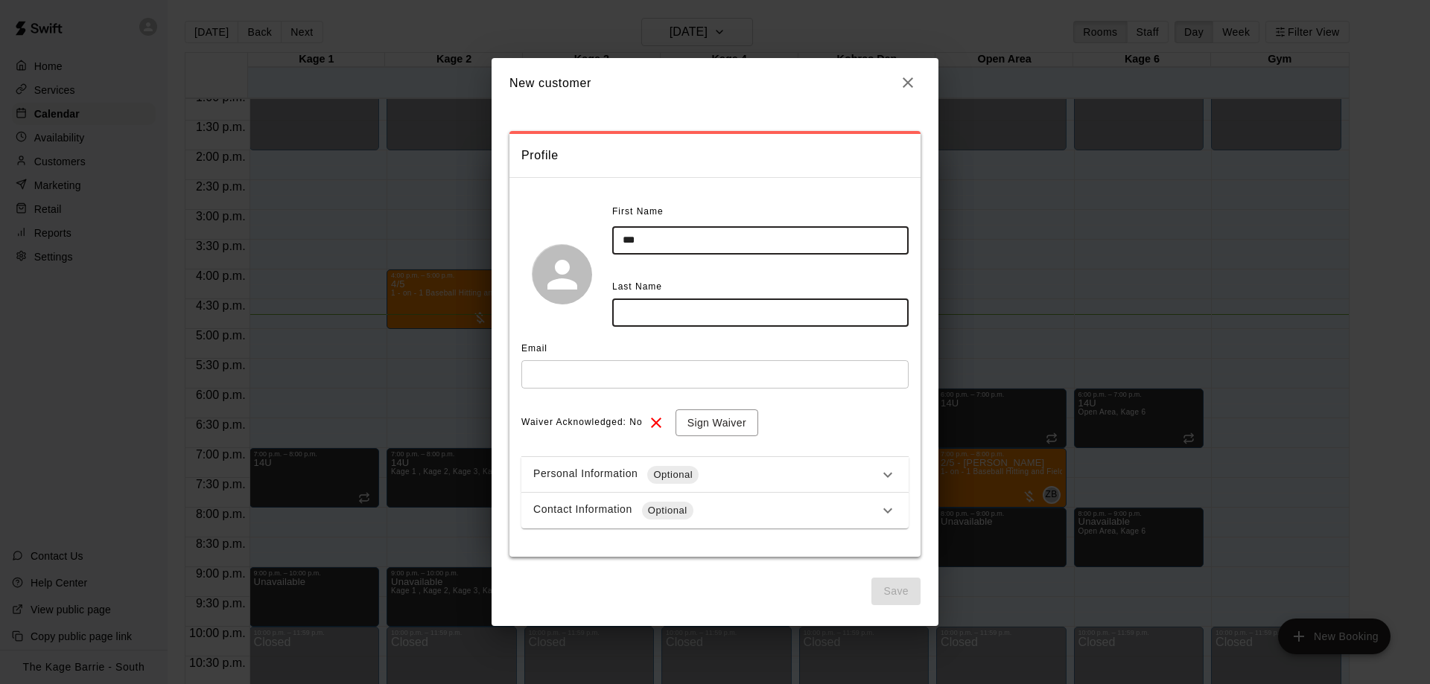
type input "***"
paste input "*********"
click at [637, 313] on input "*********" at bounding box center [760, 313] width 296 height 28
type input "*********"
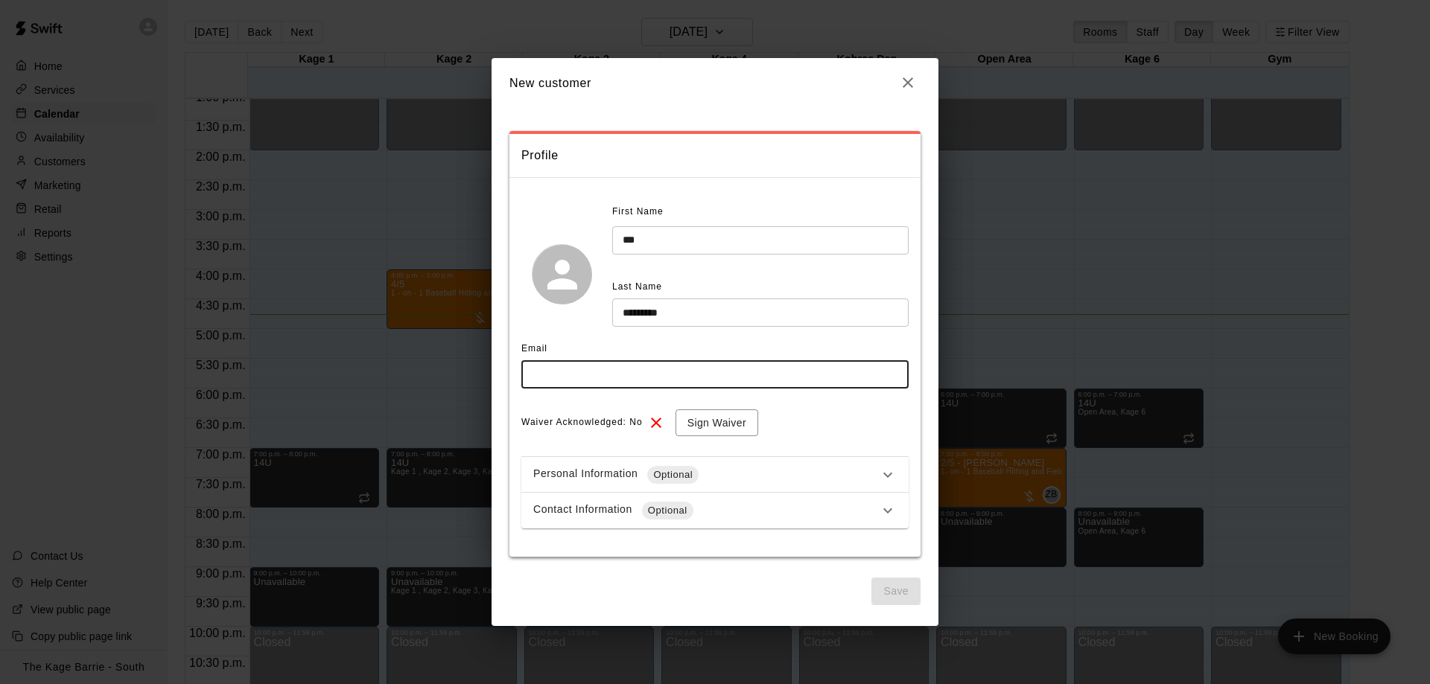
click at [801, 386] on input "text" at bounding box center [714, 374] width 387 height 28
paste input "**********"
type input "**********"
click at [736, 472] on div "Personal Information Optional" at bounding box center [705, 475] width 345 height 18
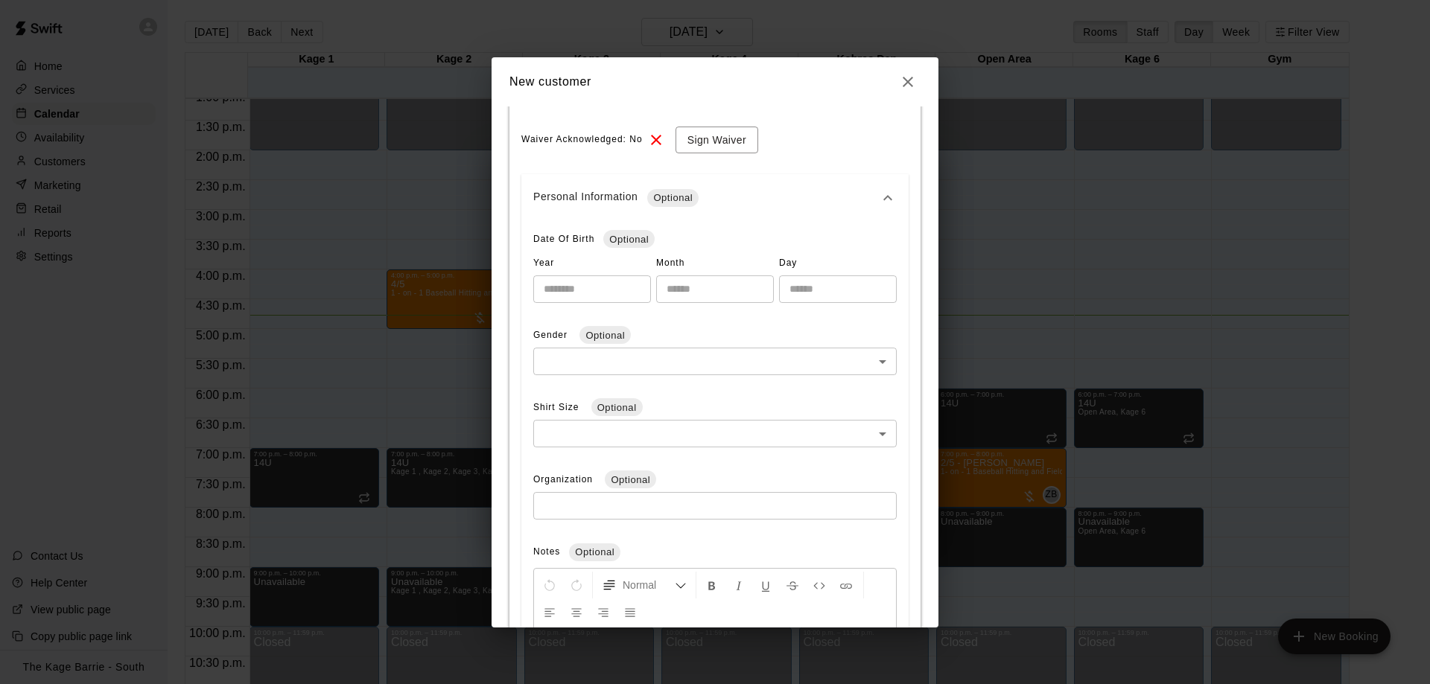
click at [734, 181] on div "Personal Information Optional" at bounding box center [714, 198] width 387 height 48
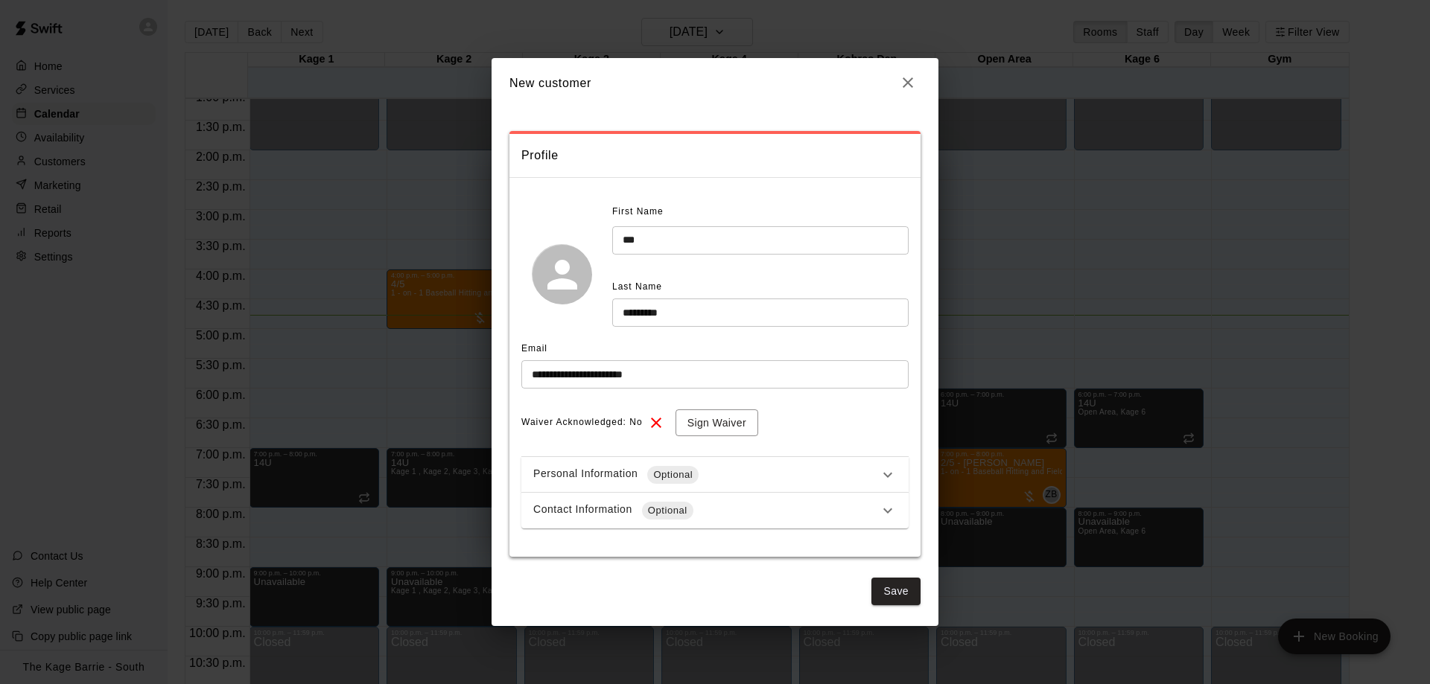
scroll to position [0, 0]
click at [727, 516] on div "Contact Information Optional" at bounding box center [705, 511] width 345 height 18
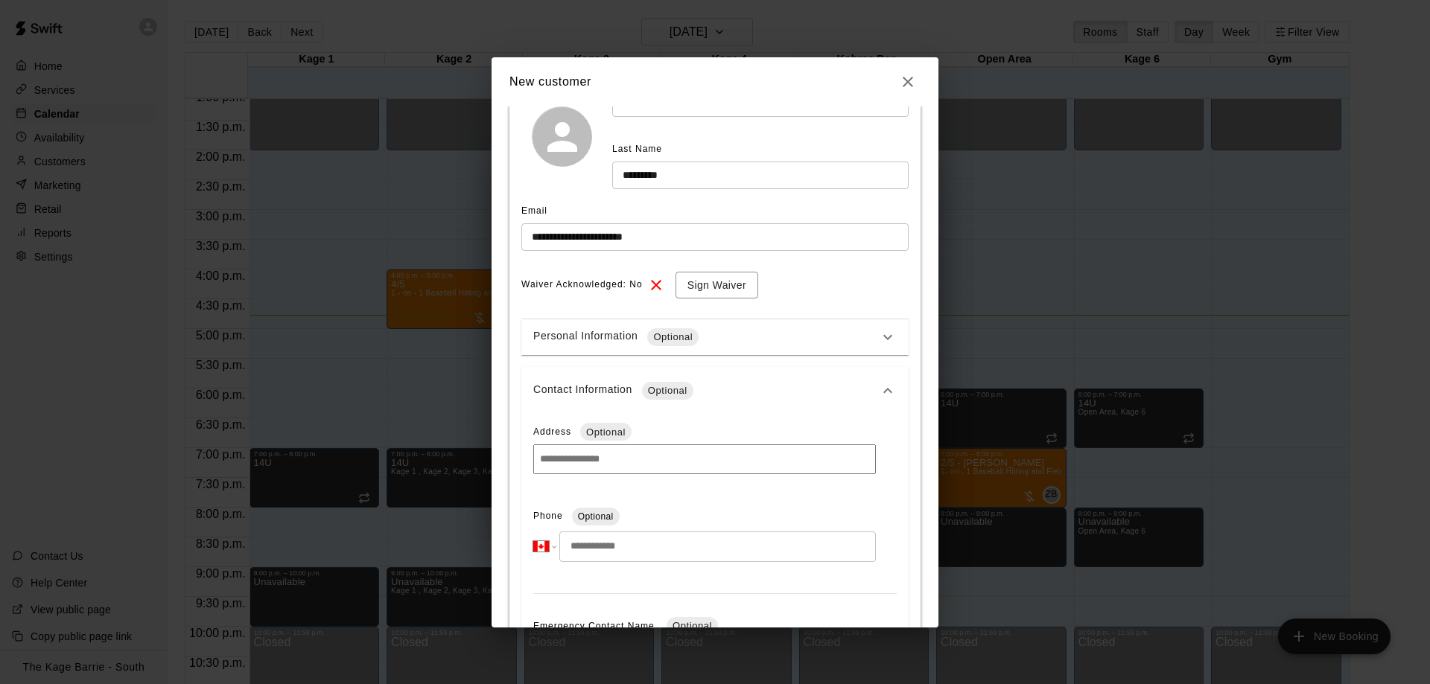
scroll to position [281, 0]
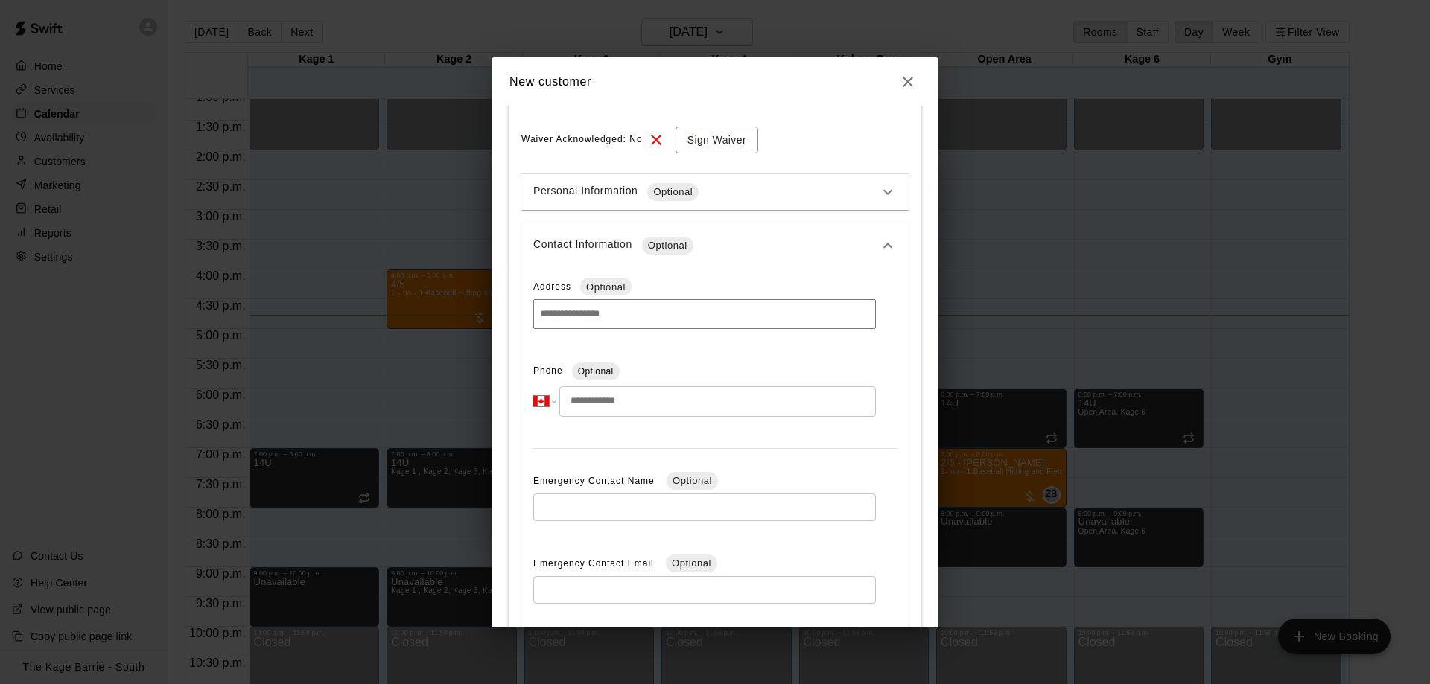
click at [671, 401] on input "tel" at bounding box center [717, 401] width 316 height 31
click at [890, 244] on icon at bounding box center [888, 246] width 18 height 18
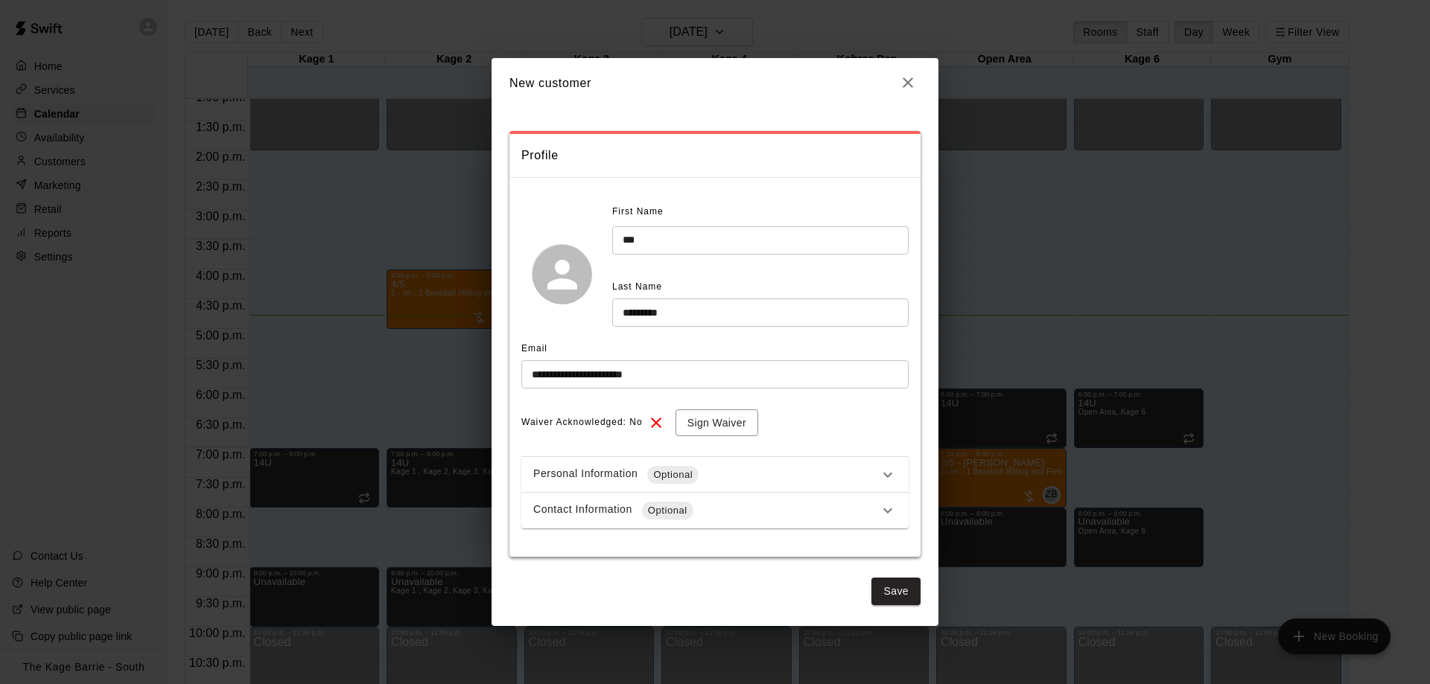
scroll to position [0, 0]
click at [893, 582] on button "Save" at bounding box center [895, 592] width 49 height 28
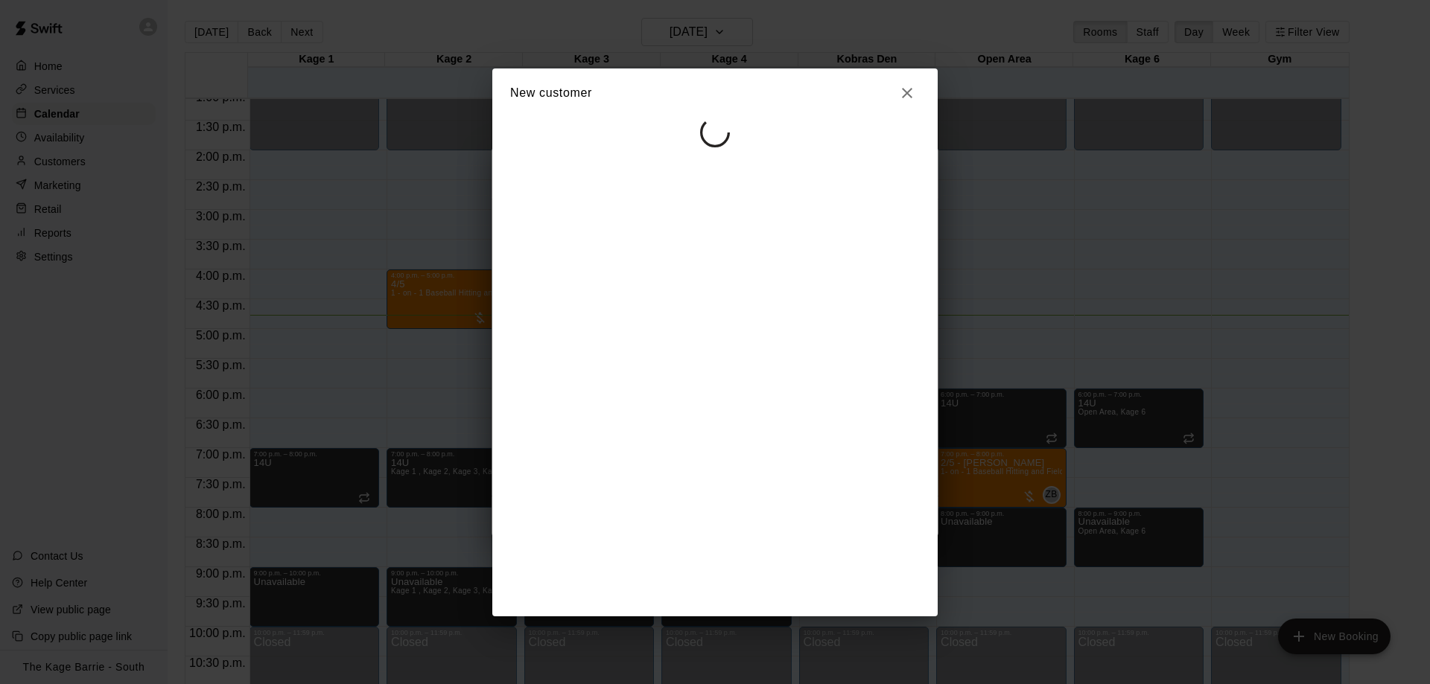
select select "**"
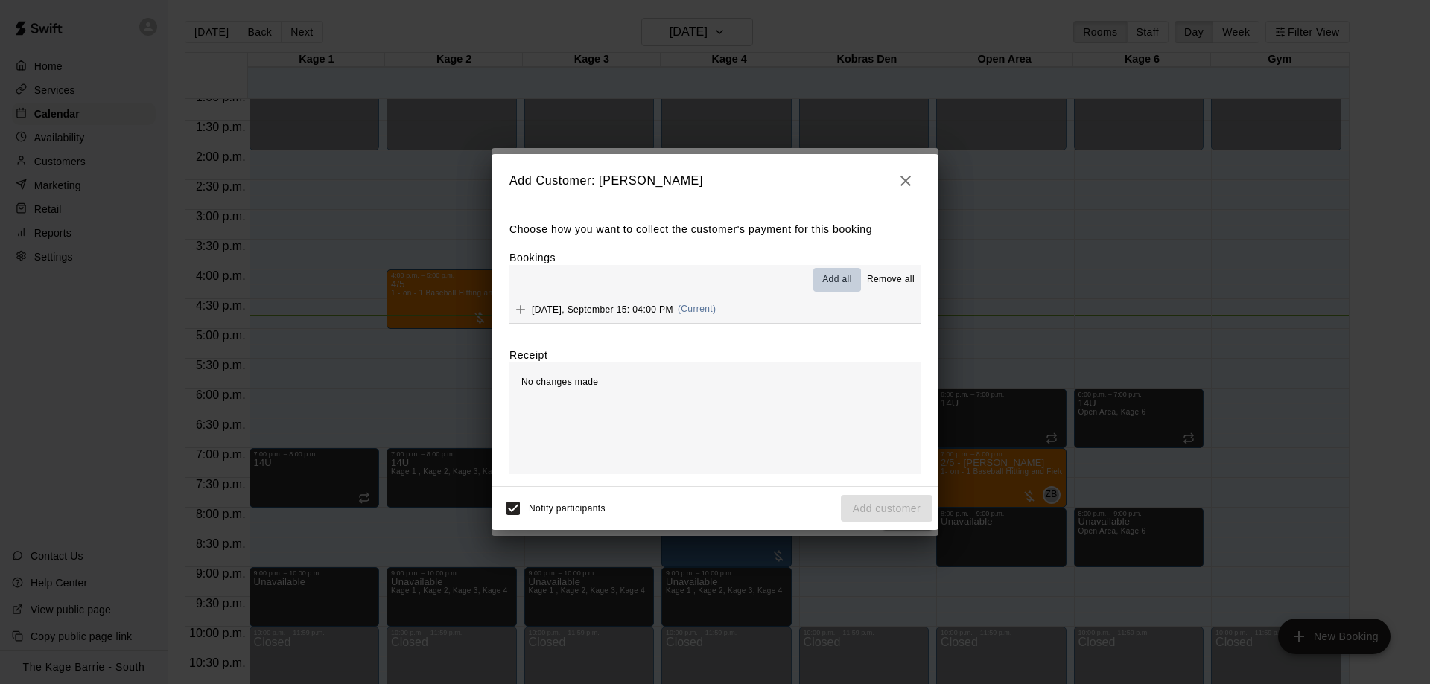
click at [834, 272] on button "Add all" at bounding box center [837, 280] width 48 height 24
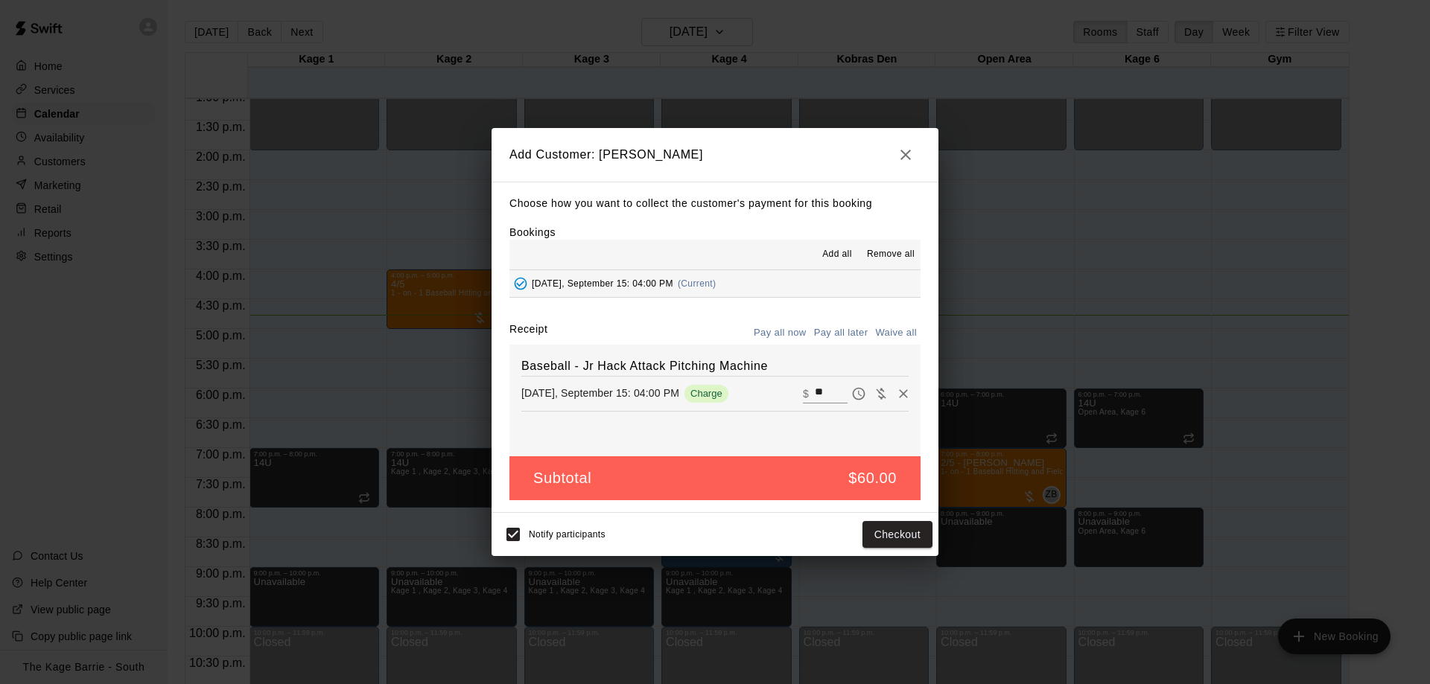
click at [847, 322] on div "Choose how you want to collect the customer's payment for this booking Bookings…" at bounding box center [714, 347] width 447 height 331
click at [850, 329] on button "Pay all later" at bounding box center [841, 333] width 62 height 23
click at [913, 541] on button "Add customer" at bounding box center [887, 535] width 92 height 28
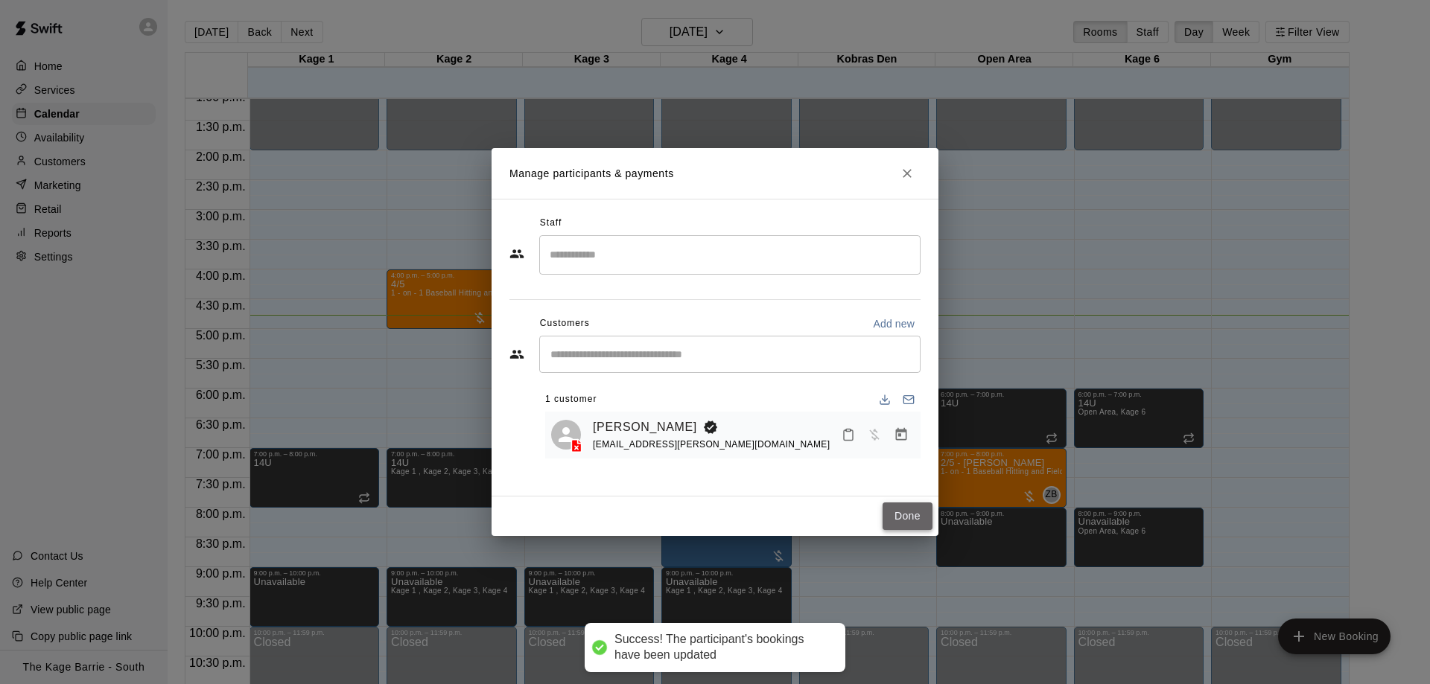
click at [916, 519] on button "Done" at bounding box center [907, 517] width 50 height 28
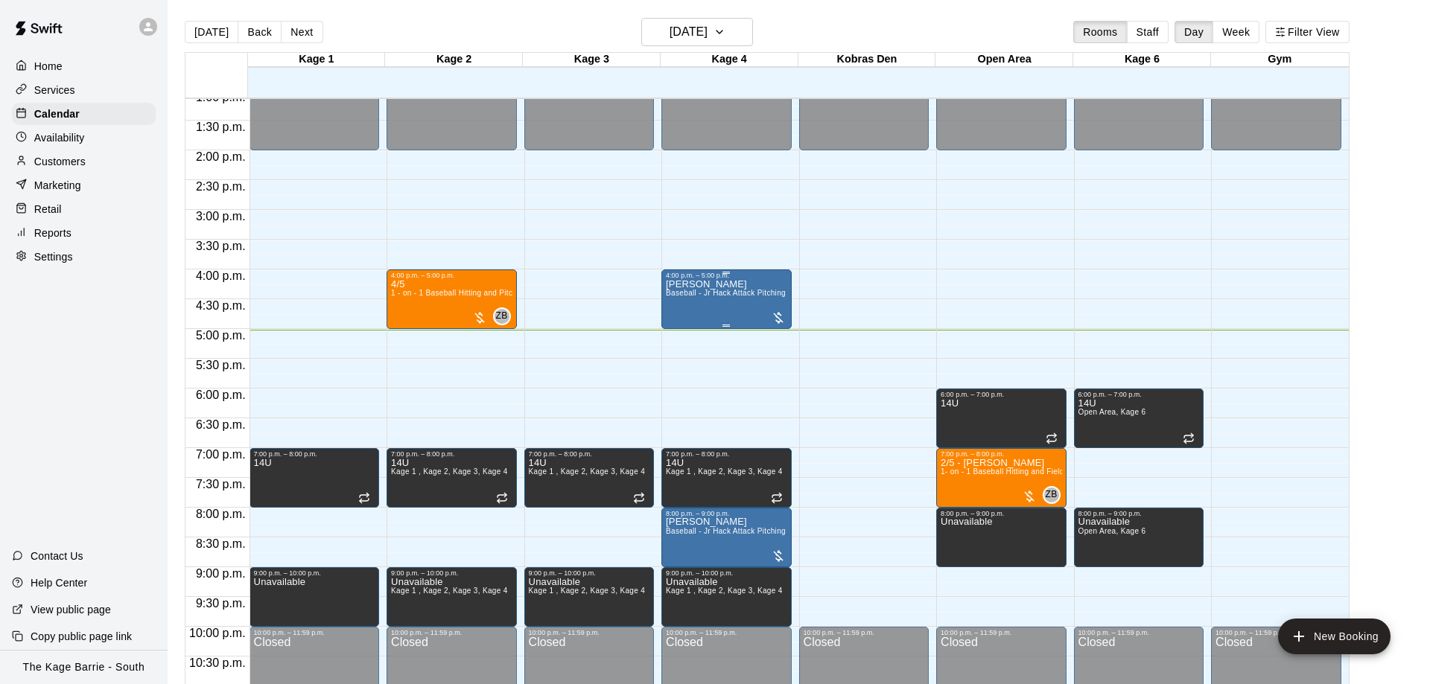
click at [721, 302] on div "BEN CHOUINARD Baseball - Jr Hack Attack Pitching Machine" at bounding box center [726, 621] width 121 height 684
click at [689, 301] on button "edit" at bounding box center [679, 297] width 30 height 30
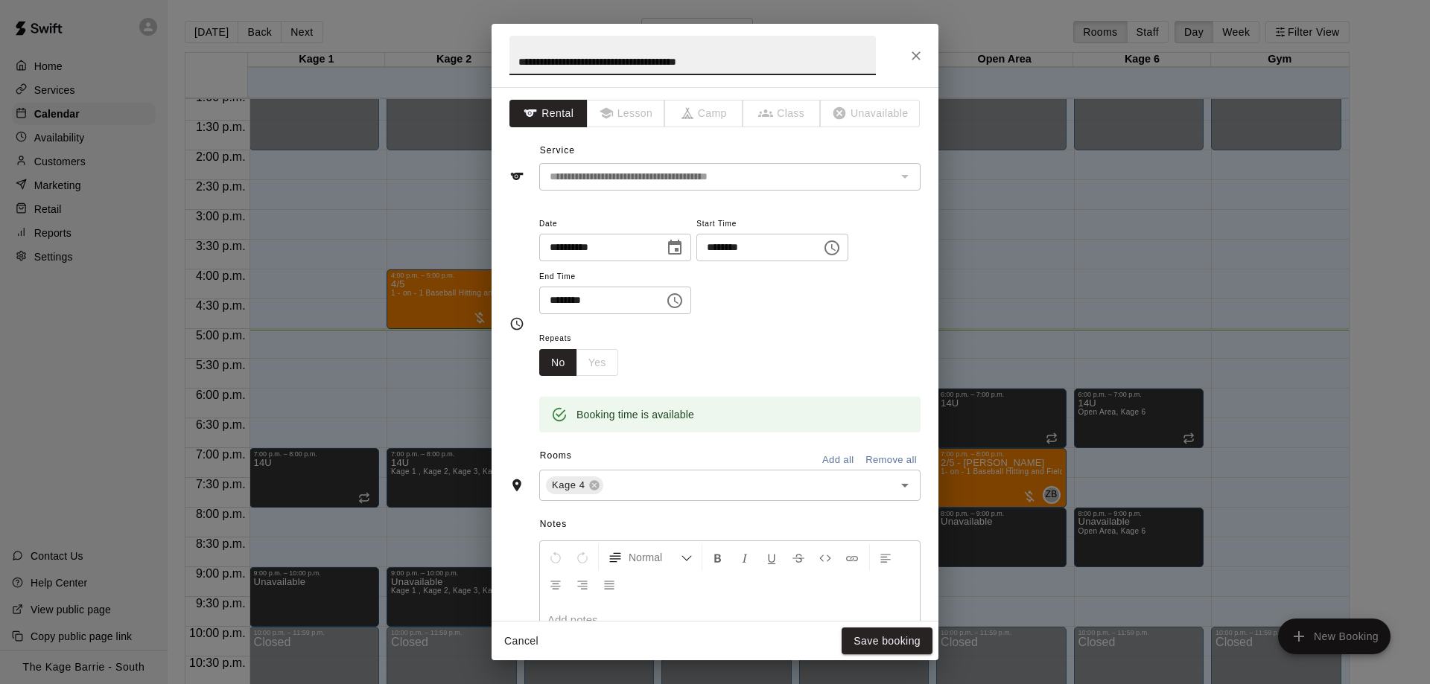
click at [927, 47] on div "**********" at bounding box center [714, 55] width 447 height 63
click at [925, 52] on button "Close" at bounding box center [915, 55] width 27 height 27
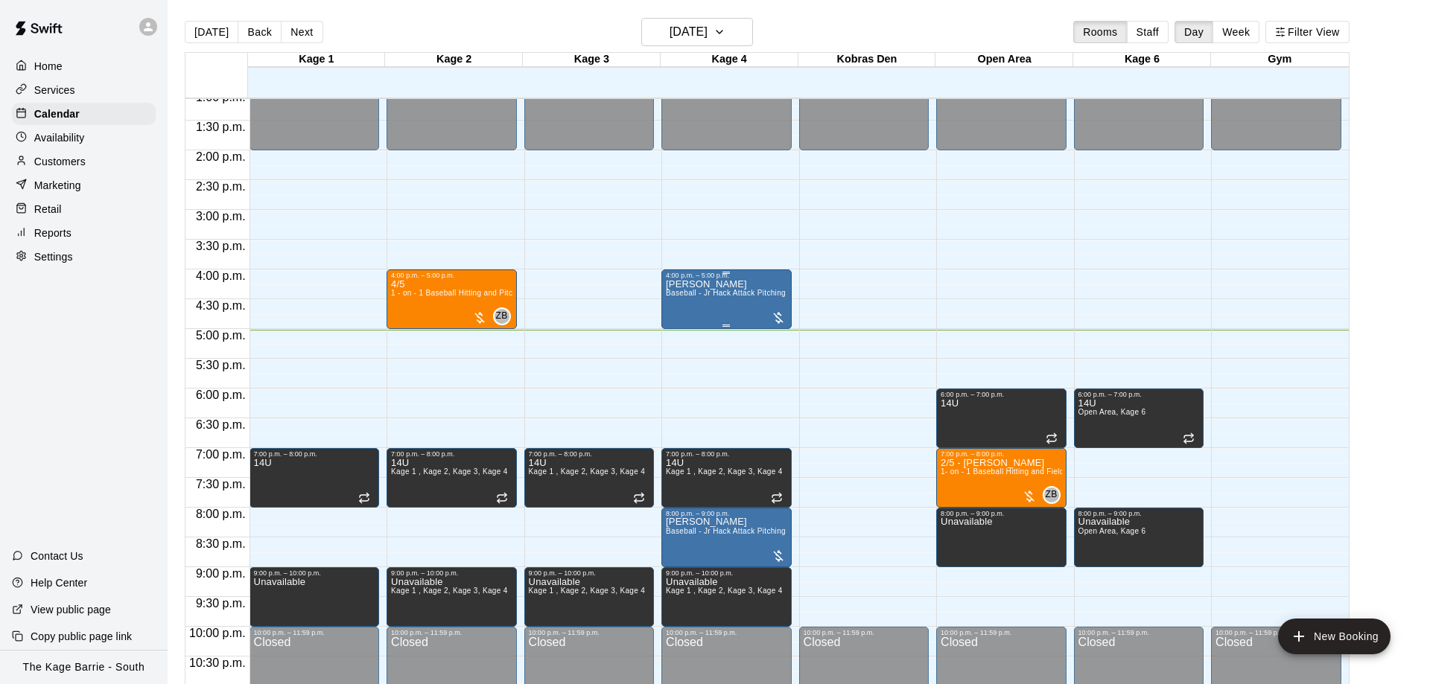
click at [730, 284] on p "BEN CHOUINARD" at bounding box center [726, 284] width 121 height 0
click at [682, 331] on img "edit" at bounding box center [679, 337] width 17 height 17
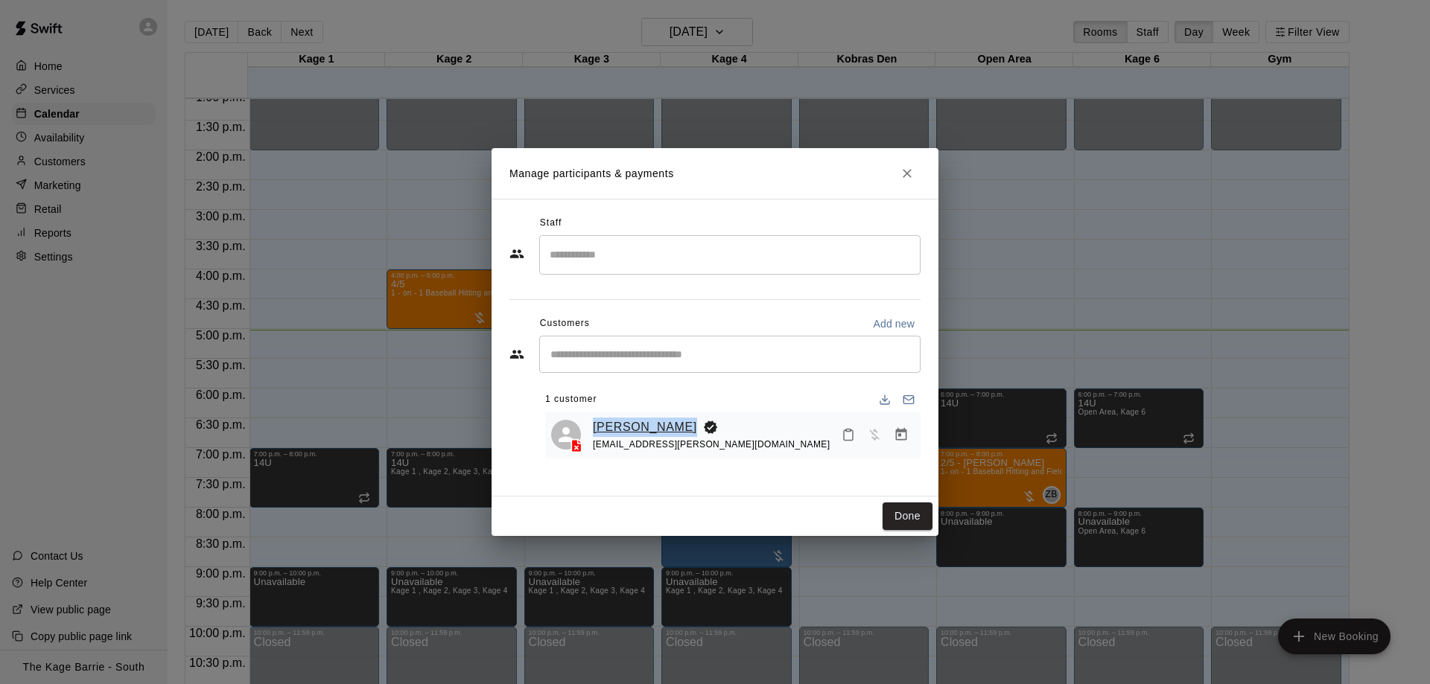
drag, startPoint x: 609, startPoint y: 418, endPoint x: 698, endPoint y: 421, distance: 89.4
click at [698, 421] on div "BEN CHOUINARD carlchouinard@rogers.com" at bounding box center [732, 435] width 375 height 47
copy link "BEN CHOUINARD"
drag, startPoint x: 918, startPoint y: 168, endPoint x: 984, endPoint y: 217, distance: 82.1
click at [918, 168] on button "Close" at bounding box center [906, 173] width 27 height 27
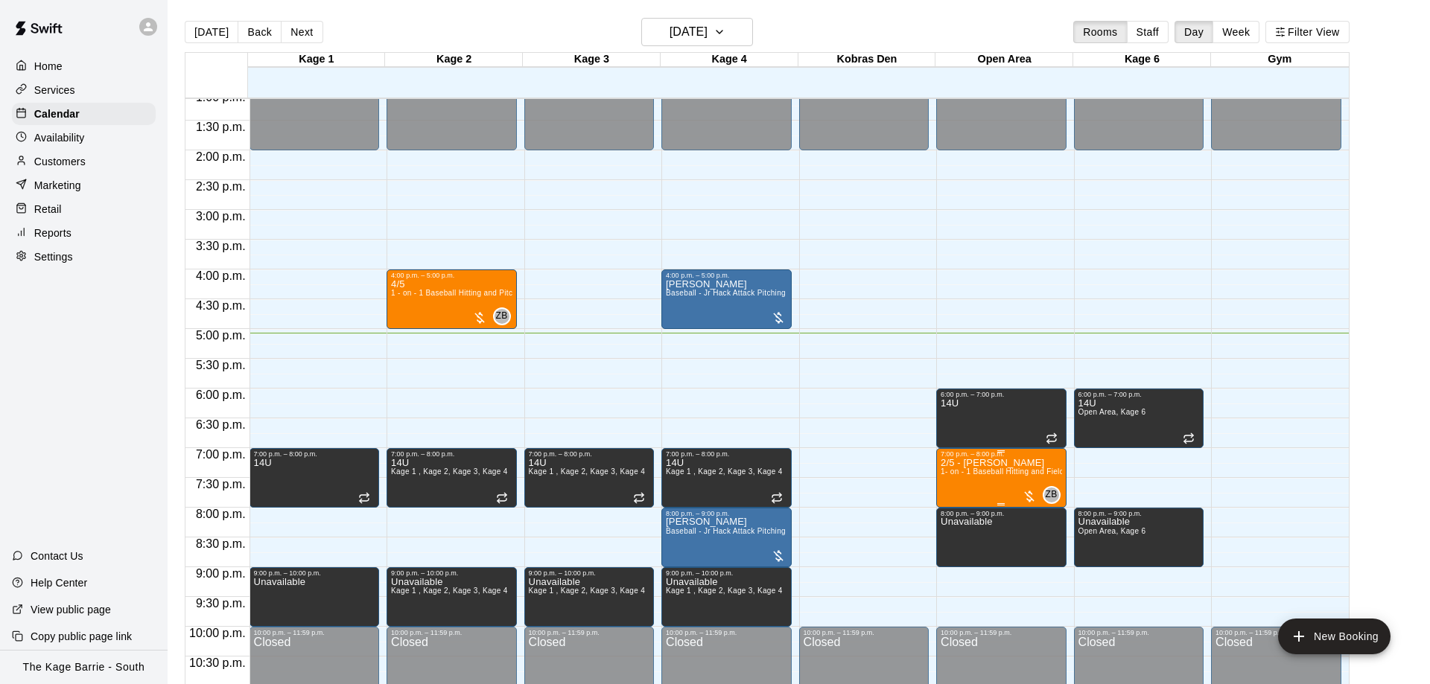
click at [970, 463] on p "2/5 - [PERSON_NAME]" at bounding box center [1000, 463] width 121 height 0
click at [953, 512] on img "edit" at bounding box center [954, 516] width 17 height 17
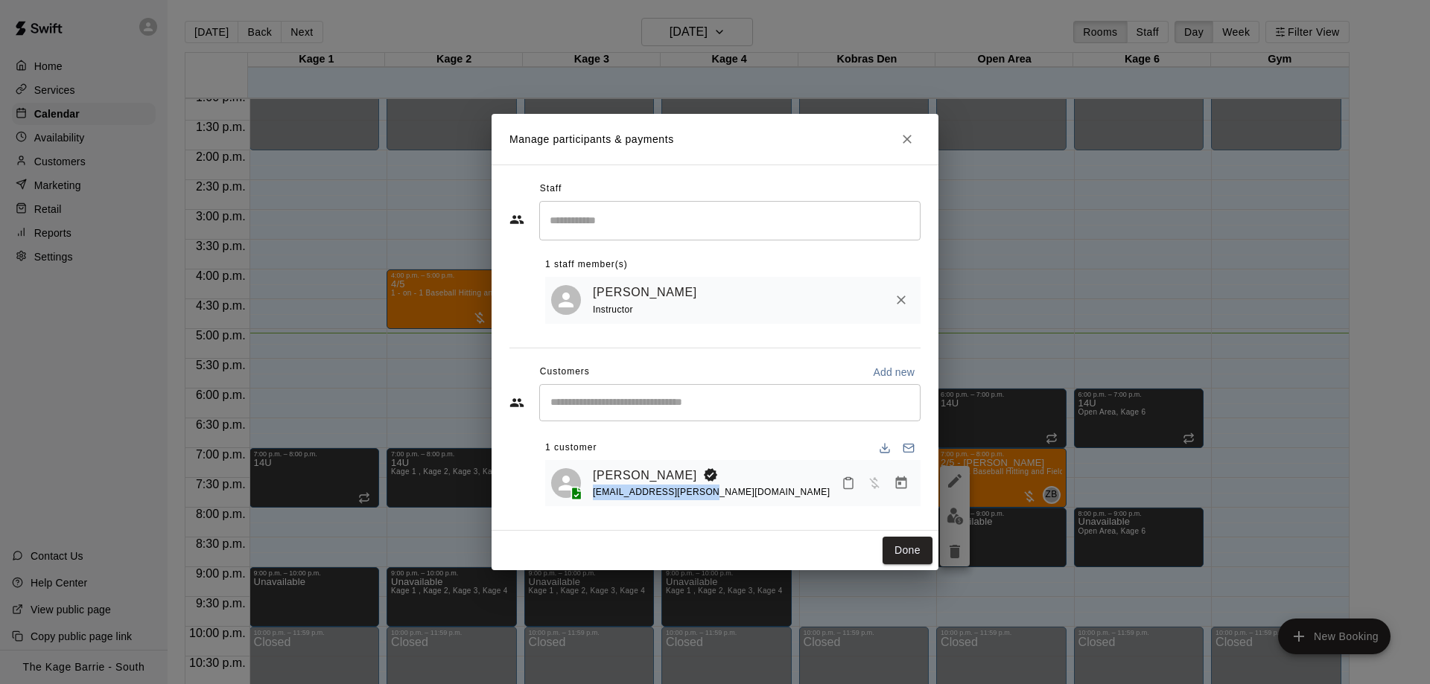
drag, startPoint x: 710, startPoint y: 498, endPoint x: 591, endPoint y: 497, distance: 118.4
click at [591, 497] on div "[PERSON_NAME] [PERSON_NAME][EMAIL_ADDRESS][PERSON_NAME][DOMAIN_NAME]" at bounding box center [732, 483] width 363 height 35
copy span "[EMAIL_ADDRESS][PERSON_NAME][DOMAIN_NAME]"
click at [918, 143] on button "Close" at bounding box center [906, 139] width 27 height 27
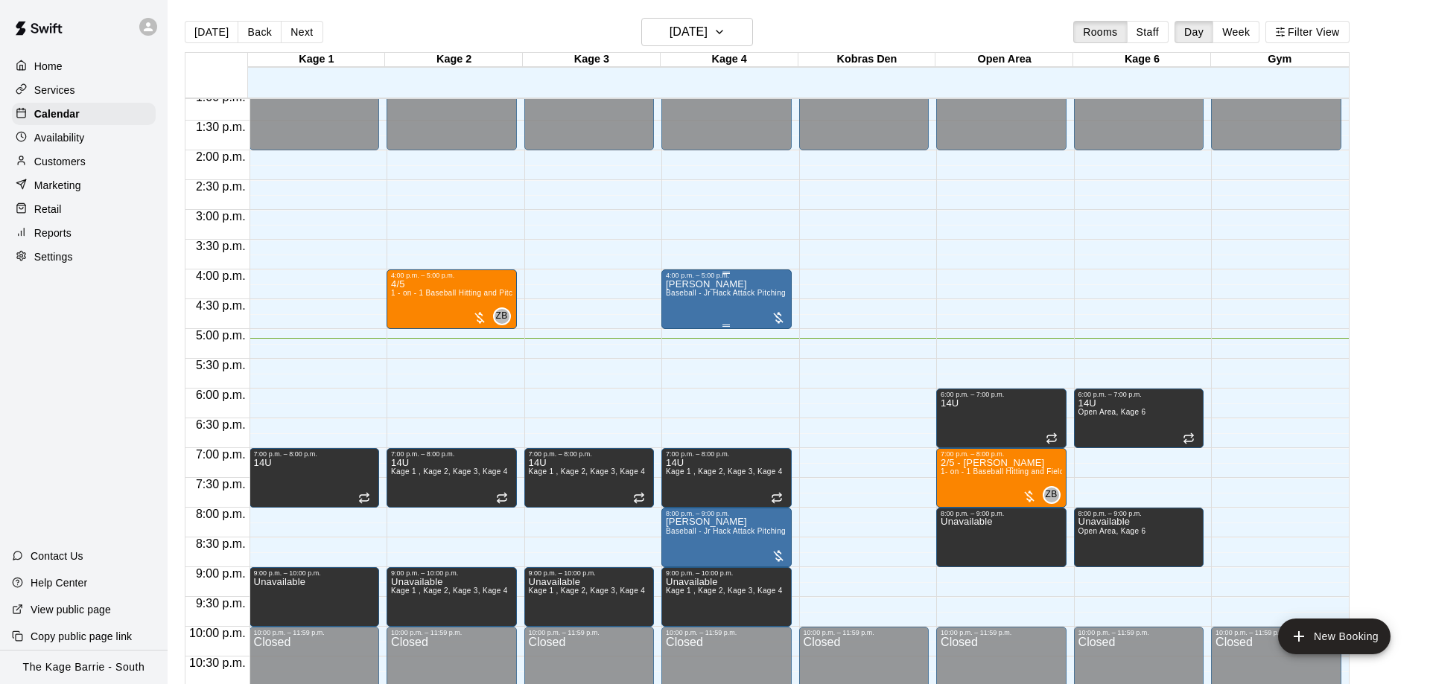
click at [678, 284] on p "BEN CHOUINARD" at bounding box center [726, 284] width 121 height 0
click at [668, 296] on button "edit" at bounding box center [679, 302] width 30 height 30
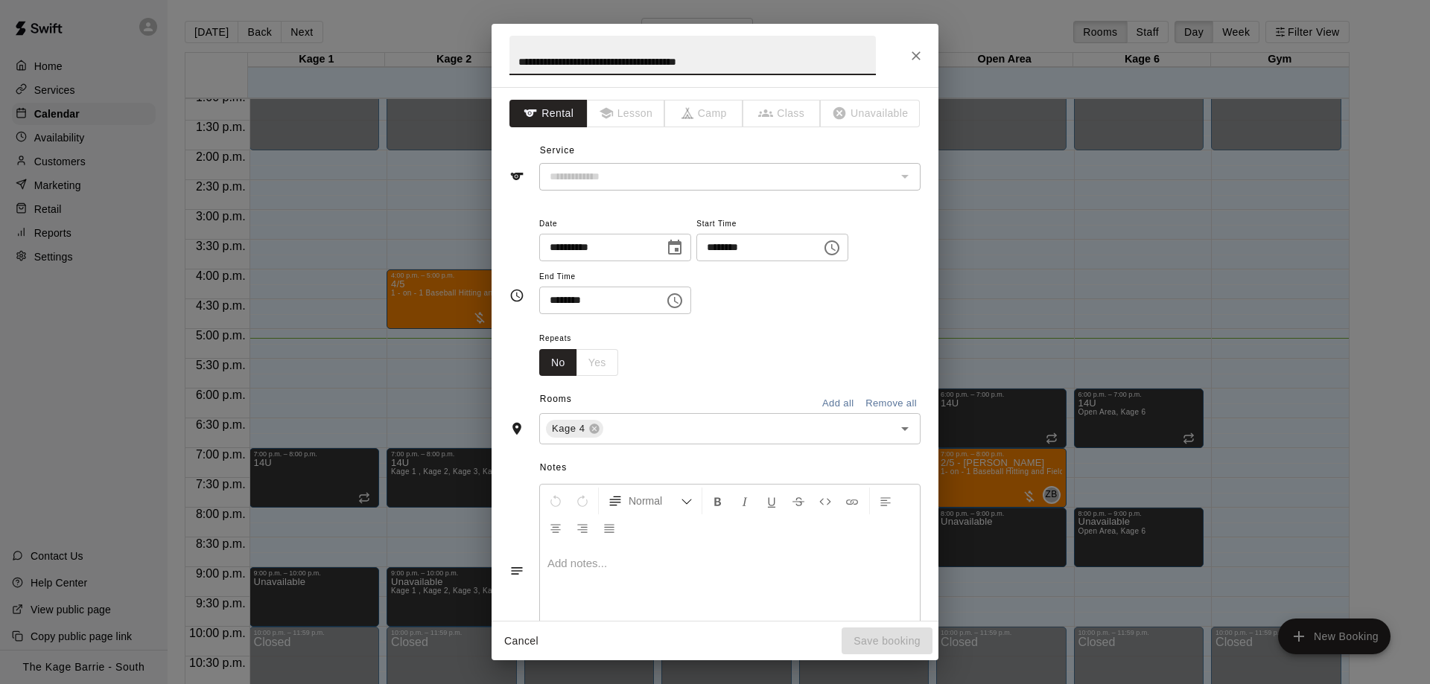
type input "**********"
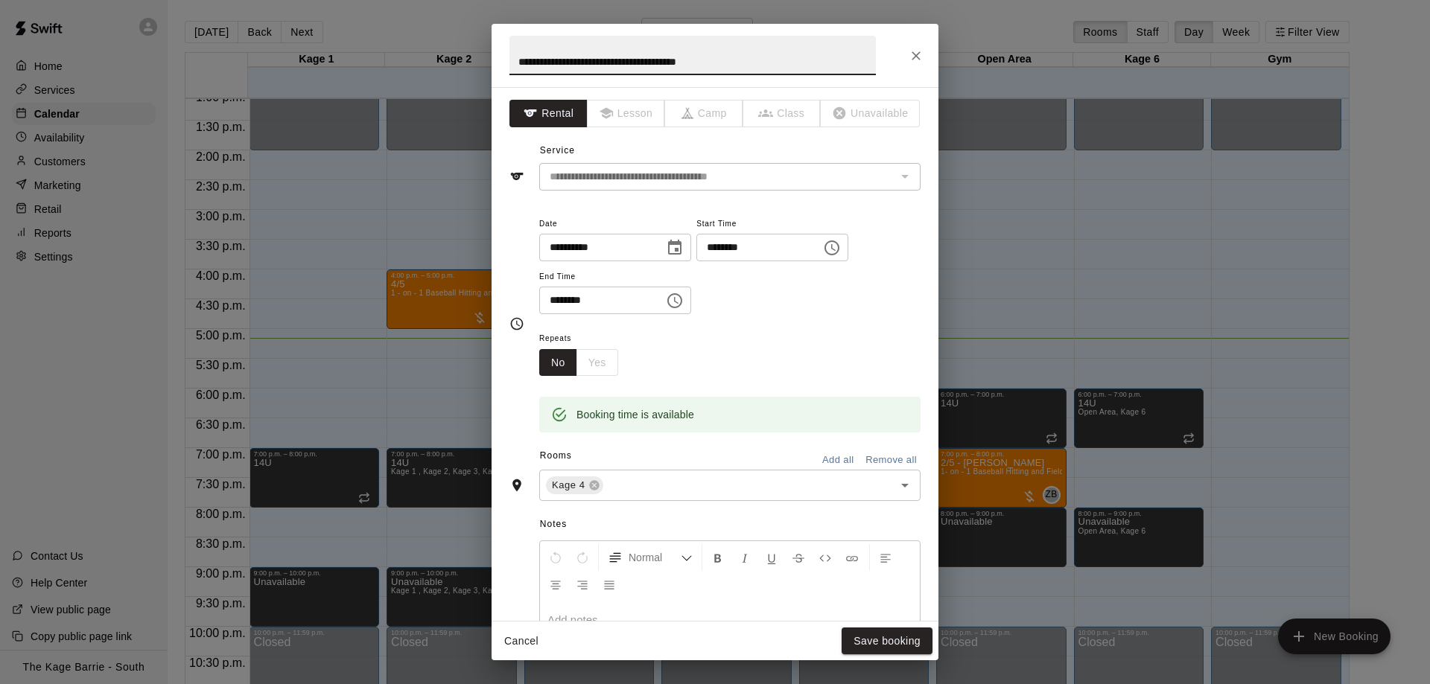
drag, startPoint x: 683, startPoint y: 66, endPoint x: 490, endPoint y: 66, distance: 192.8
click at [509, 66] on input "**********" at bounding box center [692, 55] width 366 height 39
type input "**********"
click at [896, 640] on button "Save booking" at bounding box center [886, 642] width 91 height 28
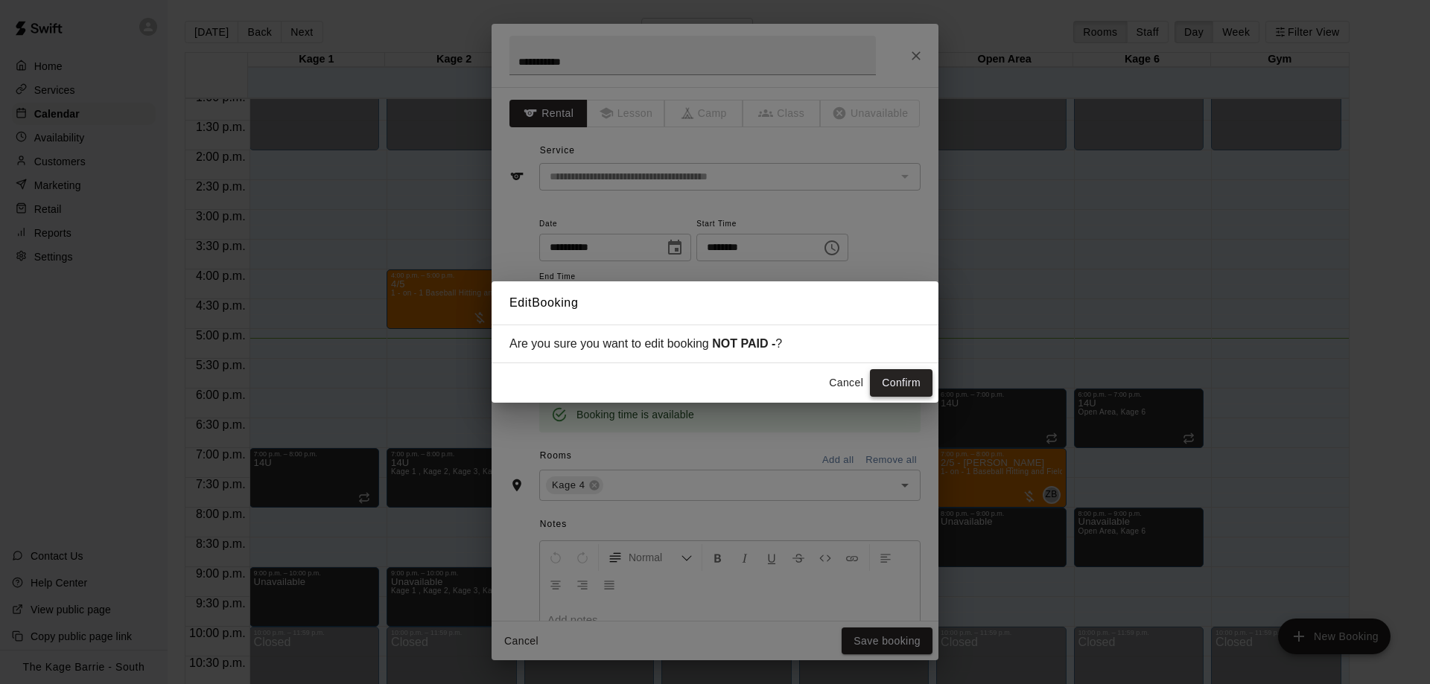
click at [900, 373] on button "Confirm" at bounding box center [901, 383] width 63 height 28
